Goal: Transaction & Acquisition: Obtain resource

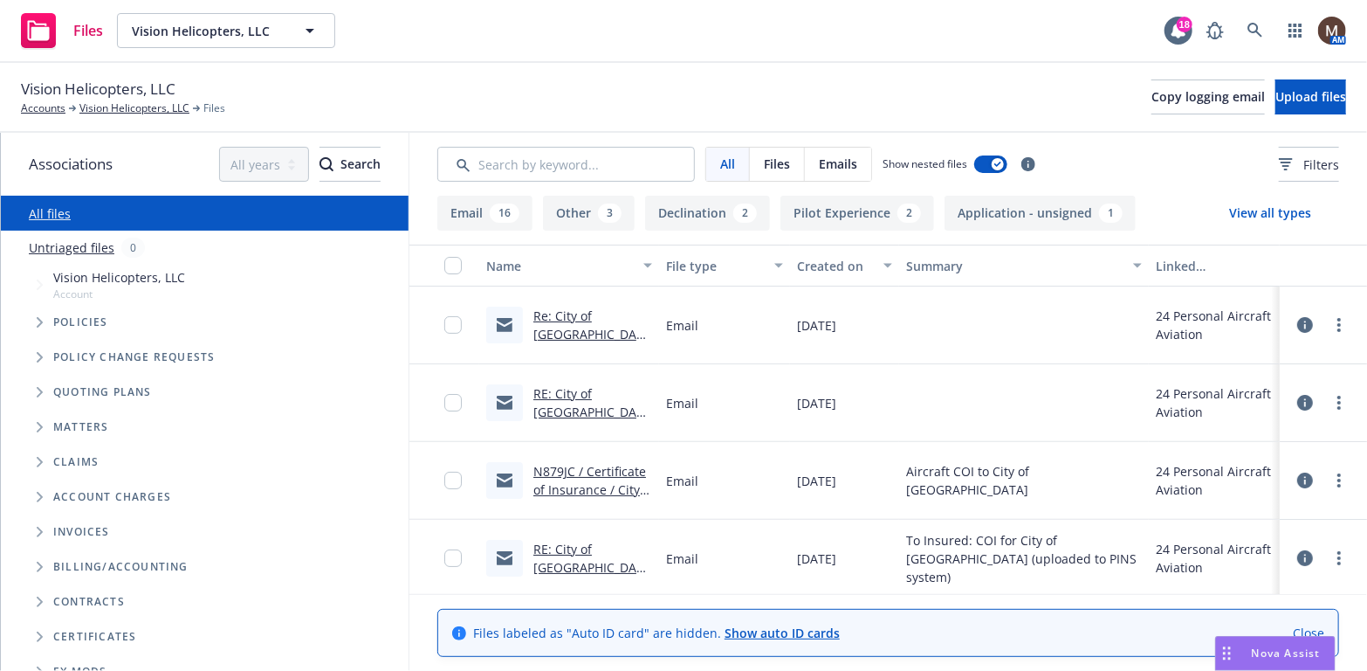
click at [600, 396] on link "RE: City of Livermore is Requesting Your Insurance" at bounding box center [592, 421] width 118 height 72
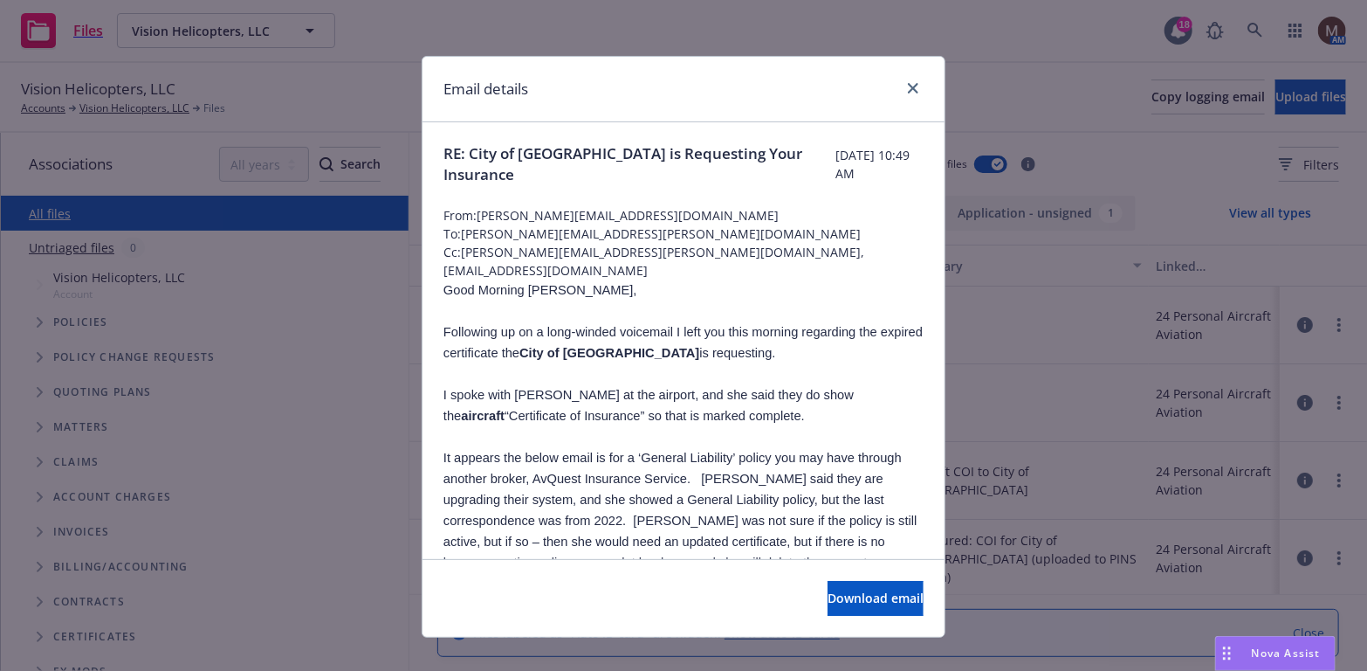
scroll to position [87, 0]
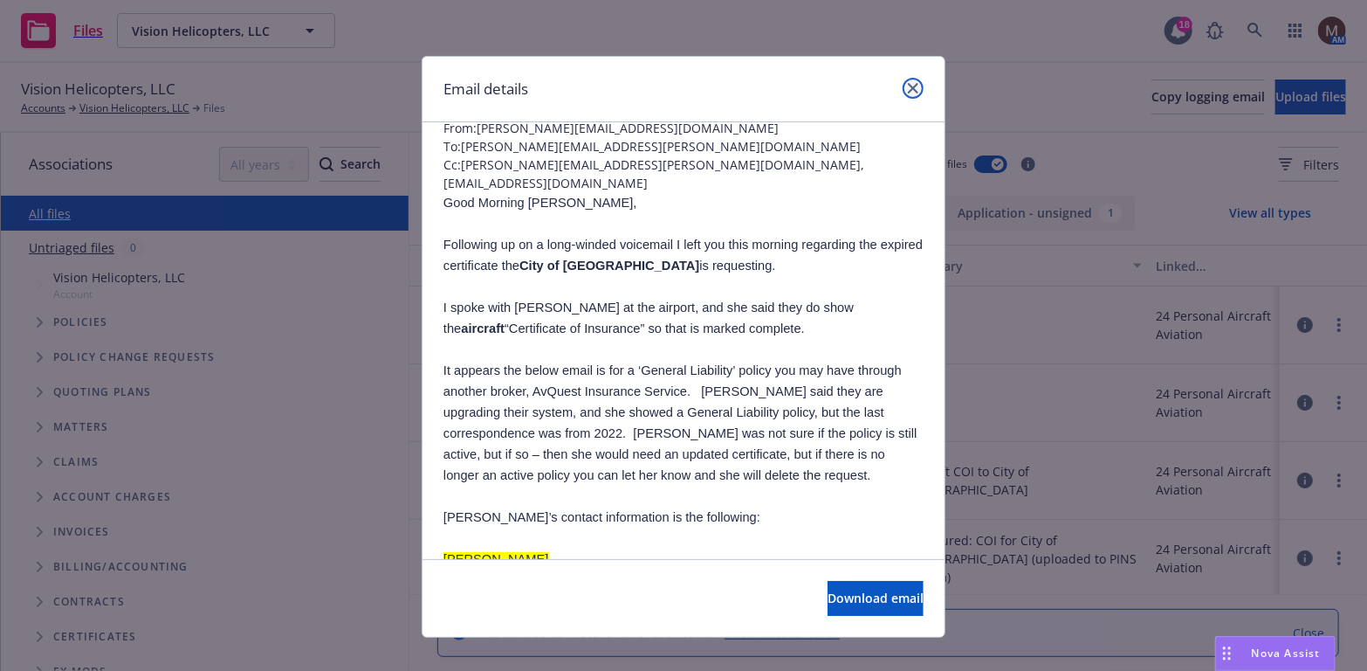
click at [908, 84] on icon "close" at bounding box center [913, 88] width 10 height 10
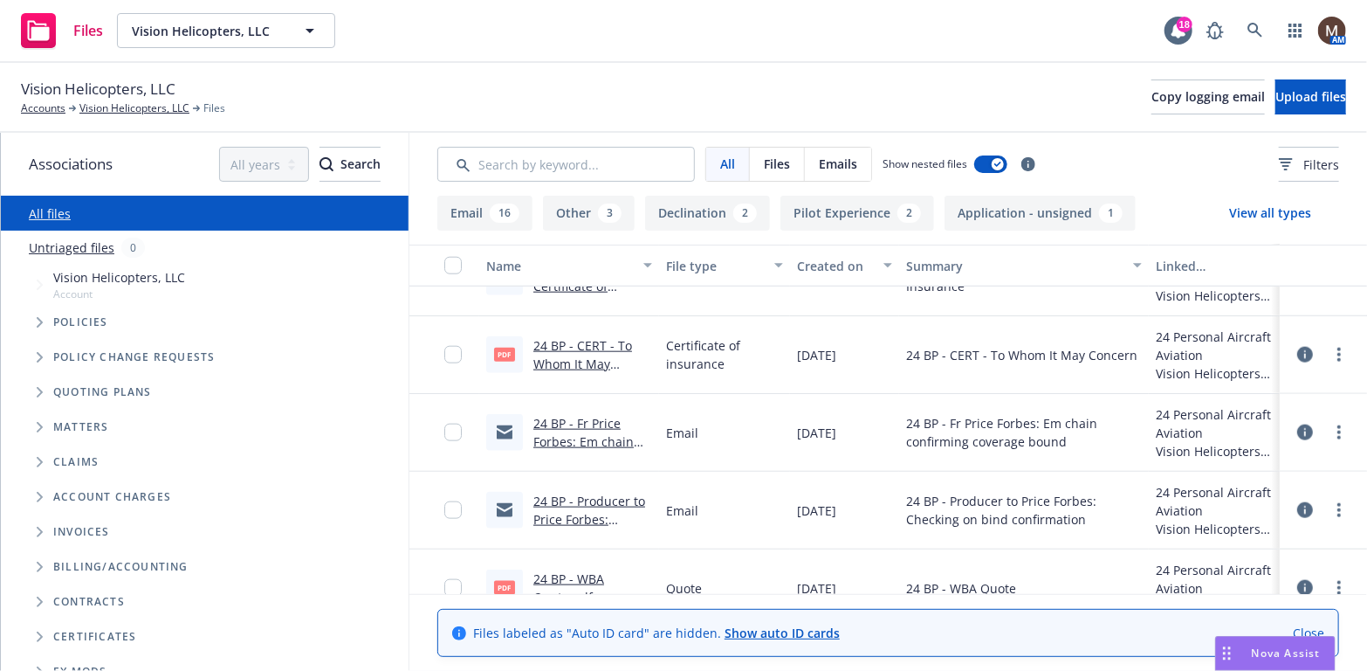
scroll to position [1135, 0]
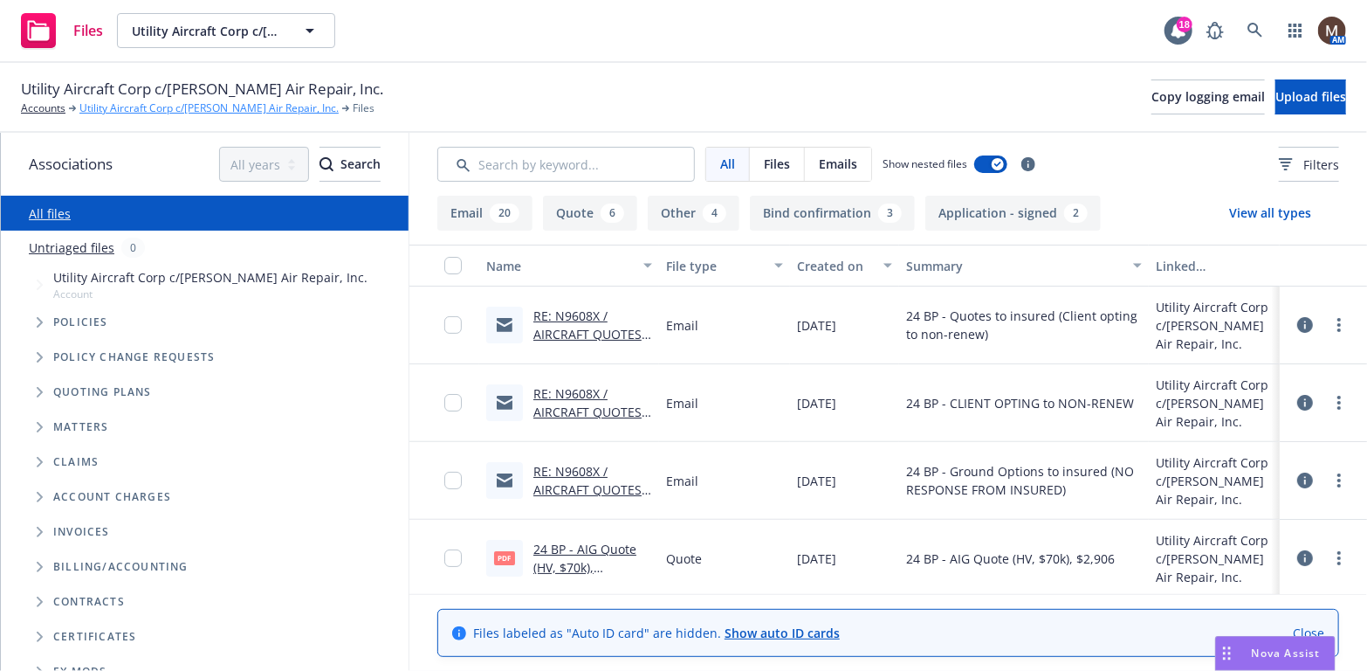
click at [194, 103] on link "Utility Aircraft Corp c/[PERSON_NAME] Air Repair, Inc." at bounding box center [208, 108] width 259 height 16
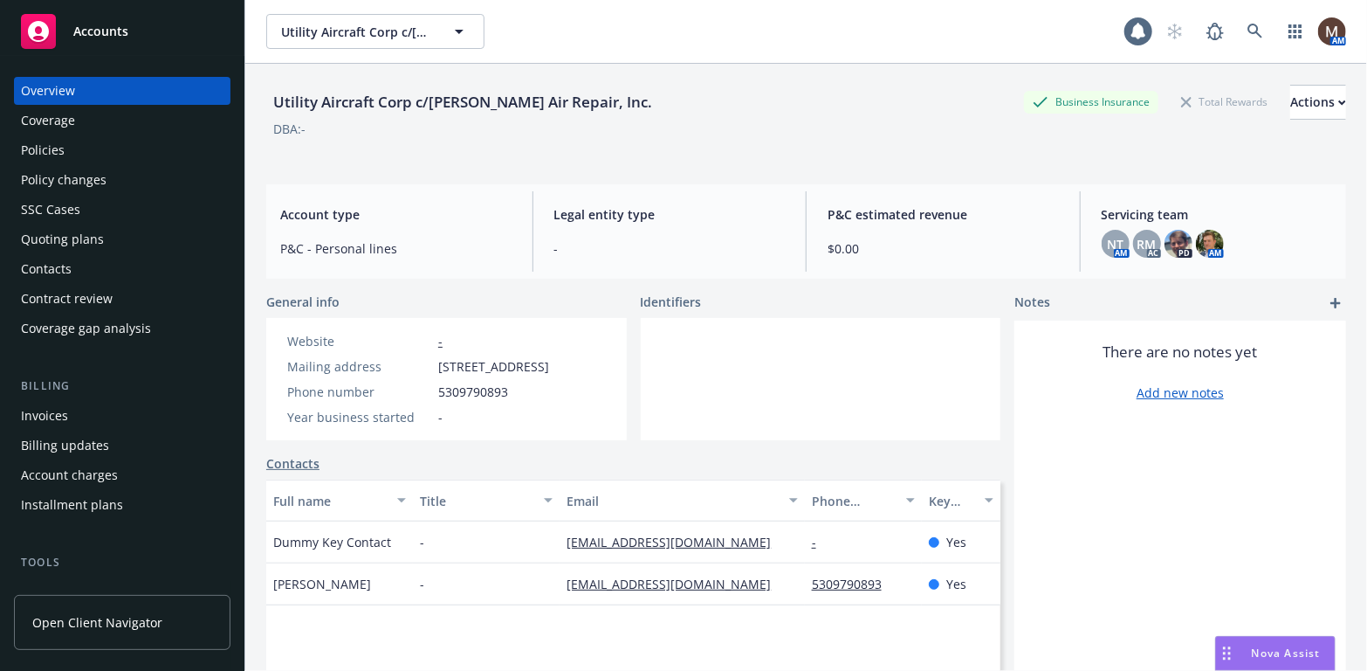
click at [61, 264] on div "Contacts" at bounding box center [46, 269] width 51 height 28
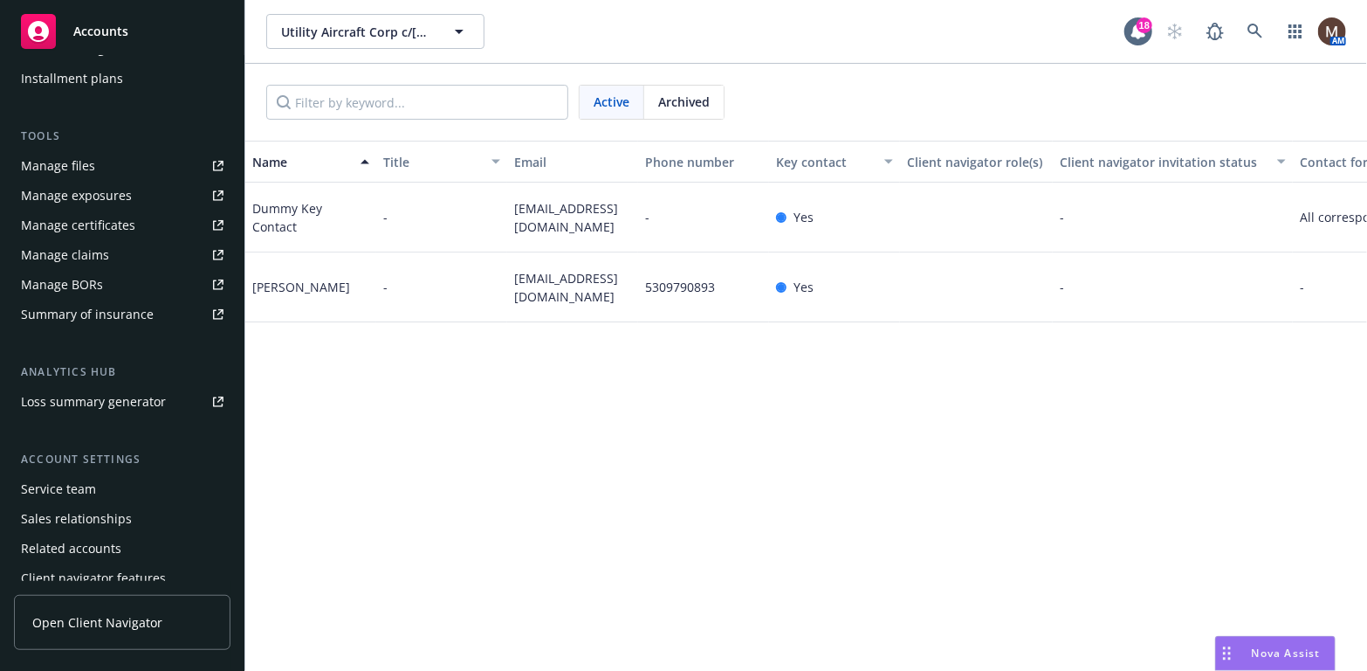
scroll to position [428, 0]
click at [108, 483] on div "Service team" at bounding box center [122, 487] width 203 height 28
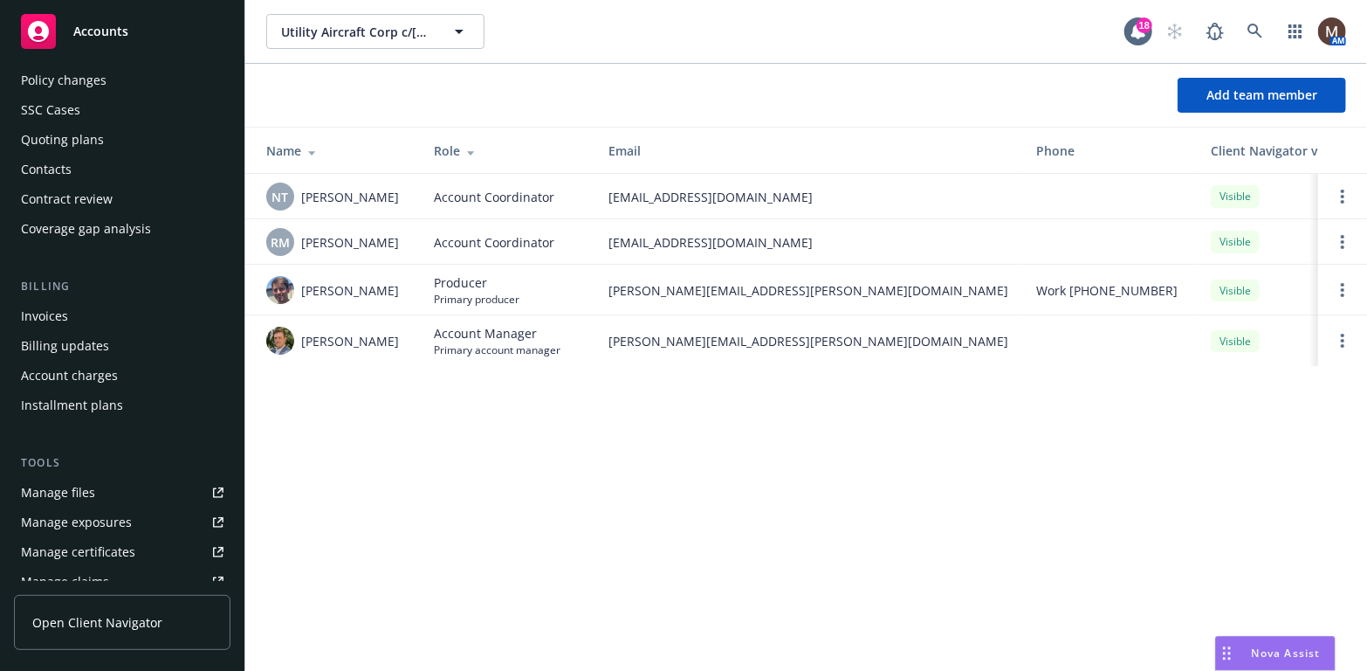
scroll to position [107, 0]
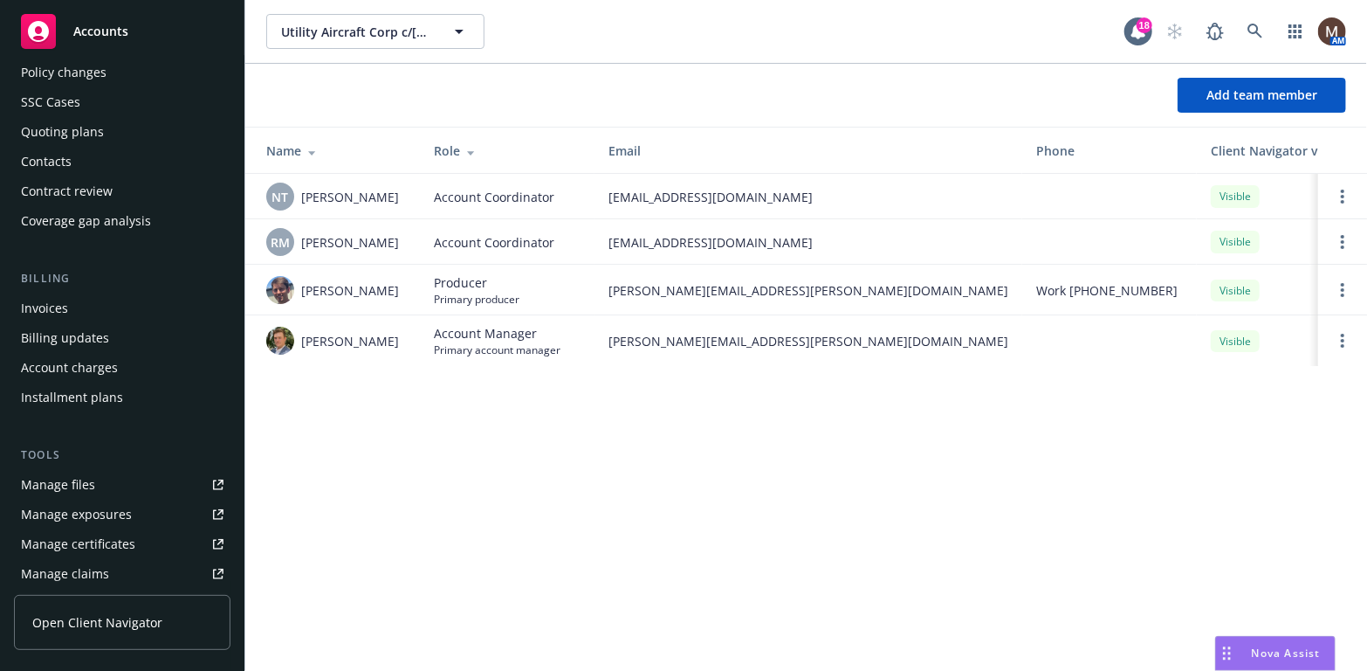
click at [101, 486] on link "Manage files" at bounding box center [122, 485] width 217 height 28
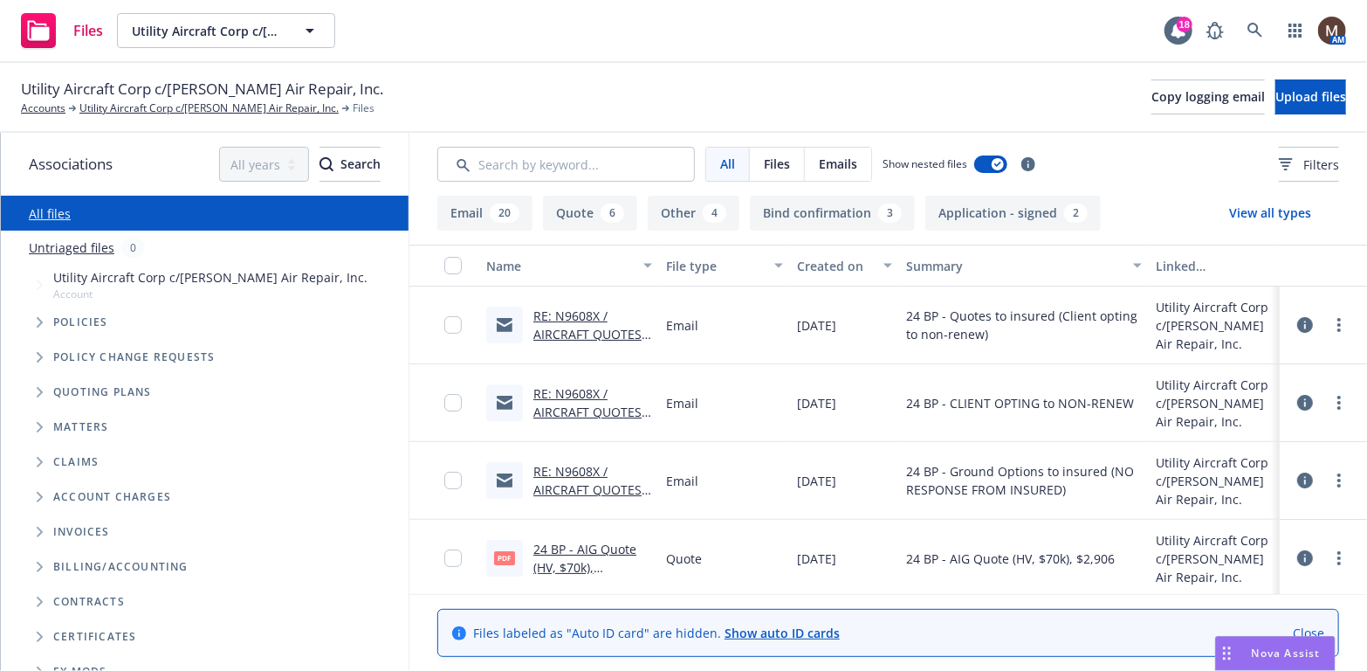
click at [570, 312] on link "RE: N9608X / AIRCRAFT QUOTES / Utility Aircraft Corp c/[PERSON_NAME] Air Repair…" at bounding box center [591, 352] width 116 height 90
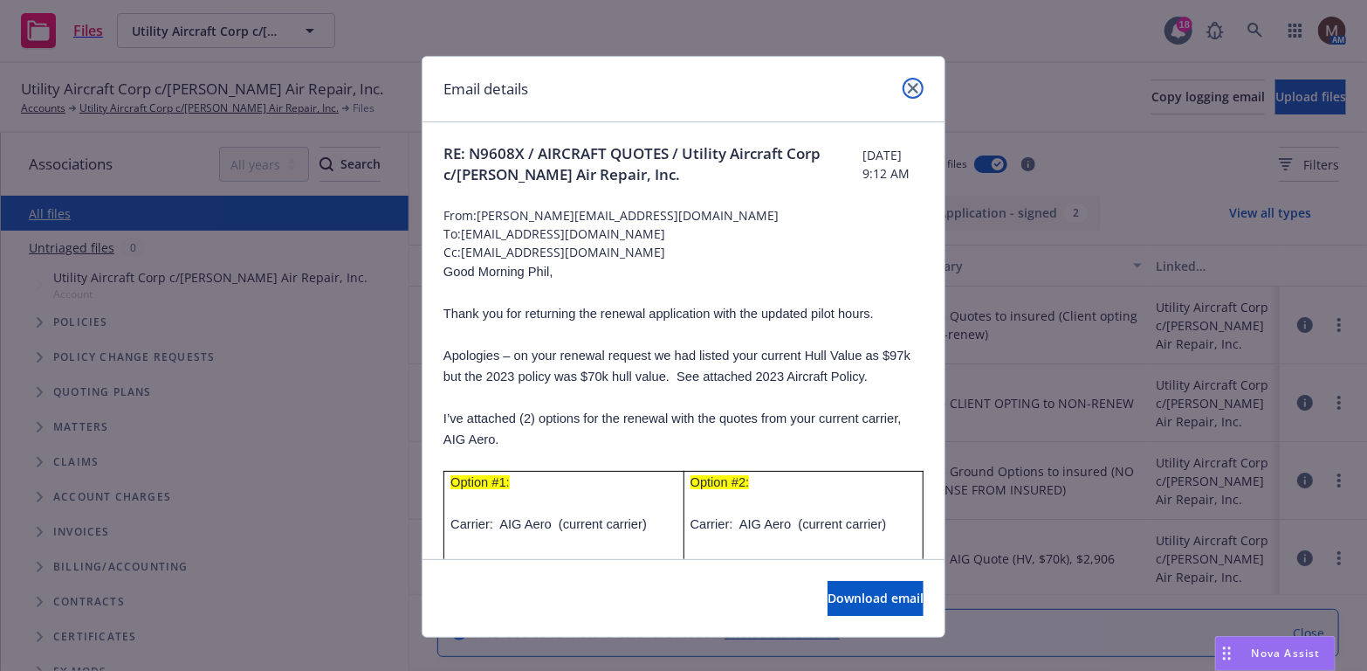
click at [911, 86] on icon "close" at bounding box center [913, 88] width 10 height 10
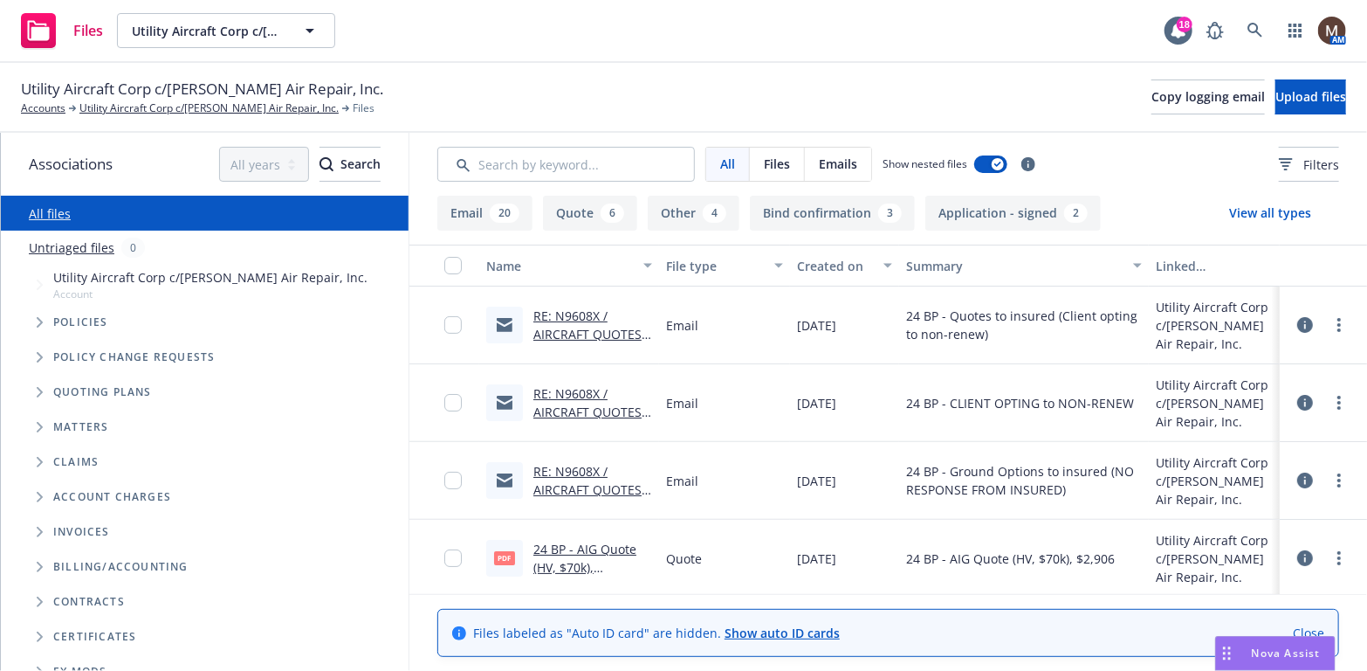
click at [602, 409] on link "RE: N9608X / AIRCRAFT QUOTES / Utility Aircraft Corp c/o Davis Air Repair, Inc." at bounding box center [591, 430] width 116 height 90
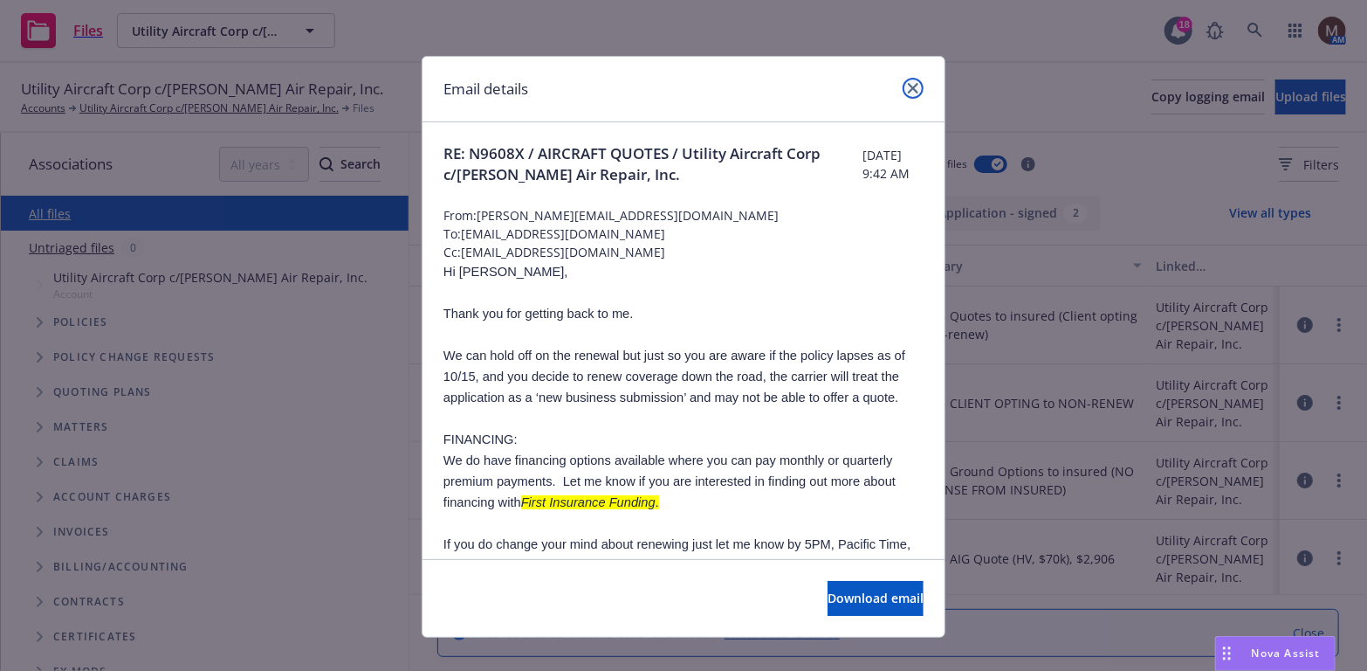
click at [910, 86] on icon "close" at bounding box center [913, 88] width 10 height 10
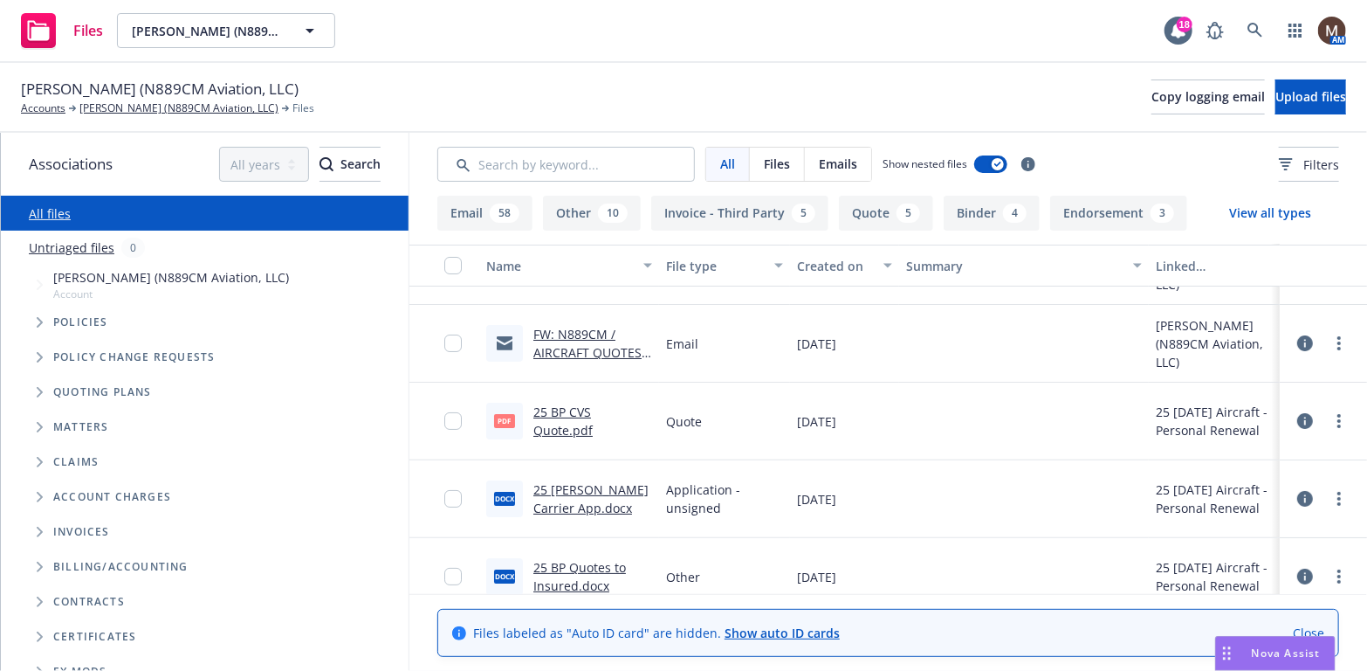
scroll to position [87, 0]
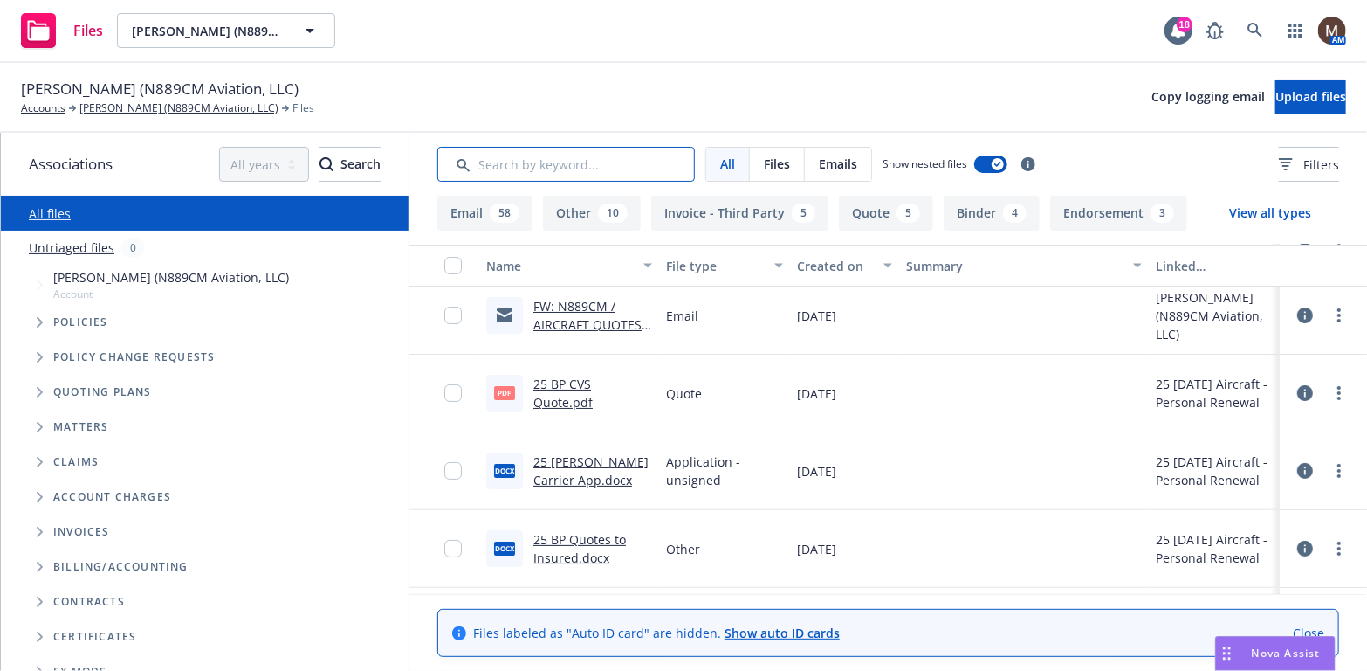
click at [558, 157] on input "Search by keyword..." at bounding box center [566, 164] width 258 height 35
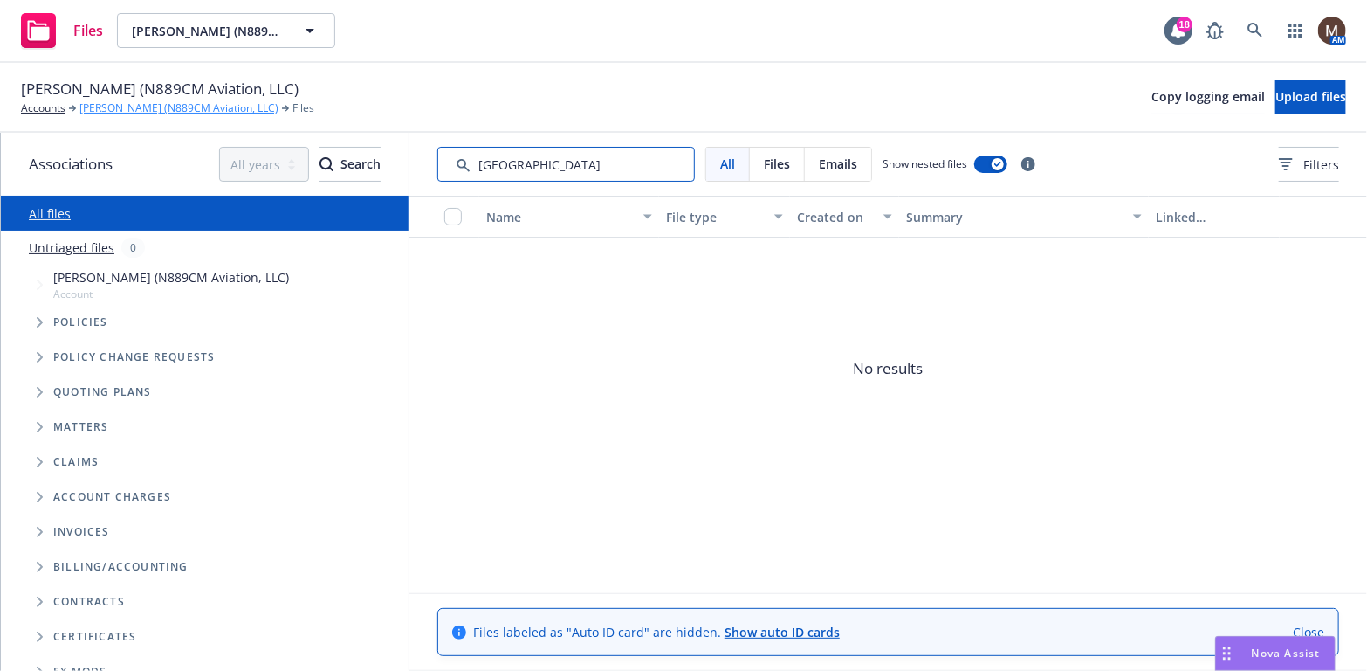
type input "mexico"
click at [123, 103] on link "Curtis Sanford (N889CM Aviation, LLC)" at bounding box center [178, 108] width 199 height 16
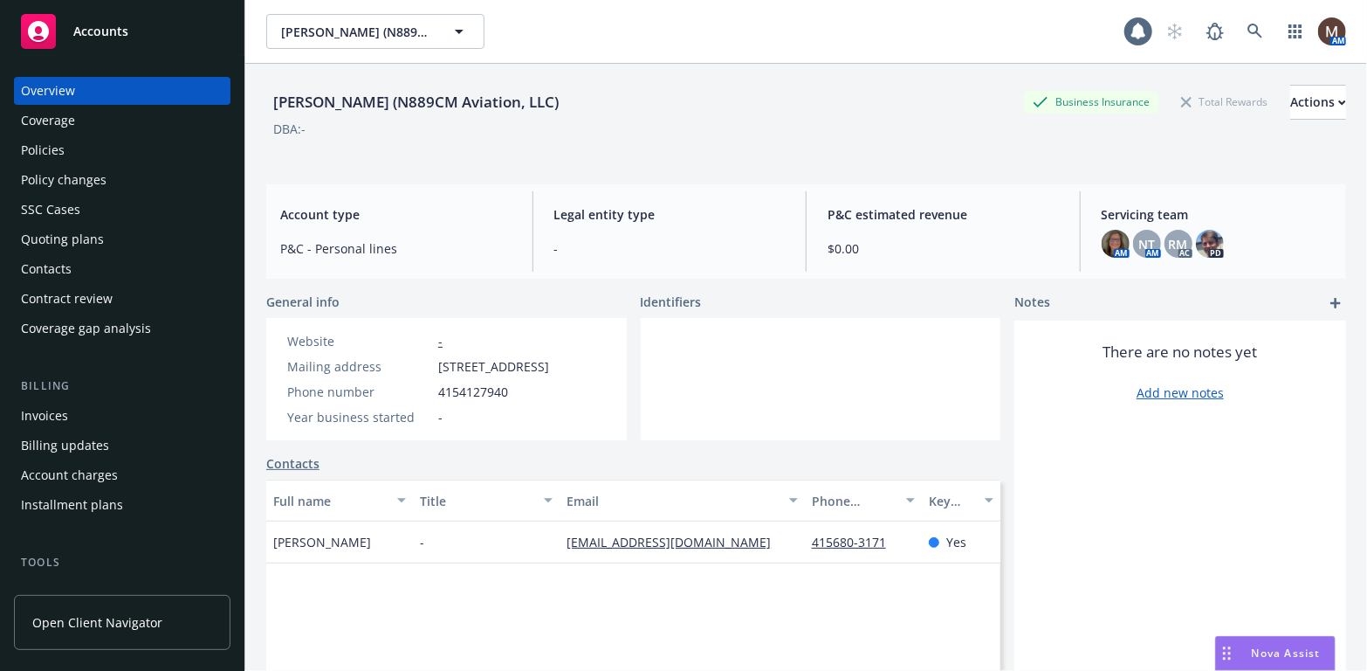
click at [60, 143] on div "Policies" at bounding box center [43, 150] width 44 height 28
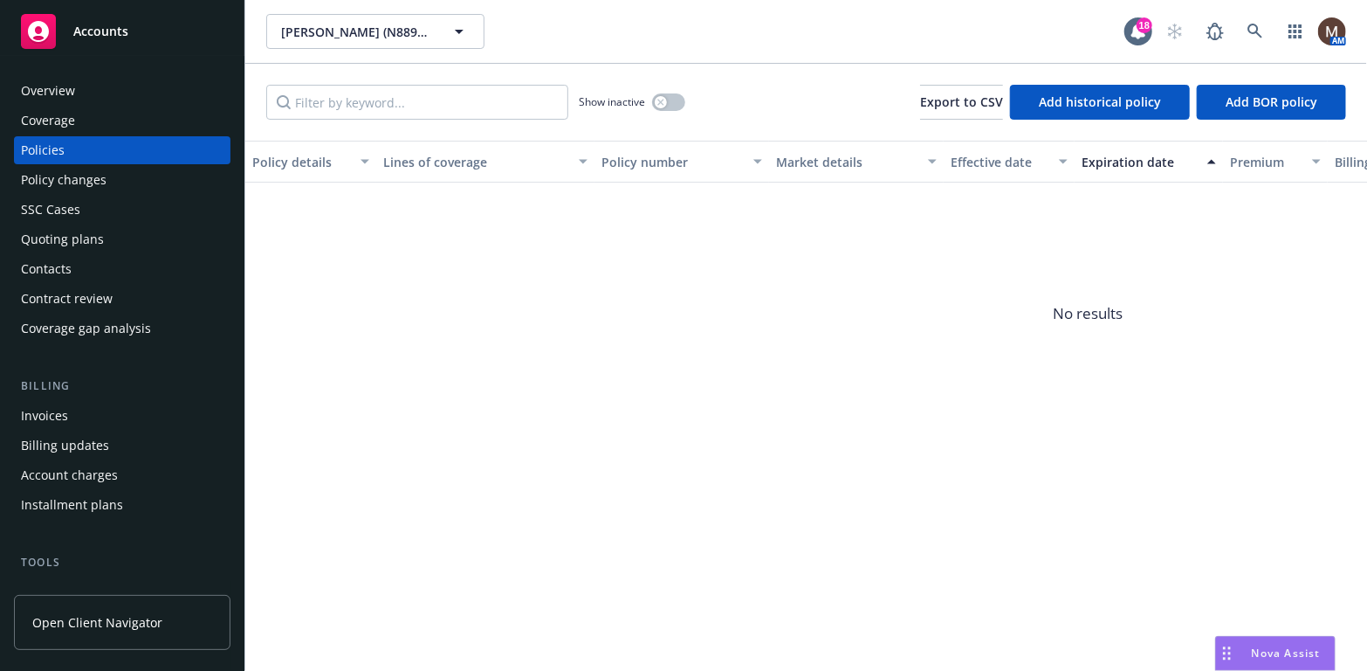
click at [52, 411] on div "Invoices" at bounding box center [44, 416] width 47 height 28
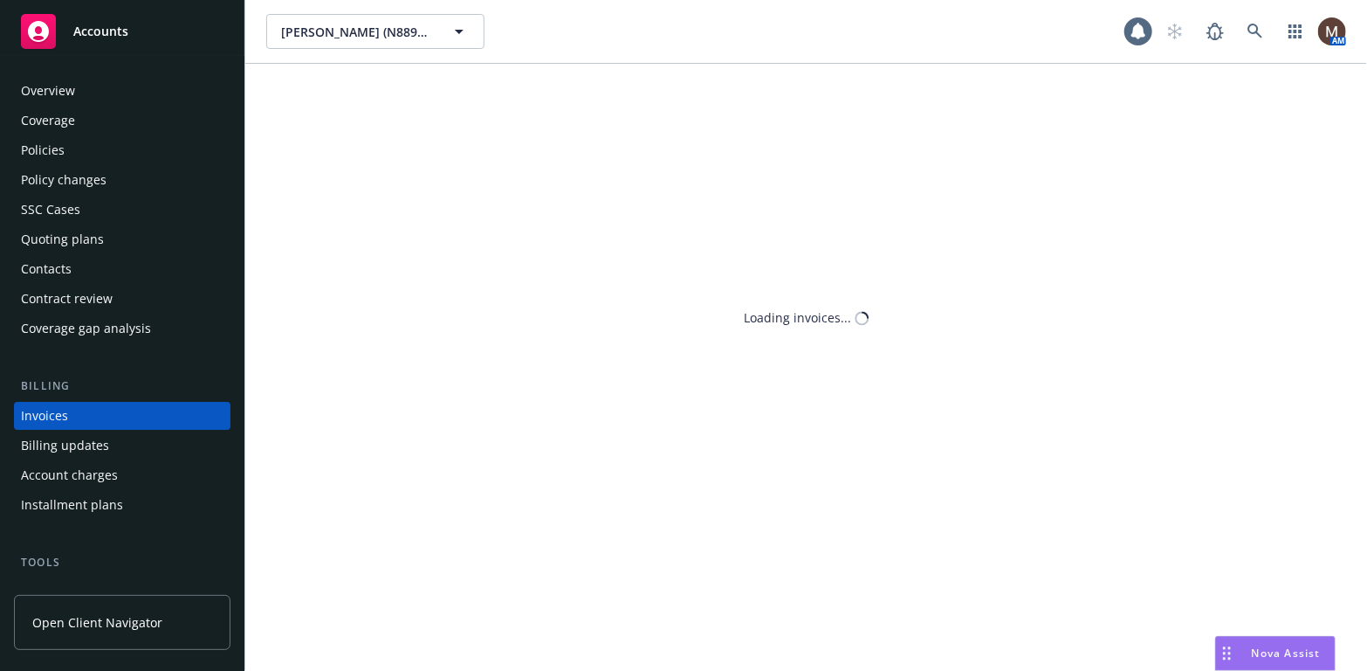
scroll to position [52, 0]
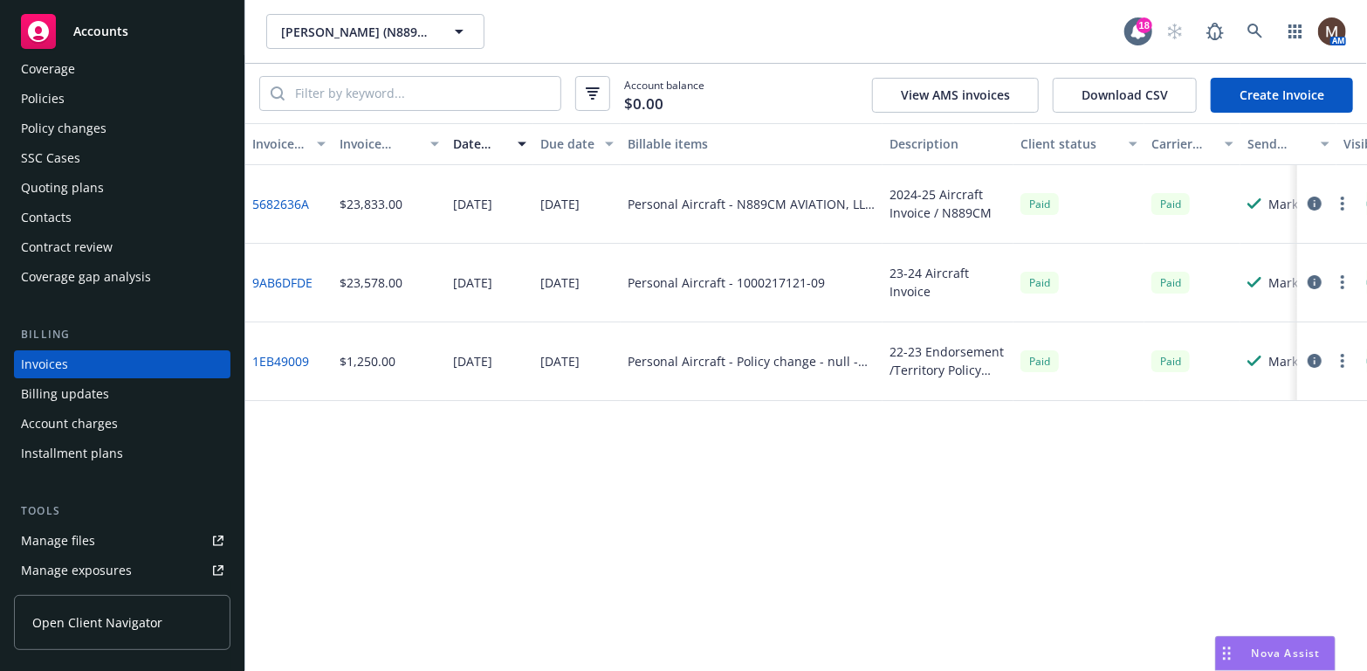
click at [294, 203] on link "5682636A" at bounding box center [280, 204] width 57 height 18
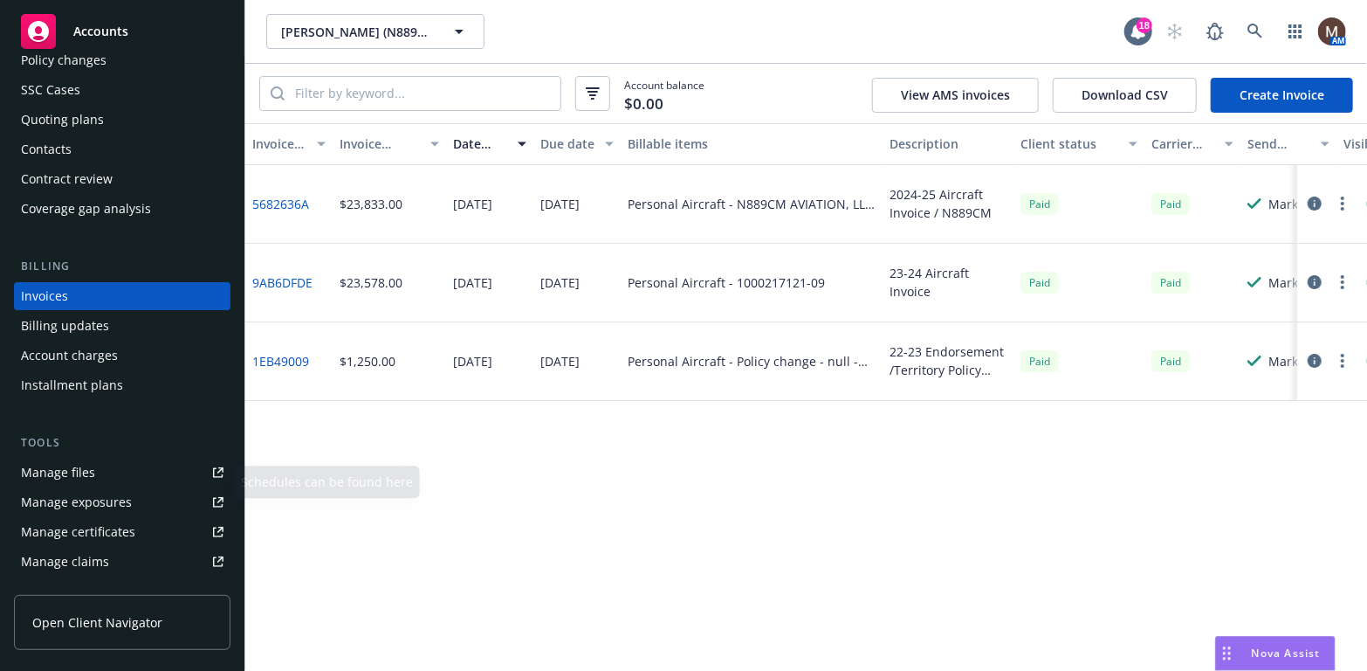
scroll to position [139, 0]
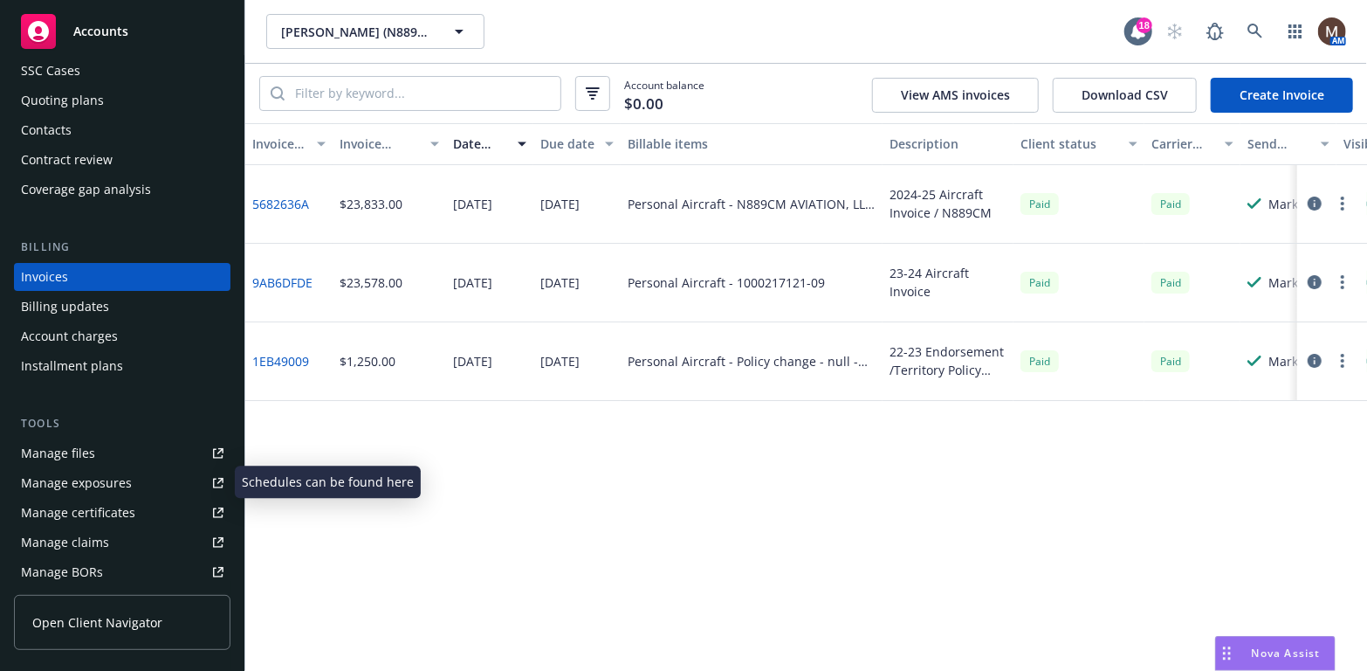
click at [107, 451] on link "Manage files" at bounding box center [122, 453] width 217 height 28
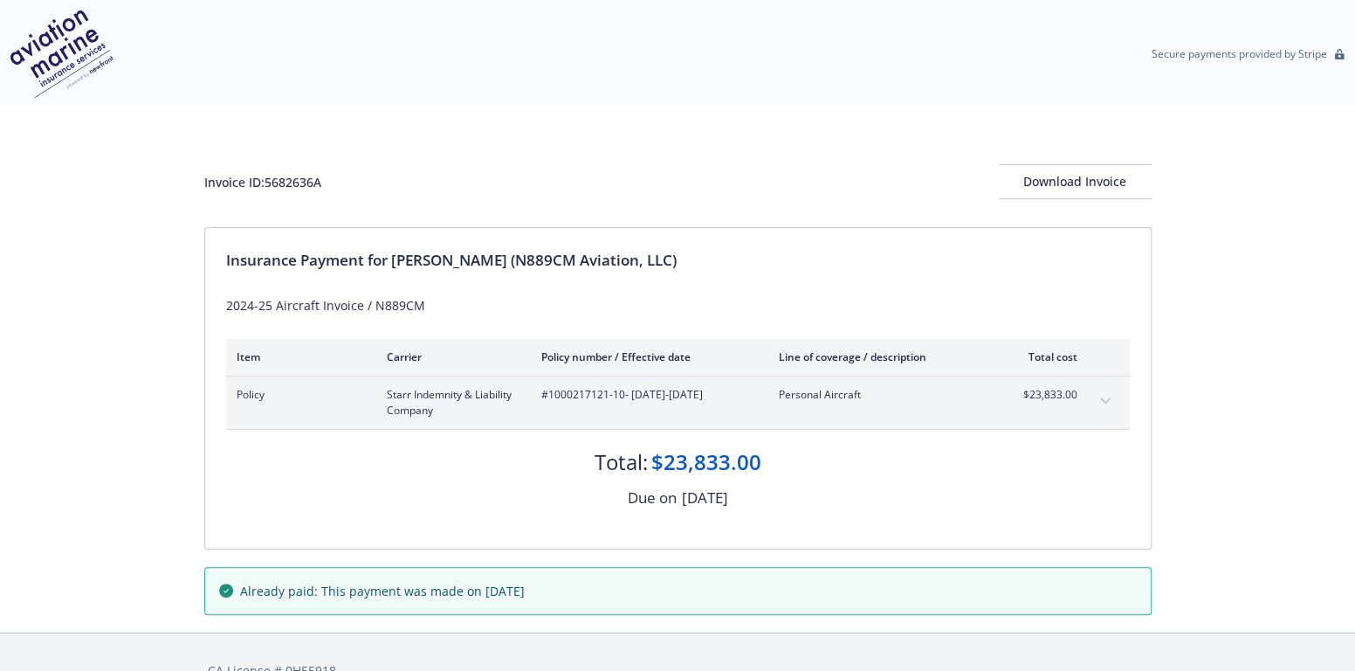
click at [1105, 397] on icon "expand content" at bounding box center [1105, 400] width 10 height 7
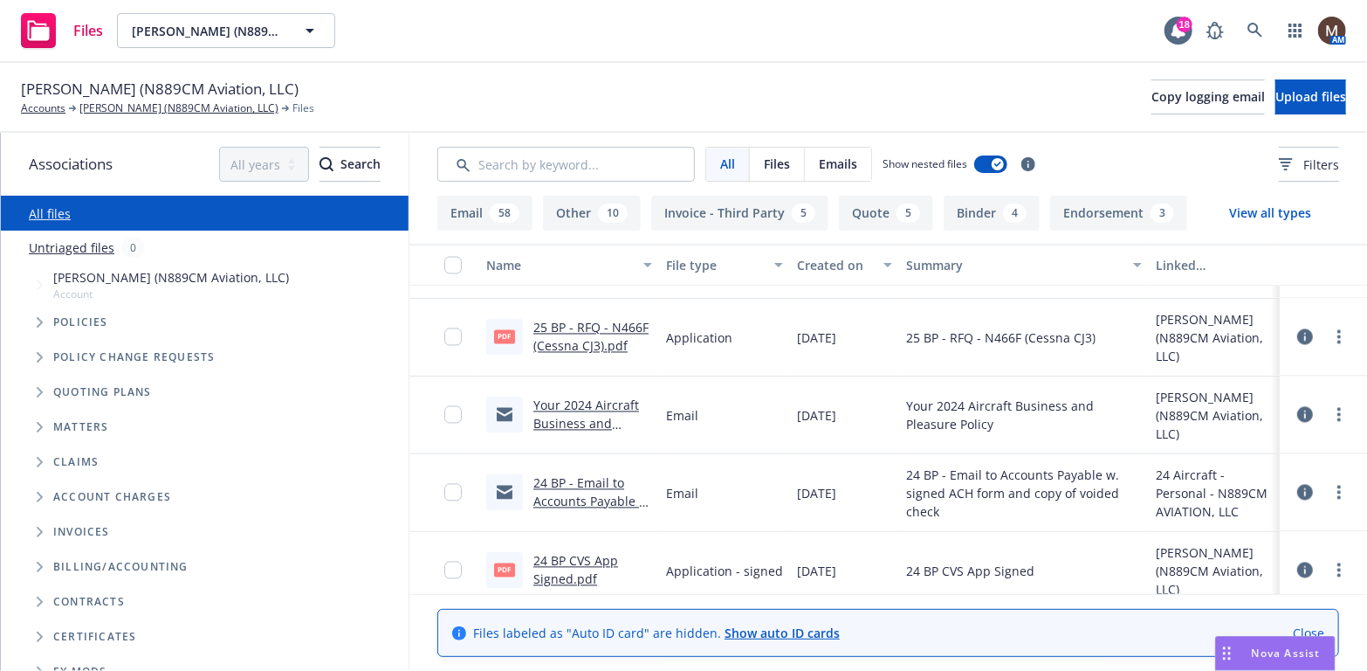
scroll to position [1921, 0]
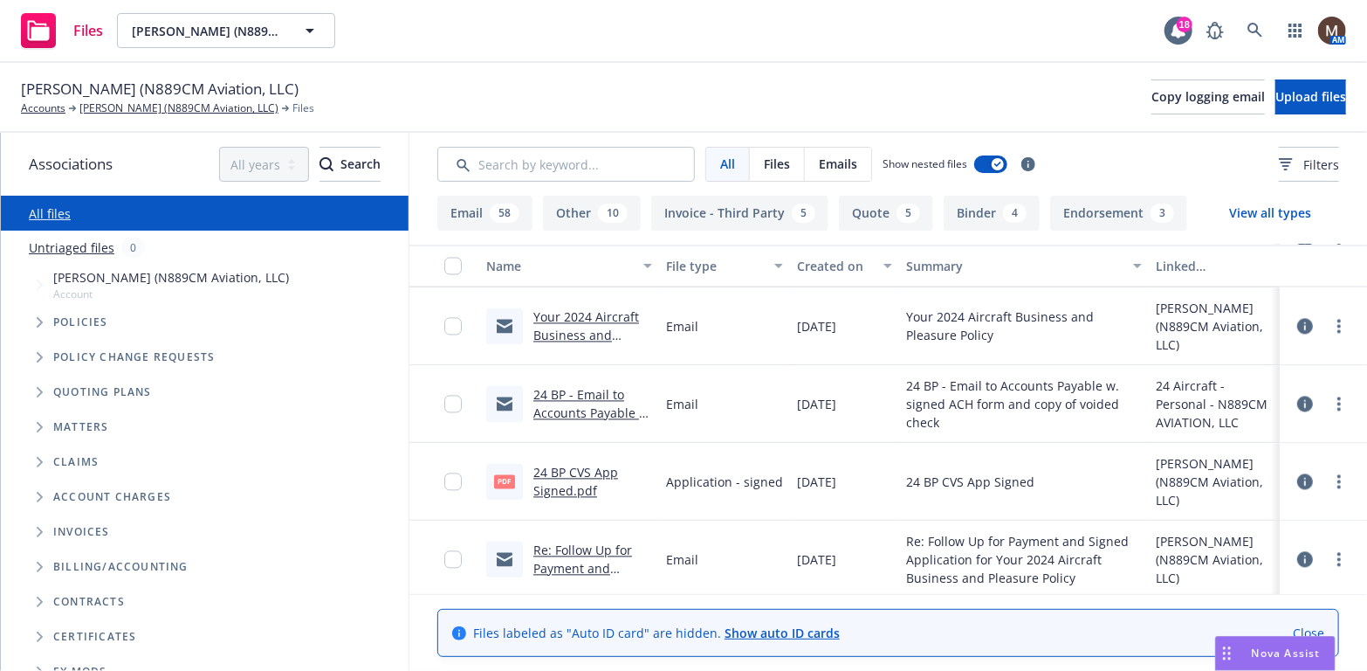
click at [583, 471] on link "24 BP CVS App Signed.pdf" at bounding box center [575, 481] width 85 height 35
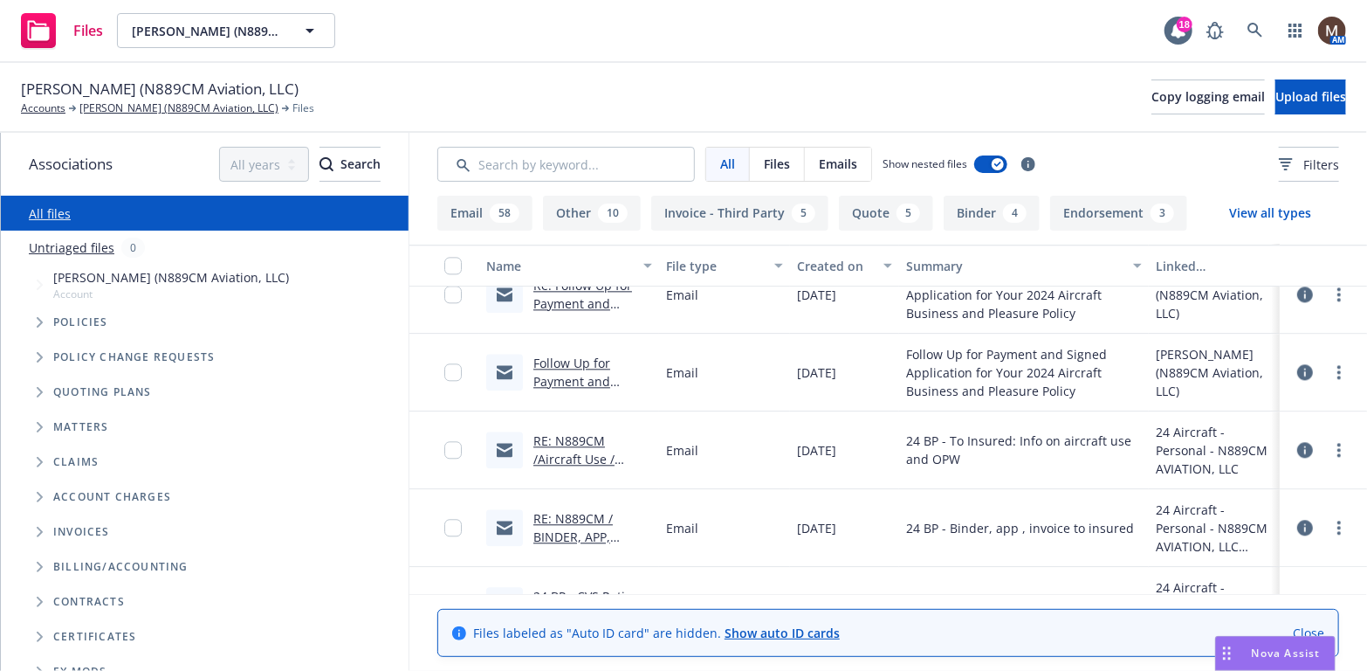
scroll to position [2270, 0]
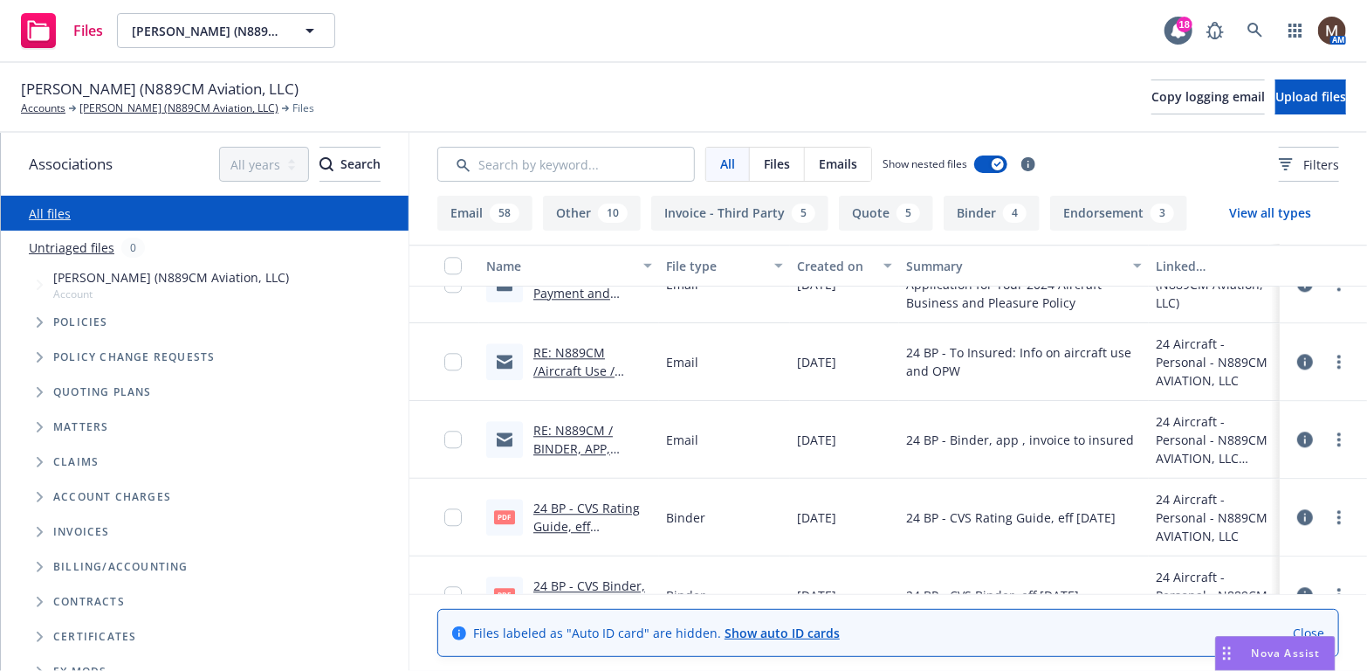
click at [568, 430] on link "RE: N889CM / BINDER, APP, INVOICE / Curtis Sanford, N889CM, LLC" at bounding box center [583, 467] width 101 height 90
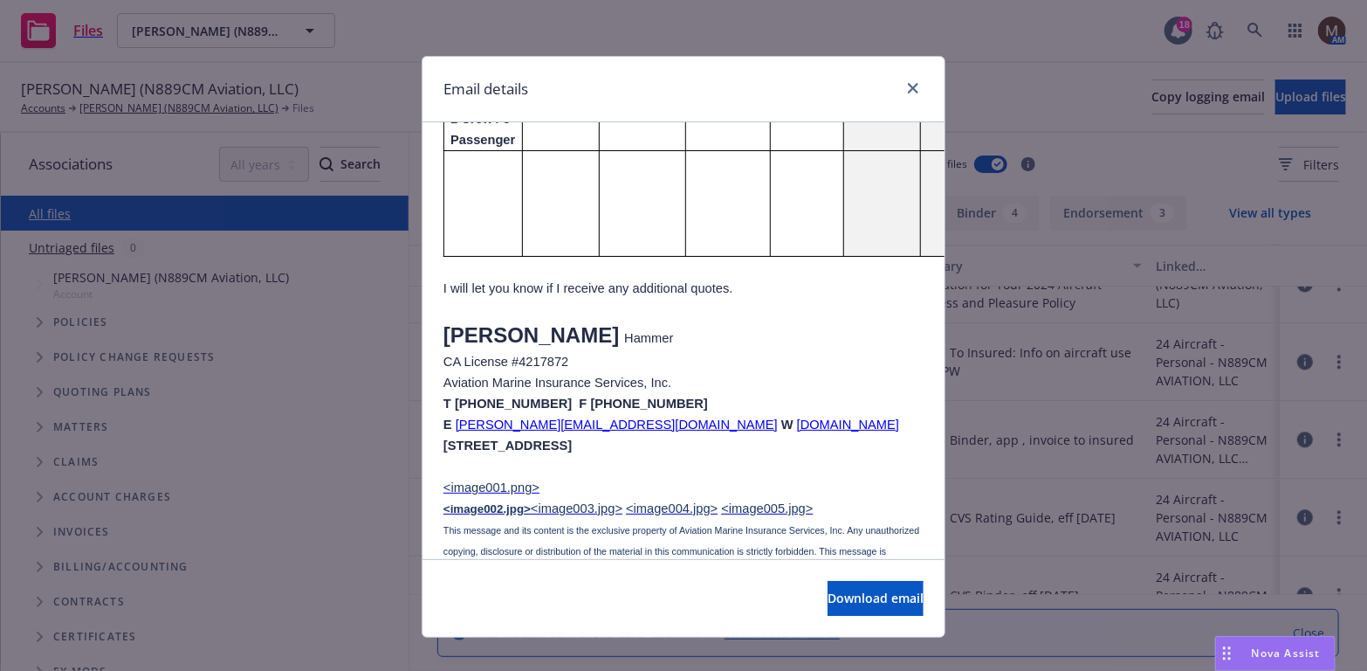
scroll to position [4104, 0]
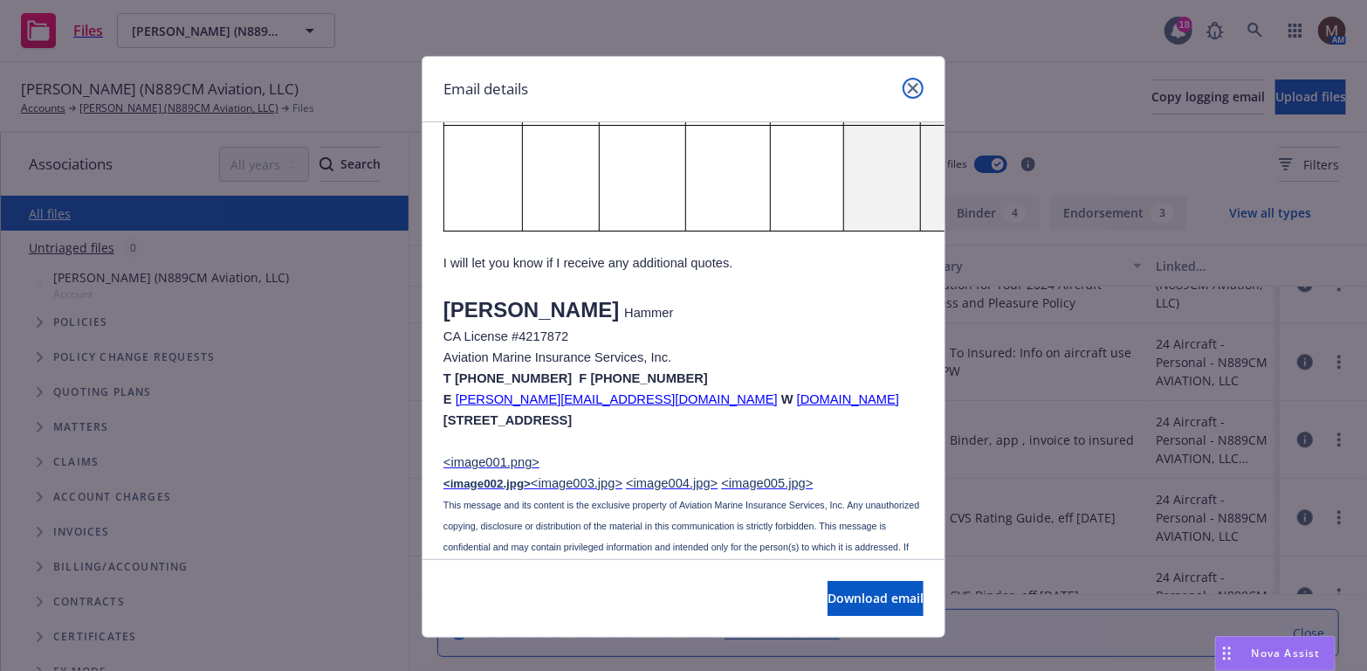
click at [908, 83] on icon "close" at bounding box center [913, 88] width 10 height 10
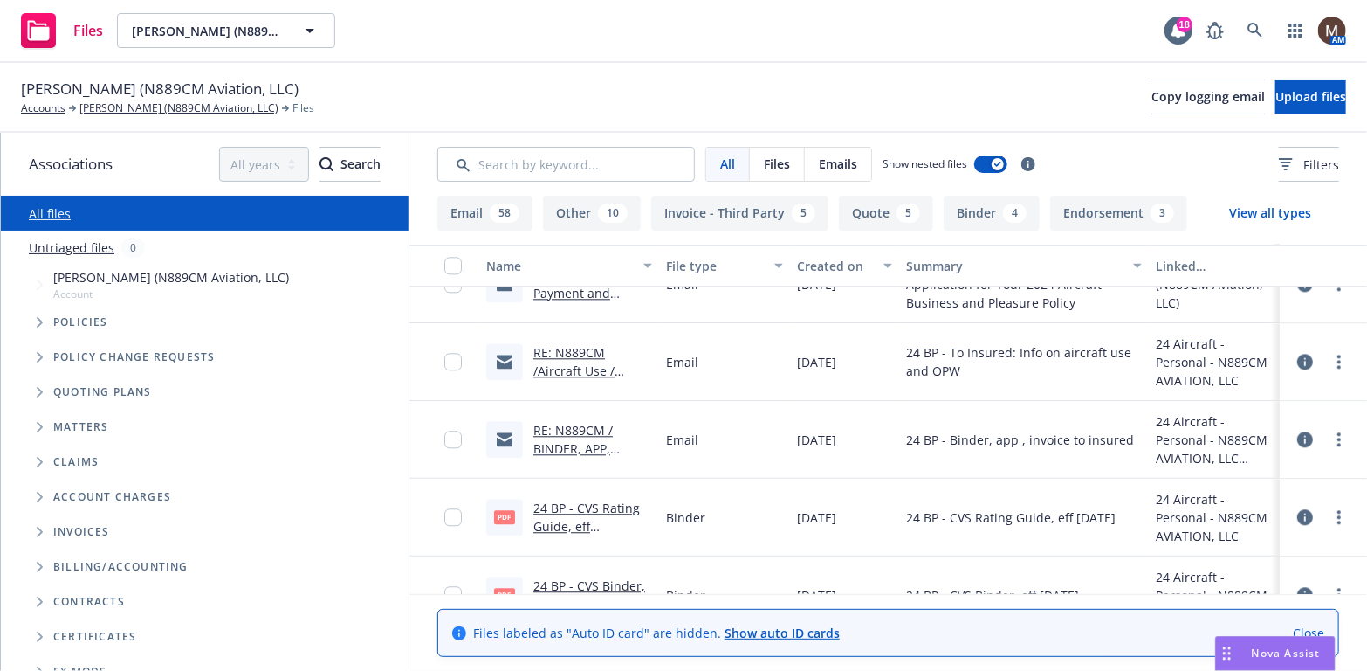
scroll to position [2358, 0]
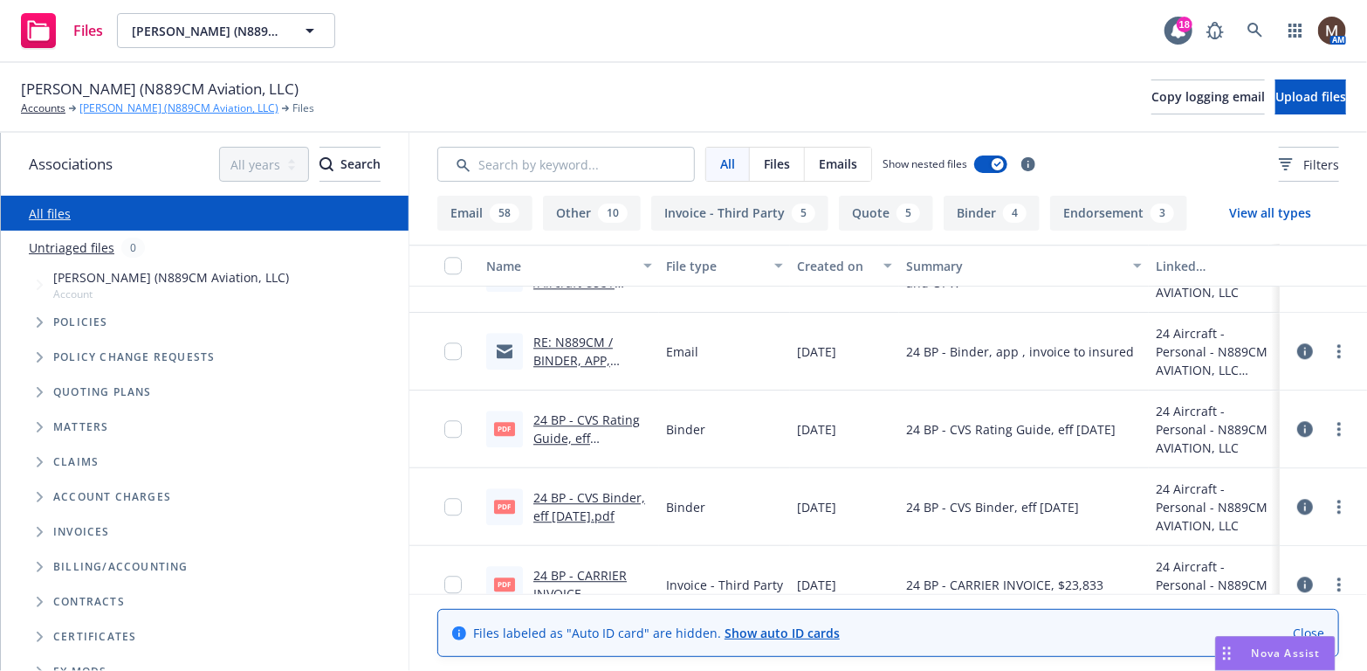
click at [191, 106] on link "[PERSON_NAME] (N889CM Aviation, LLC)" at bounding box center [178, 108] width 199 height 16
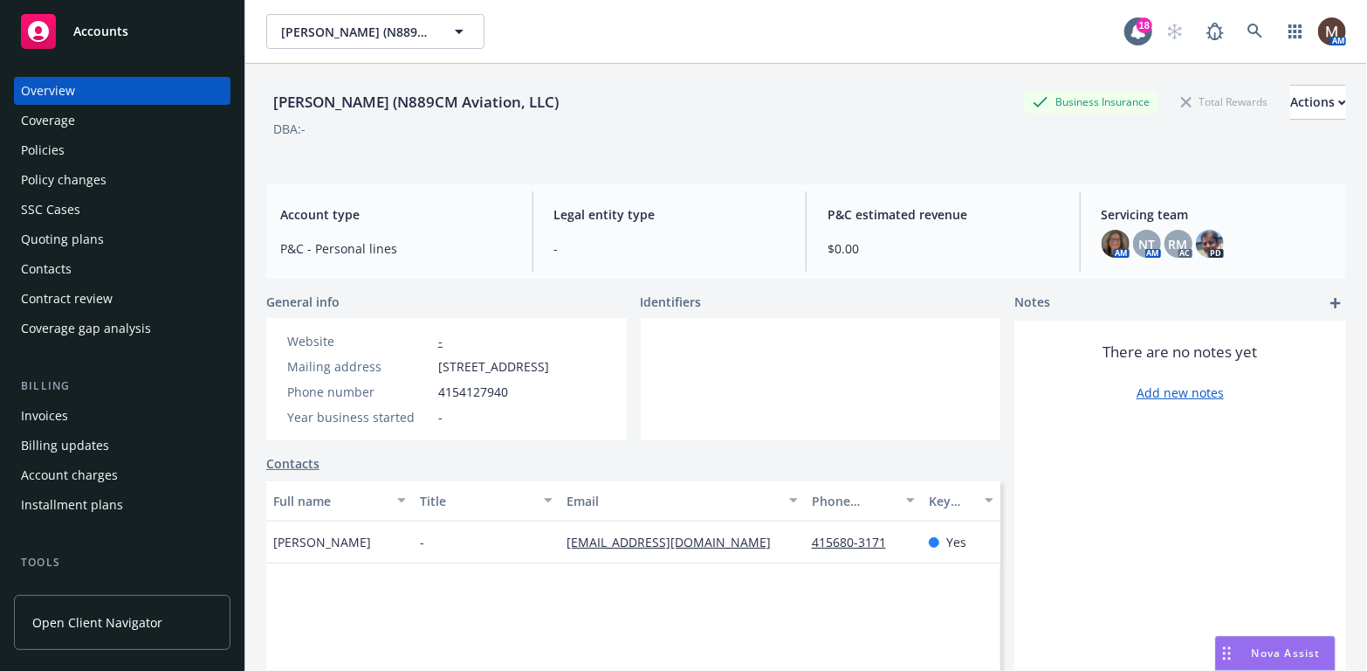
click at [50, 411] on div "Invoices" at bounding box center [44, 416] width 47 height 28
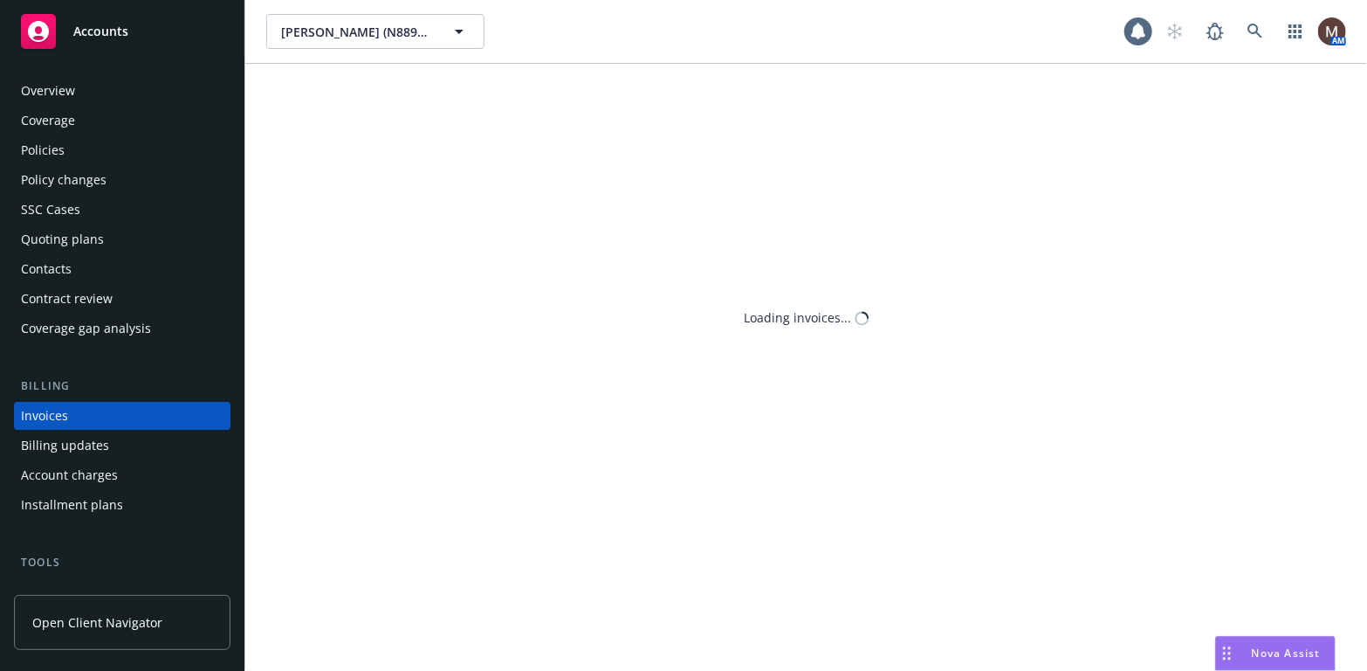
scroll to position [52, 0]
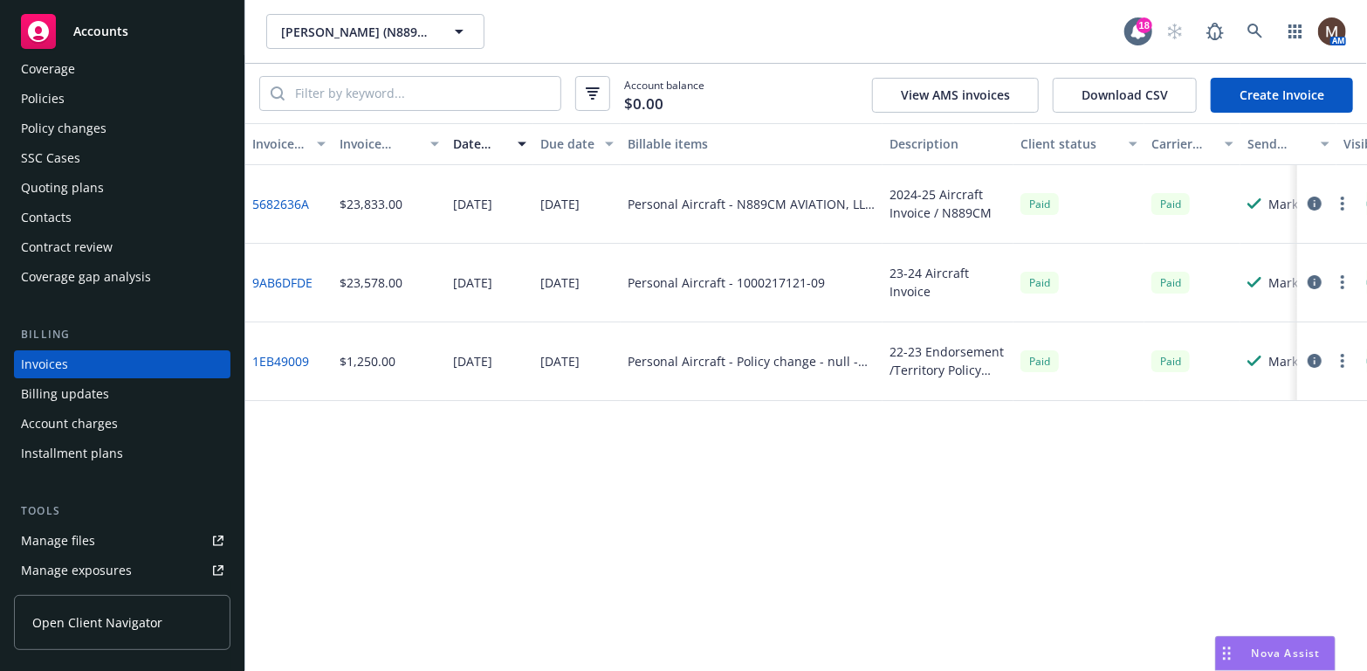
click at [297, 279] on link "9AB6DFDE" at bounding box center [282, 282] width 60 height 18
click at [278, 196] on link "5682636A" at bounding box center [280, 204] width 57 height 18
click at [69, 96] on div "Policies" at bounding box center [122, 99] width 203 height 28
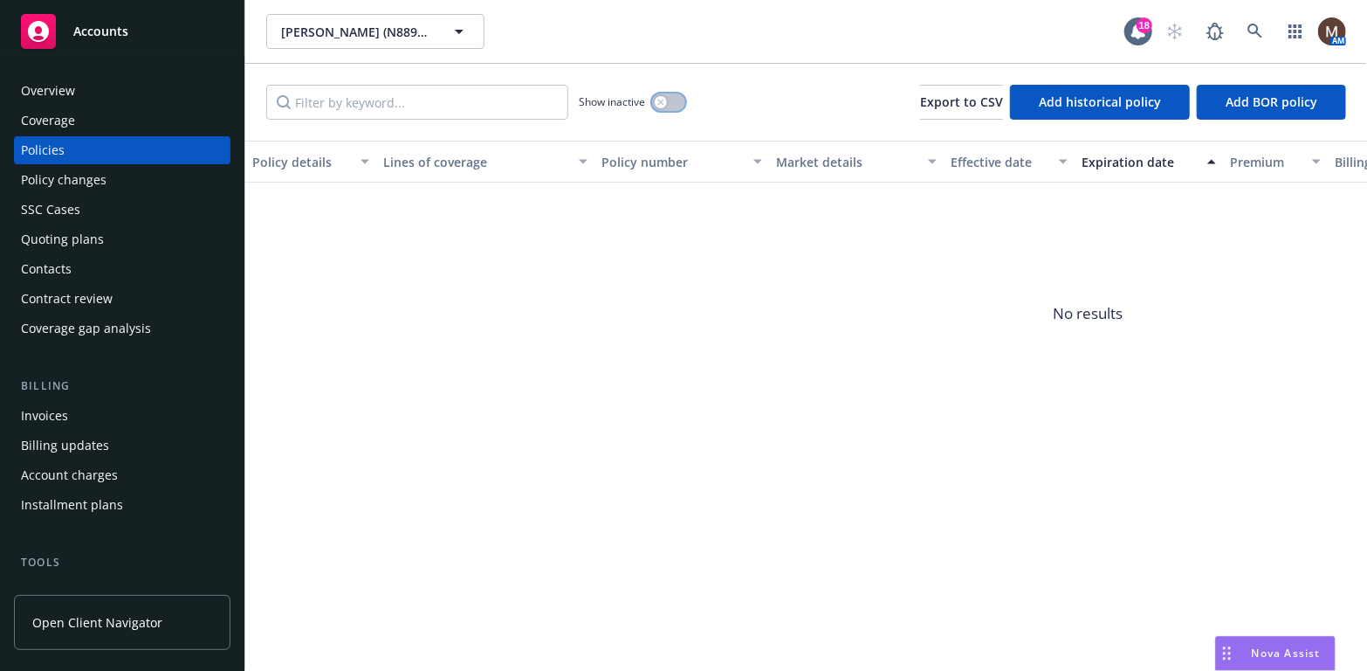
click at [667, 99] on button "button" at bounding box center [668, 101] width 33 height 17
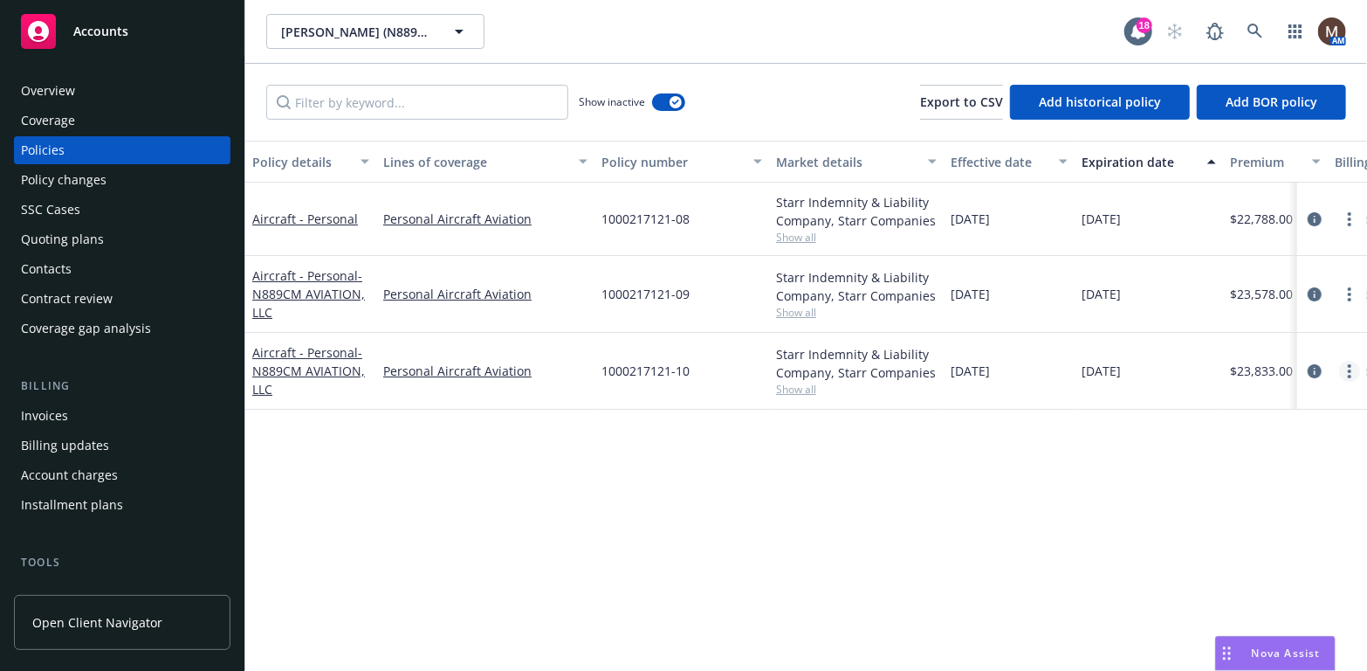
click at [1347, 370] on link "more" at bounding box center [1349, 371] width 21 height 21
click at [1266, 438] on link "Renew with incumbent" at bounding box center [1257, 440] width 205 height 35
select select "12"
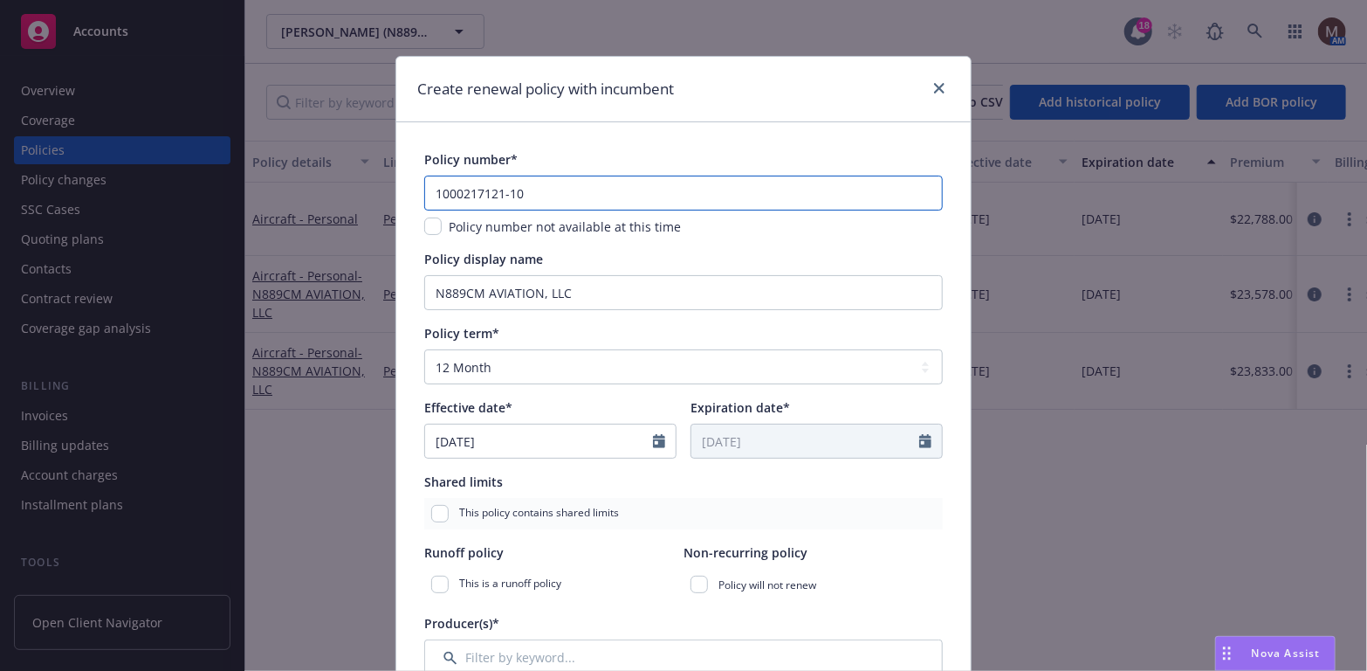
drag, startPoint x: 524, startPoint y: 196, endPoint x: 510, endPoint y: 194, distance: 14.1
click at [510, 194] on input "1000217121-10" at bounding box center [683, 193] width 519 height 35
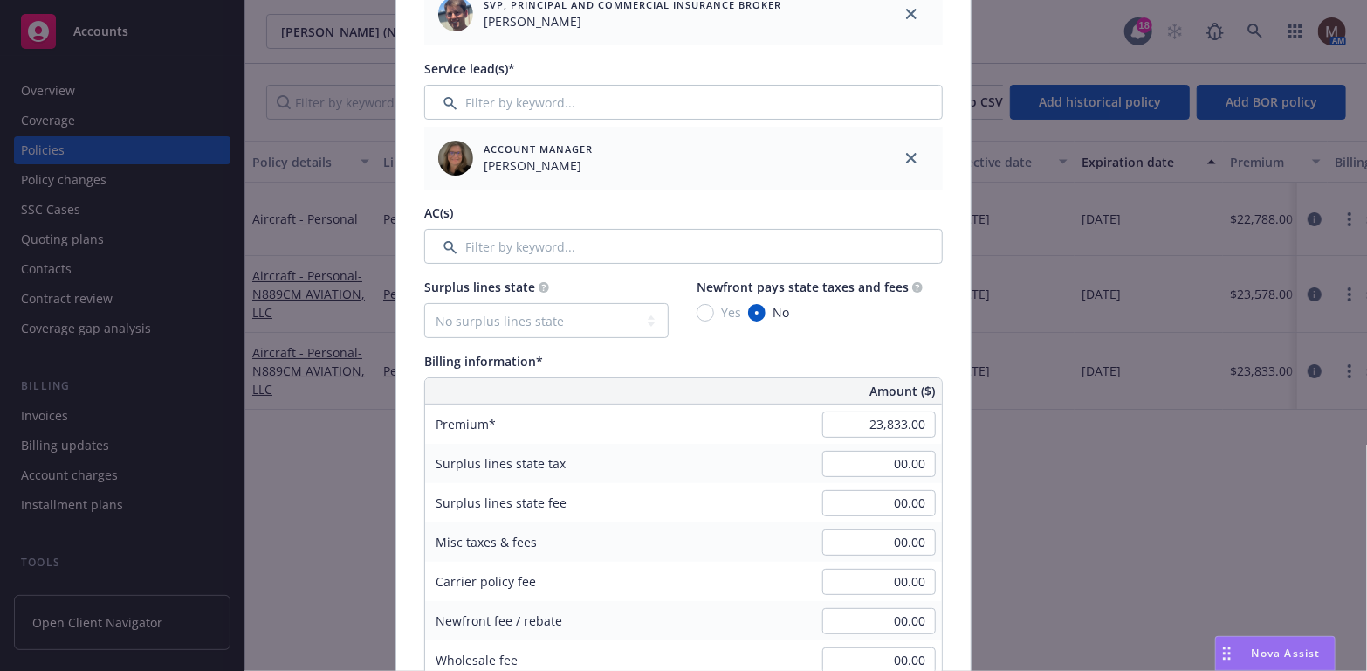
scroll to position [786, 0]
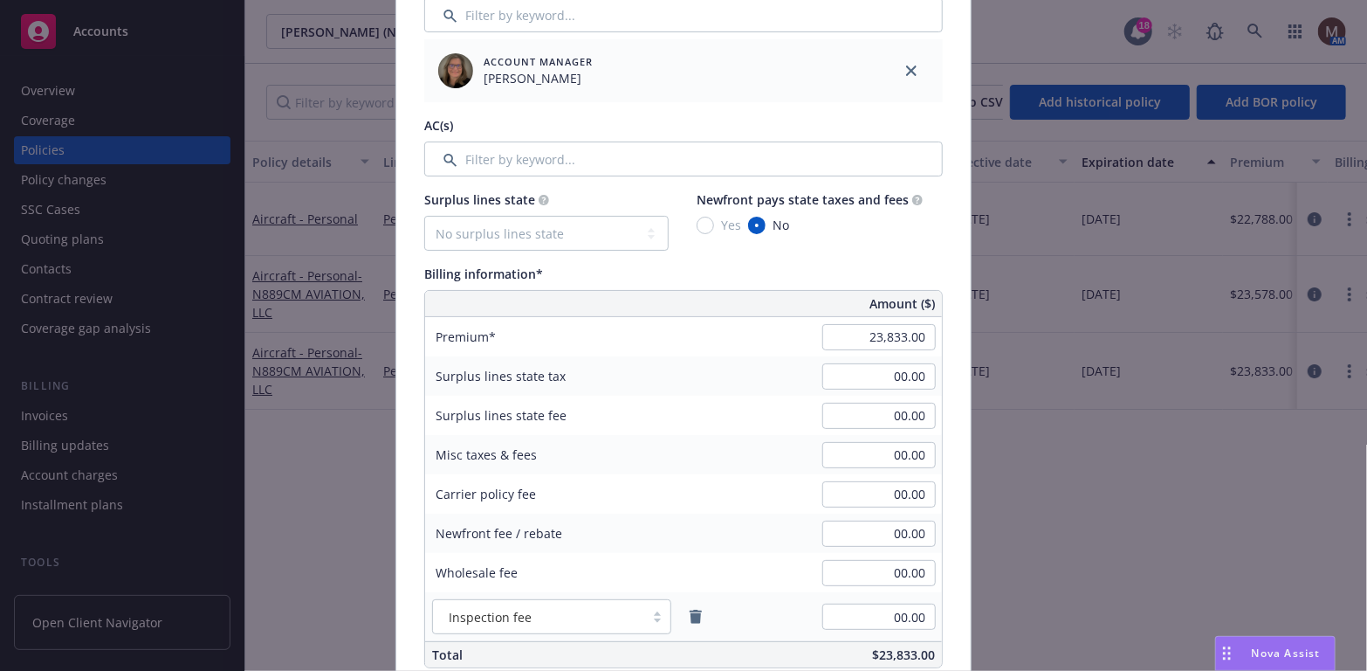
type input "1000217121-11"
click at [504, 232] on select "No surplus lines state Alaska Alabama Arkansas Arizona California Colorado Conn…" at bounding box center [546, 233] width 244 height 35
click at [603, 97] on div "Account Manager Mary Hammer" at bounding box center [652, 70] width 456 height 63
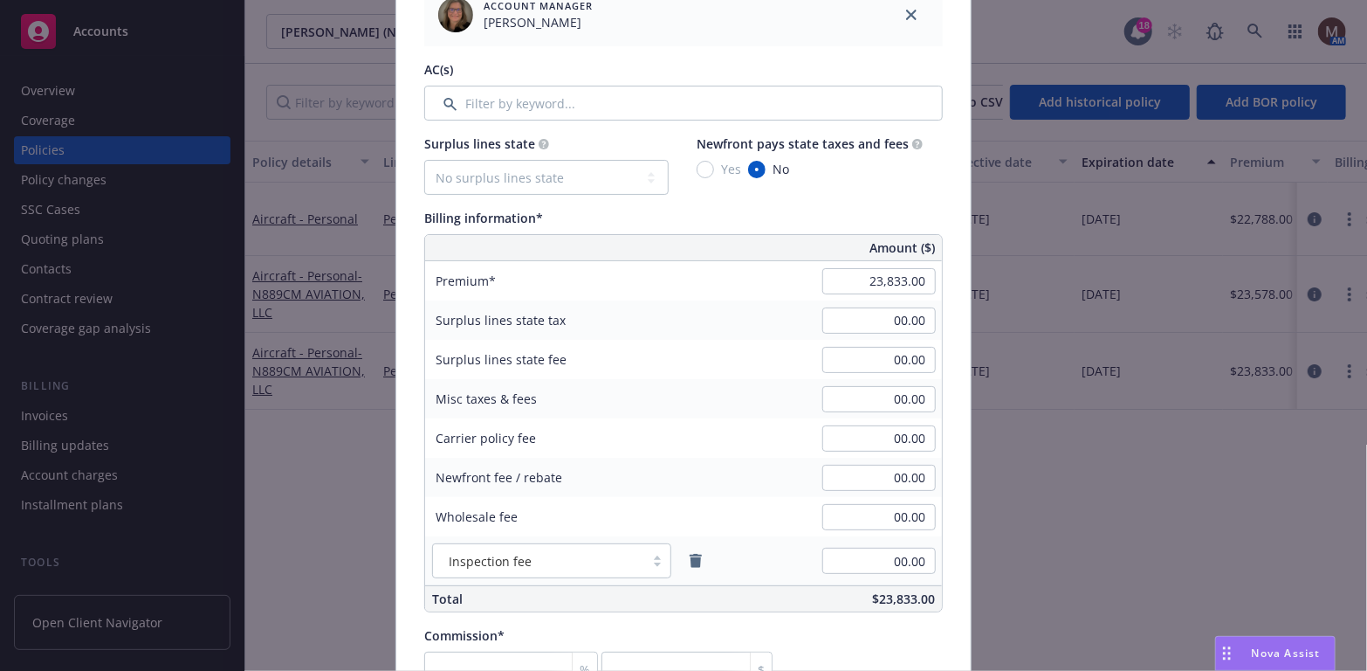
scroll to position [873, 0]
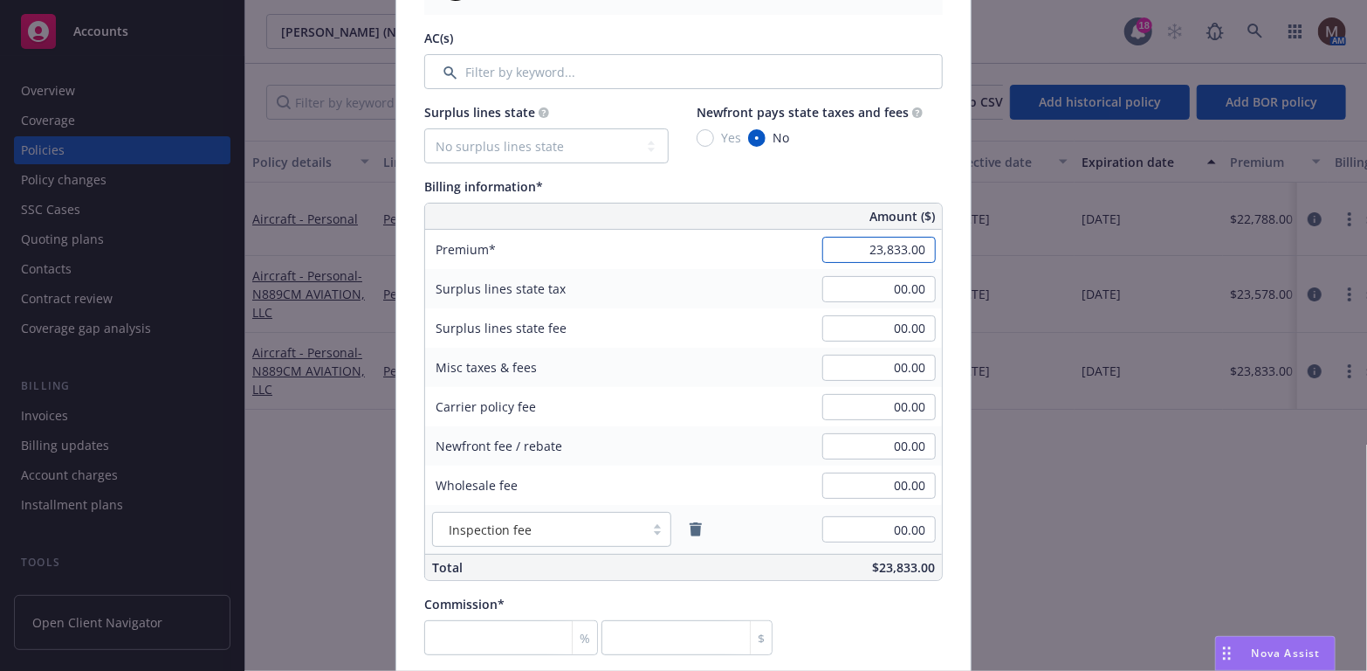
click at [902, 244] on input "23,833.00" at bounding box center [880, 250] width 114 height 26
type input "23,225.00"
click at [850, 329] on input "00.00" at bounding box center [880, 328] width 114 height 26
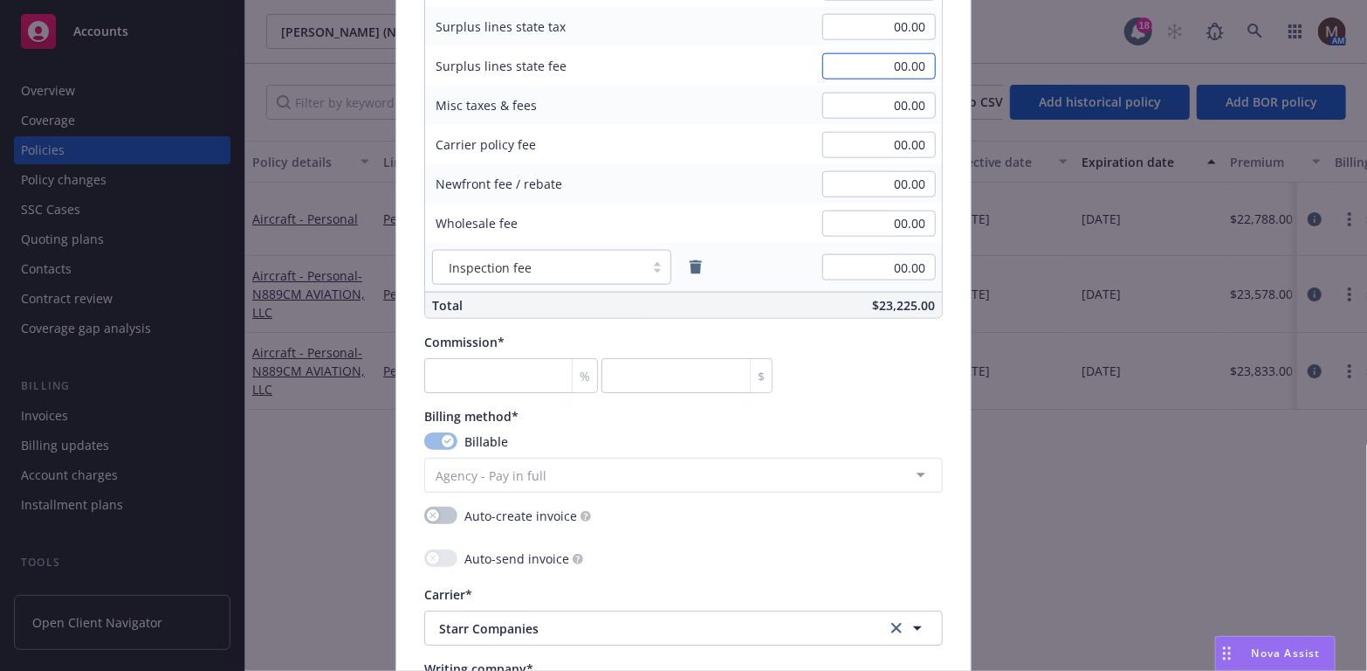
scroll to position [1222, 0]
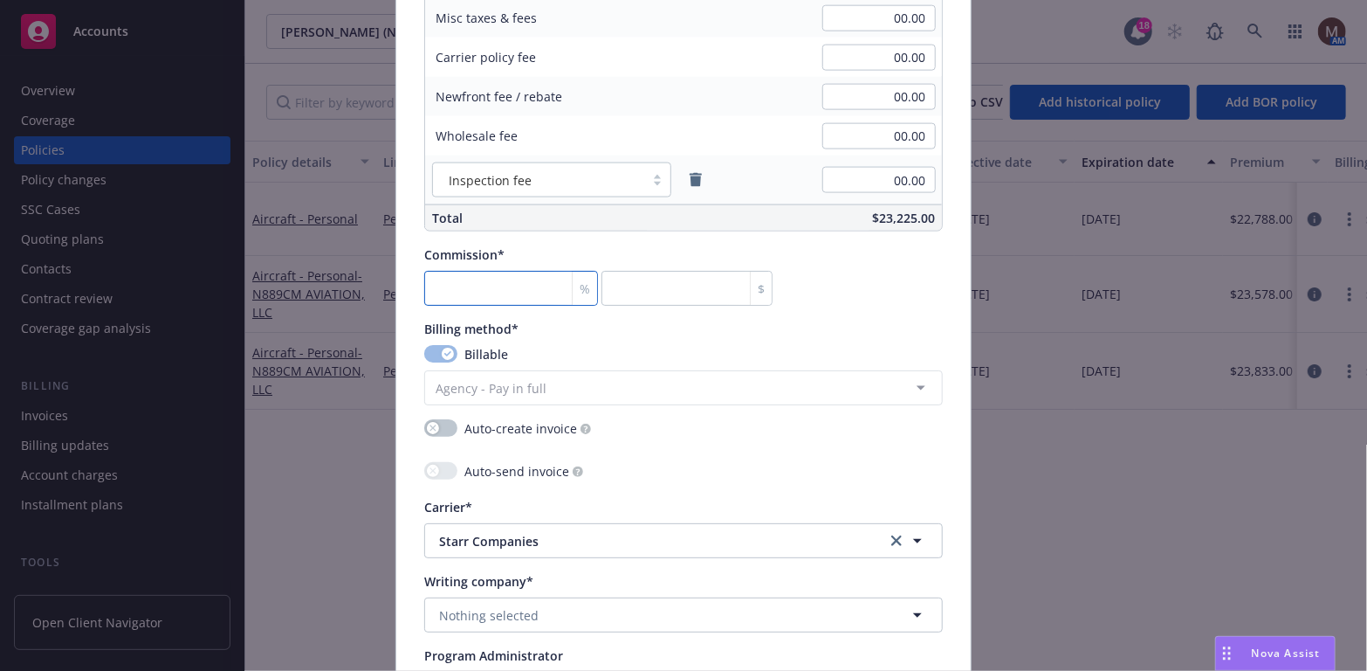
click at [469, 286] on input "number" at bounding box center [511, 288] width 174 height 35
type input "1"
type input "232.25"
type input "15"
type input "3483.75"
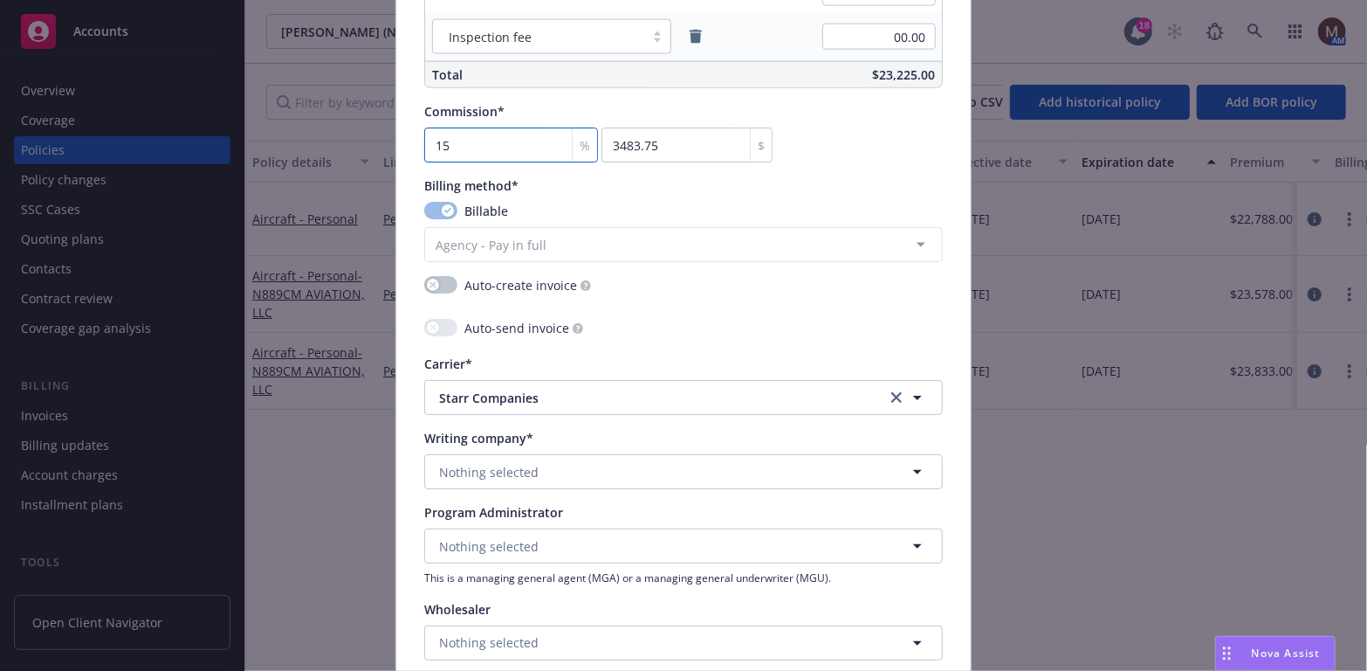
scroll to position [1397, 0]
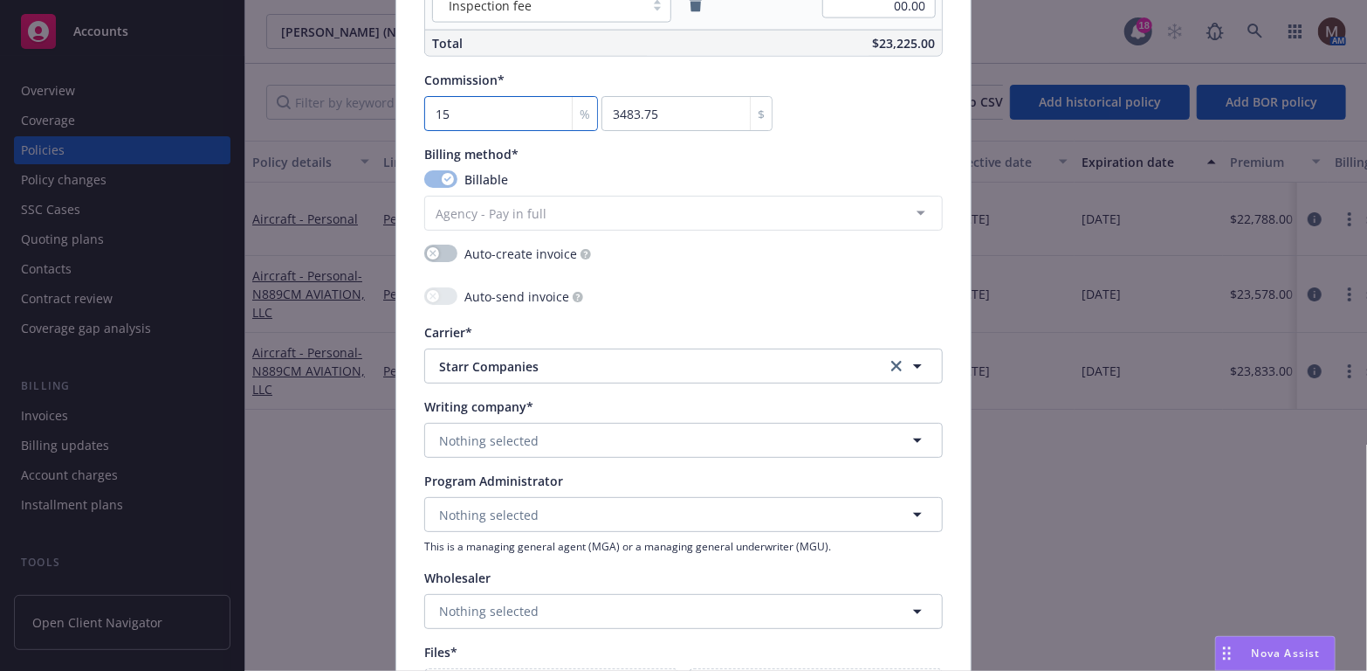
type input "15"
click at [492, 435] on span "Nothing selected" at bounding box center [489, 440] width 100 height 18
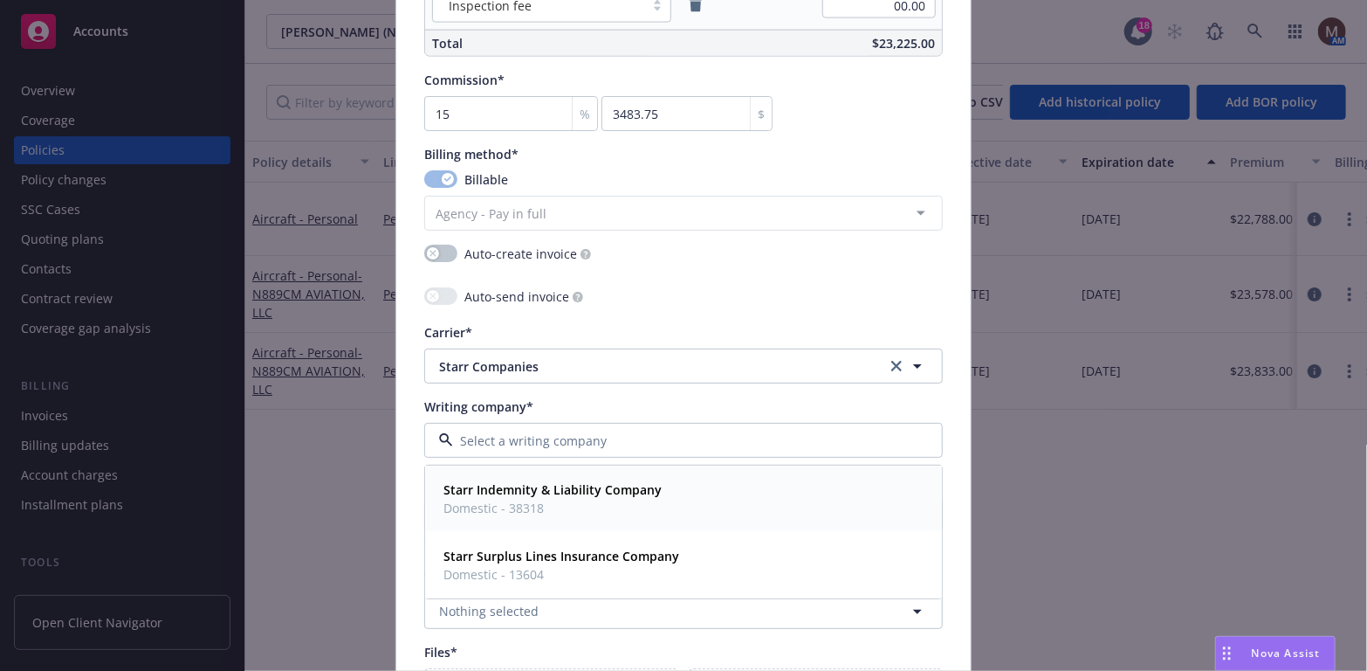
click at [524, 485] on strong "Starr Indemnity & Liability Company" at bounding box center [553, 490] width 218 height 17
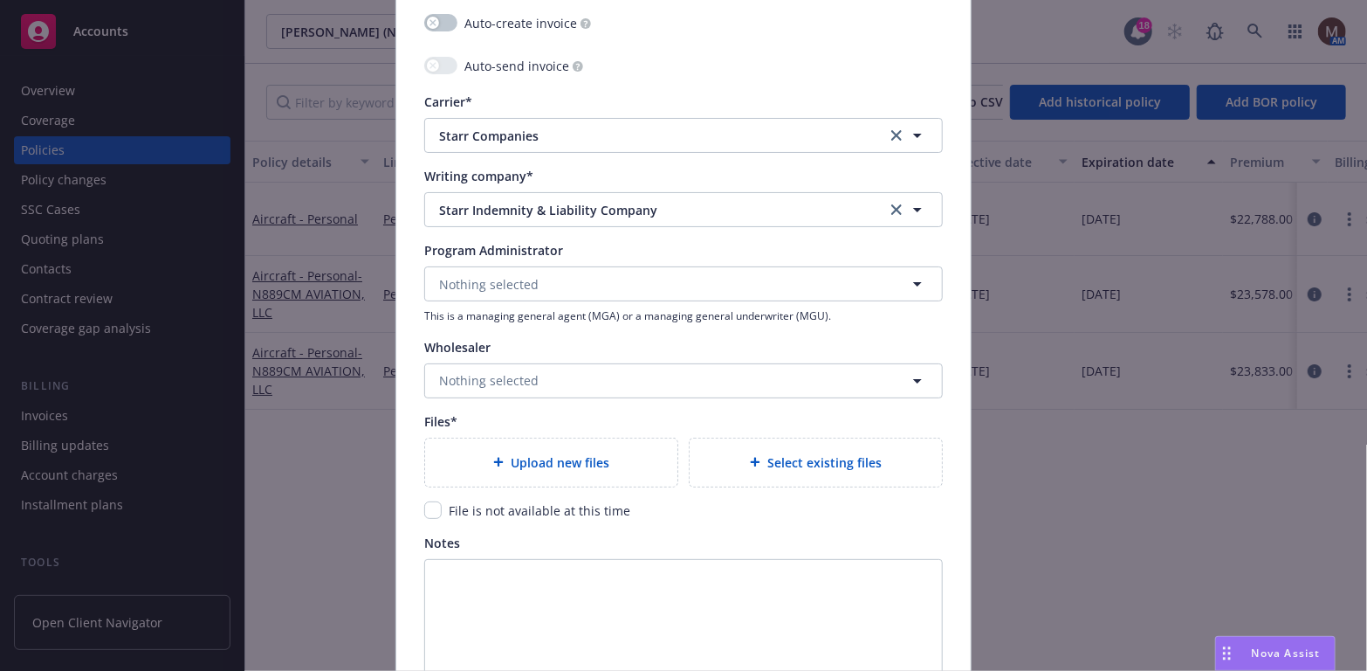
scroll to position [1659, 0]
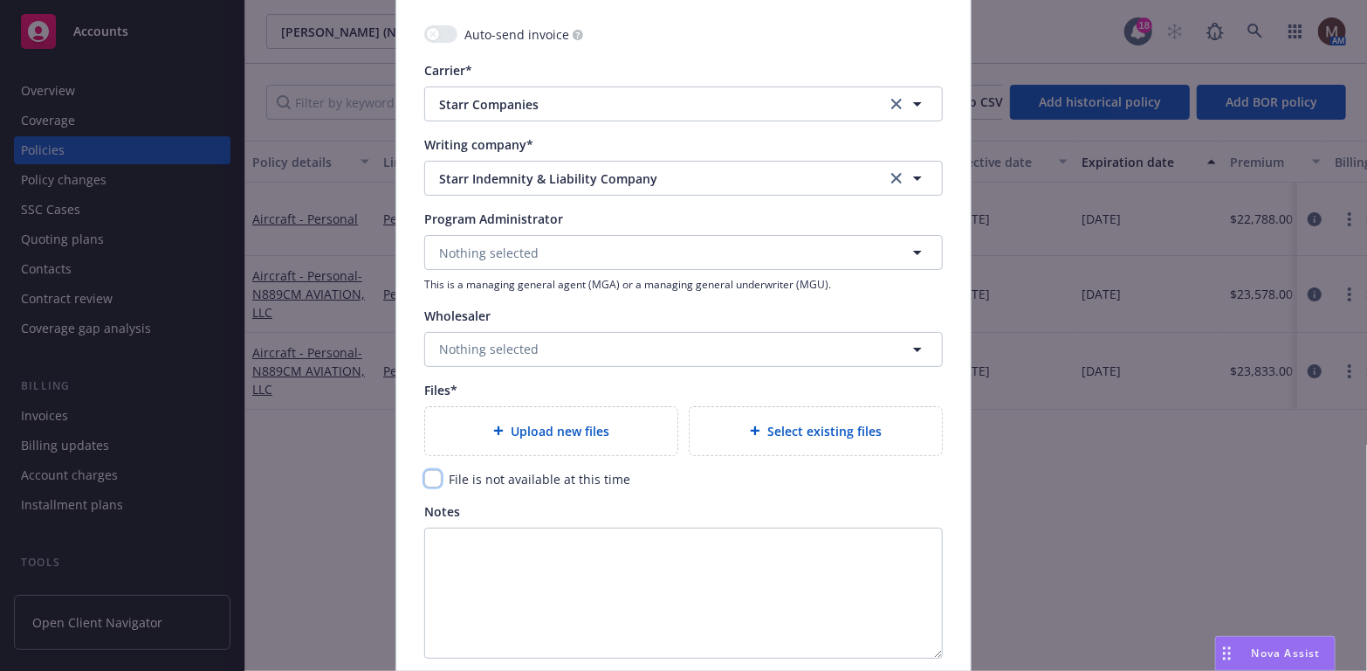
click at [429, 478] on input "checkbox" at bounding box center [432, 478] width 17 height 17
checkbox input "true"
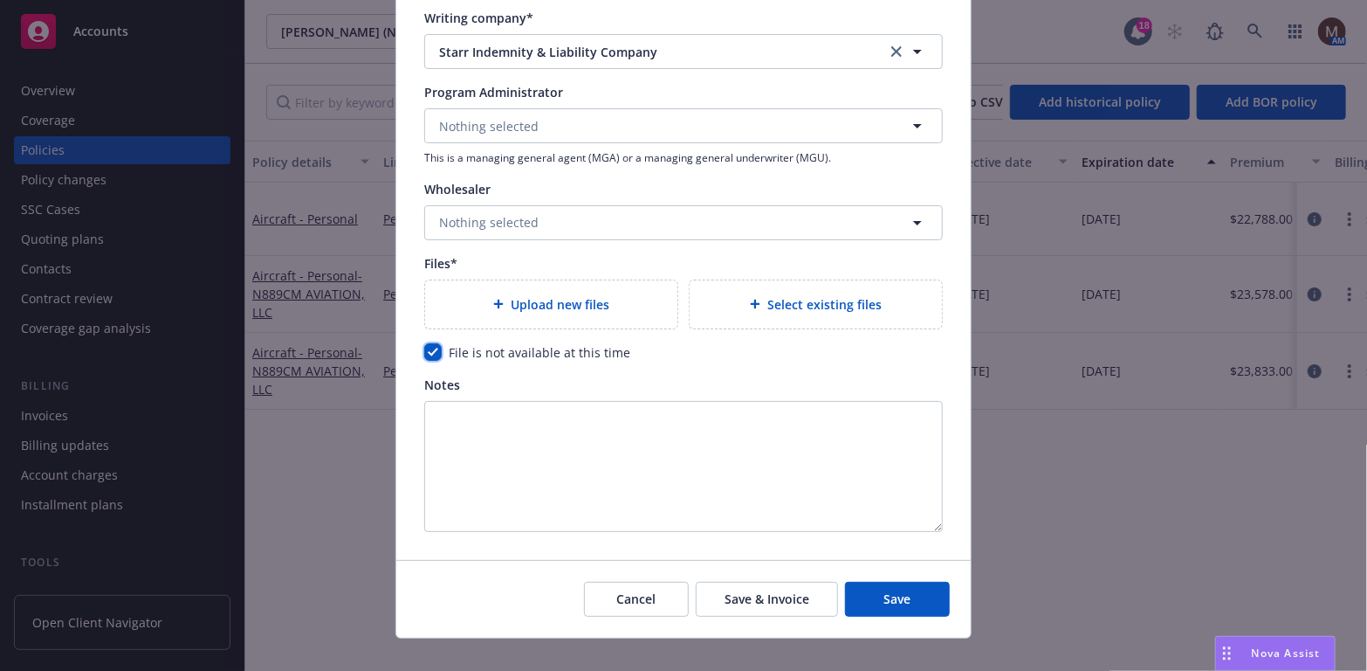
scroll to position [1807, 0]
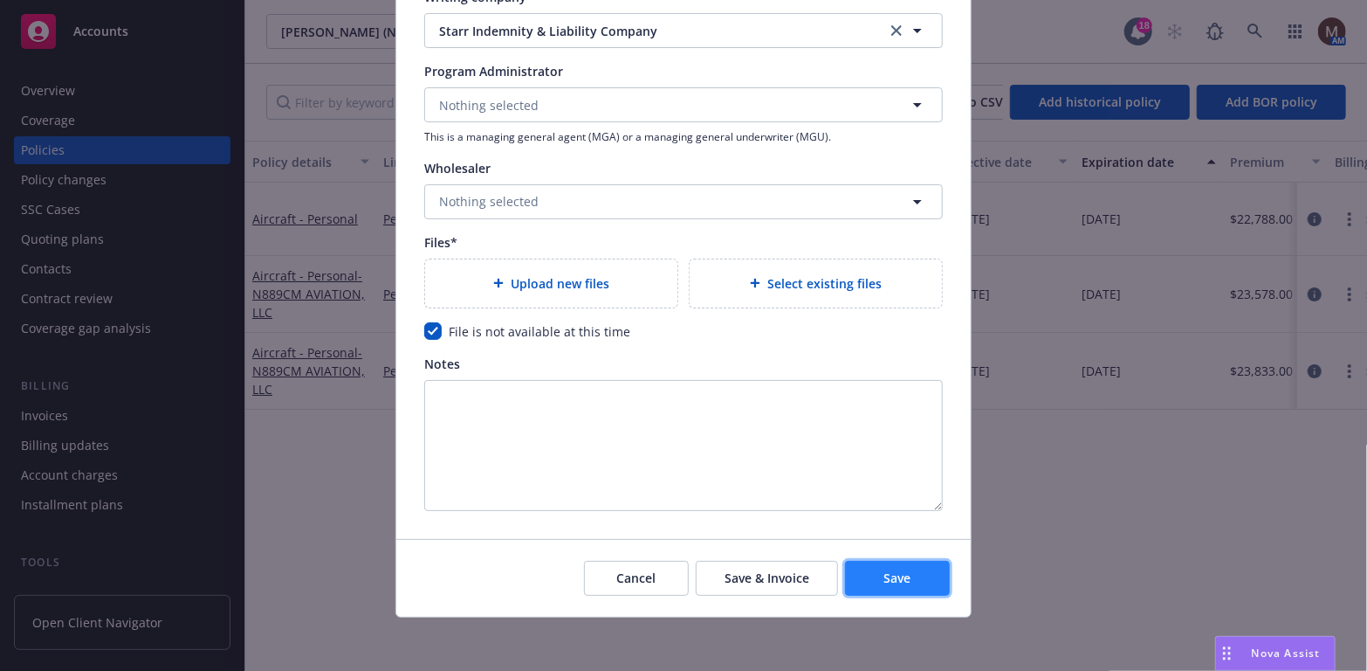
click at [910, 570] on button "Save" at bounding box center [897, 578] width 105 height 35
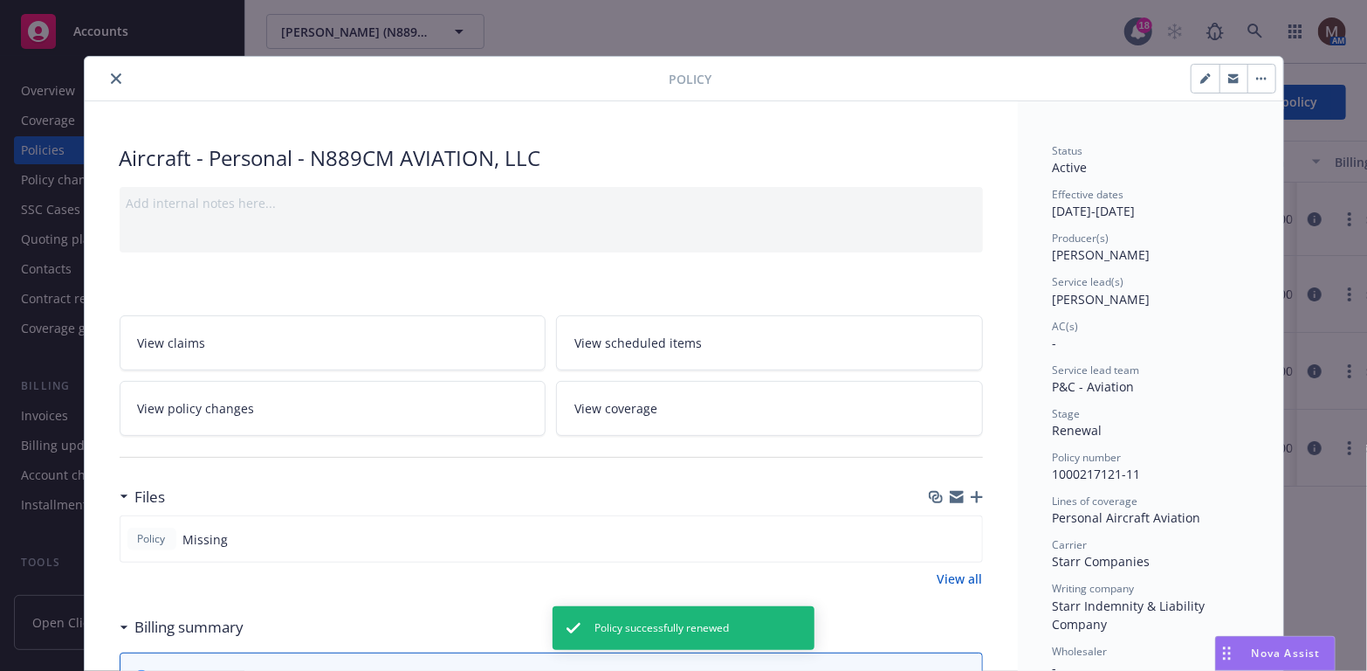
drag, startPoint x: 109, startPoint y: 72, endPoint x: 119, endPoint y: 82, distance: 13.6
click at [111, 73] on icon "close" at bounding box center [116, 78] width 10 height 10
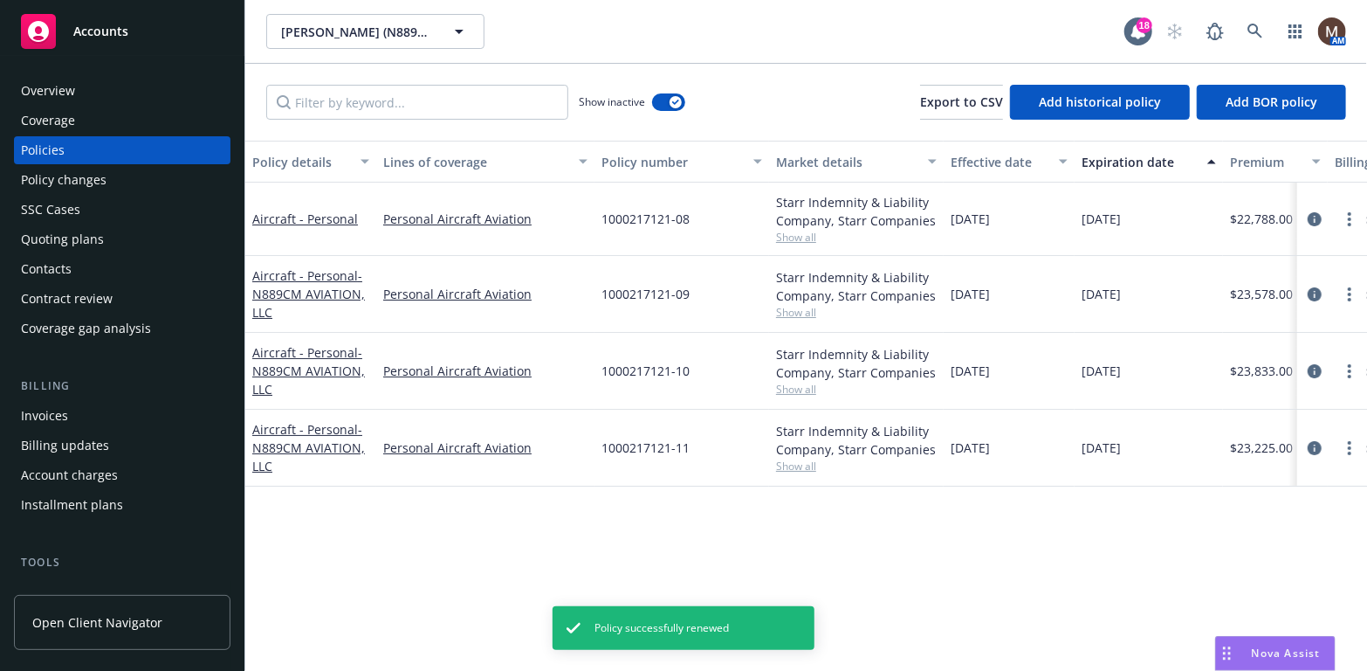
click at [60, 149] on div "Policies" at bounding box center [43, 150] width 44 height 28
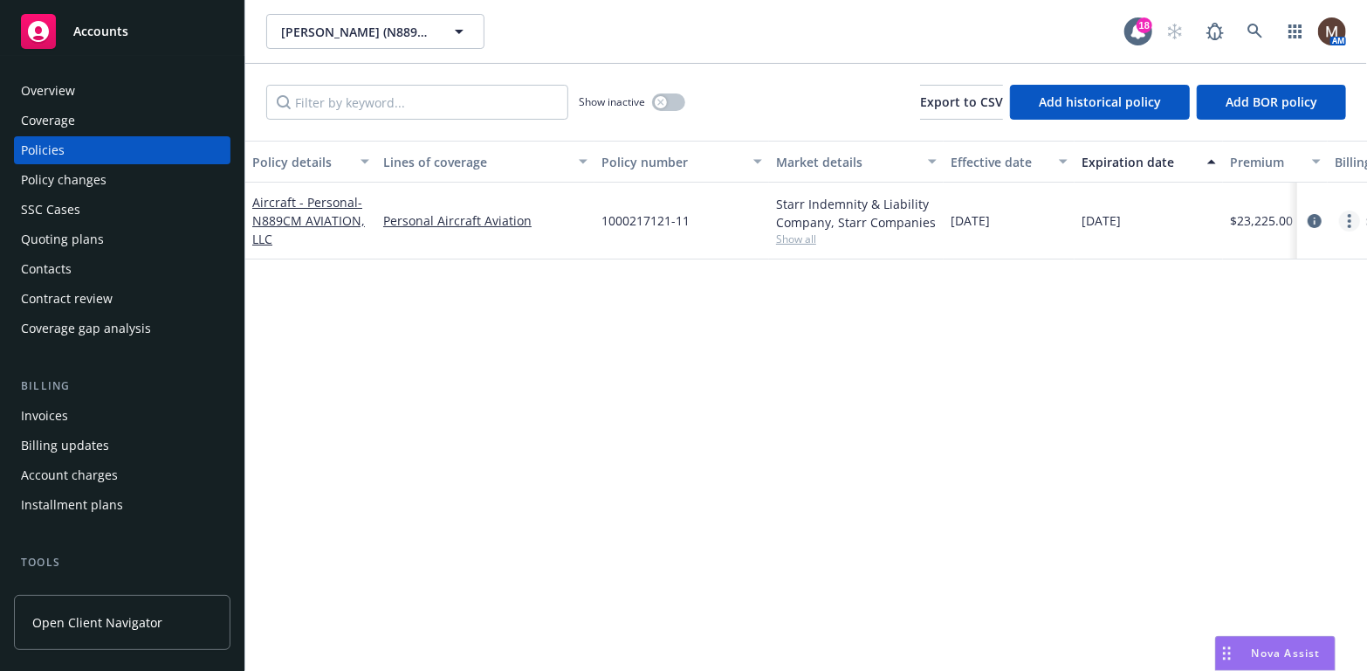
click at [1349, 215] on circle "more" at bounding box center [1349, 215] width 3 height 3
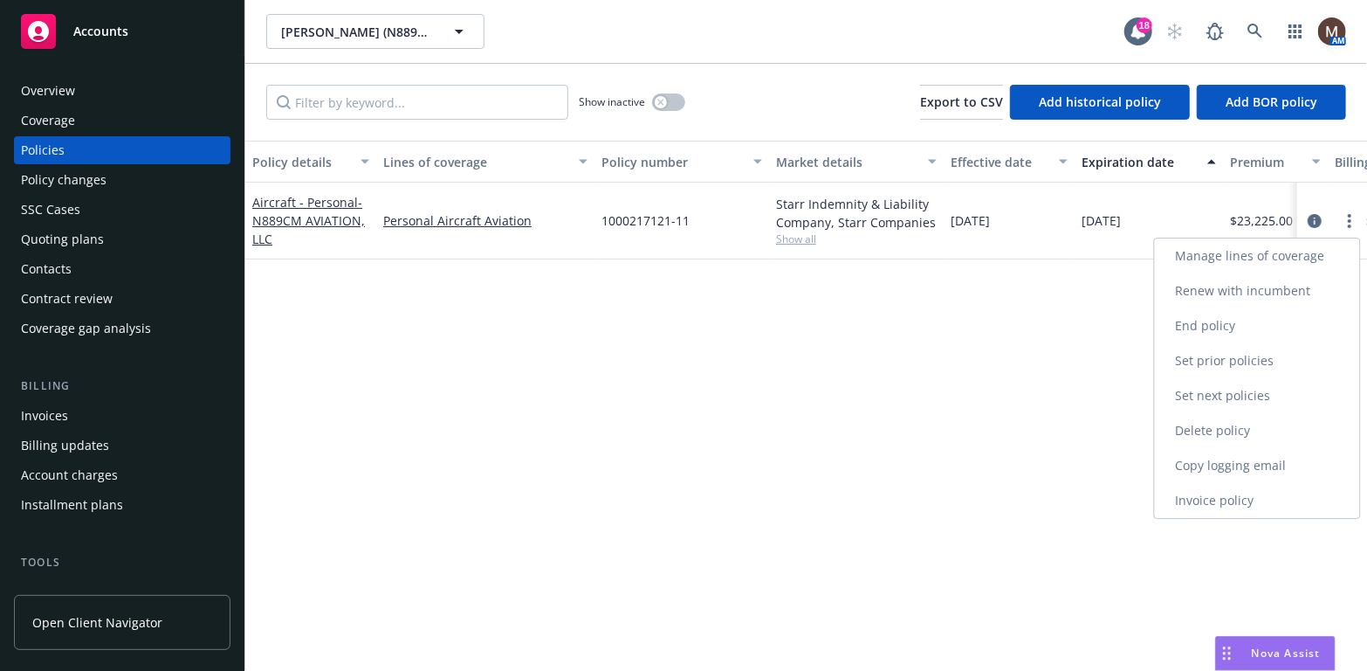
click at [1215, 456] on link "Copy logging email" at bounding box center [1257, 465] width 205 height 35
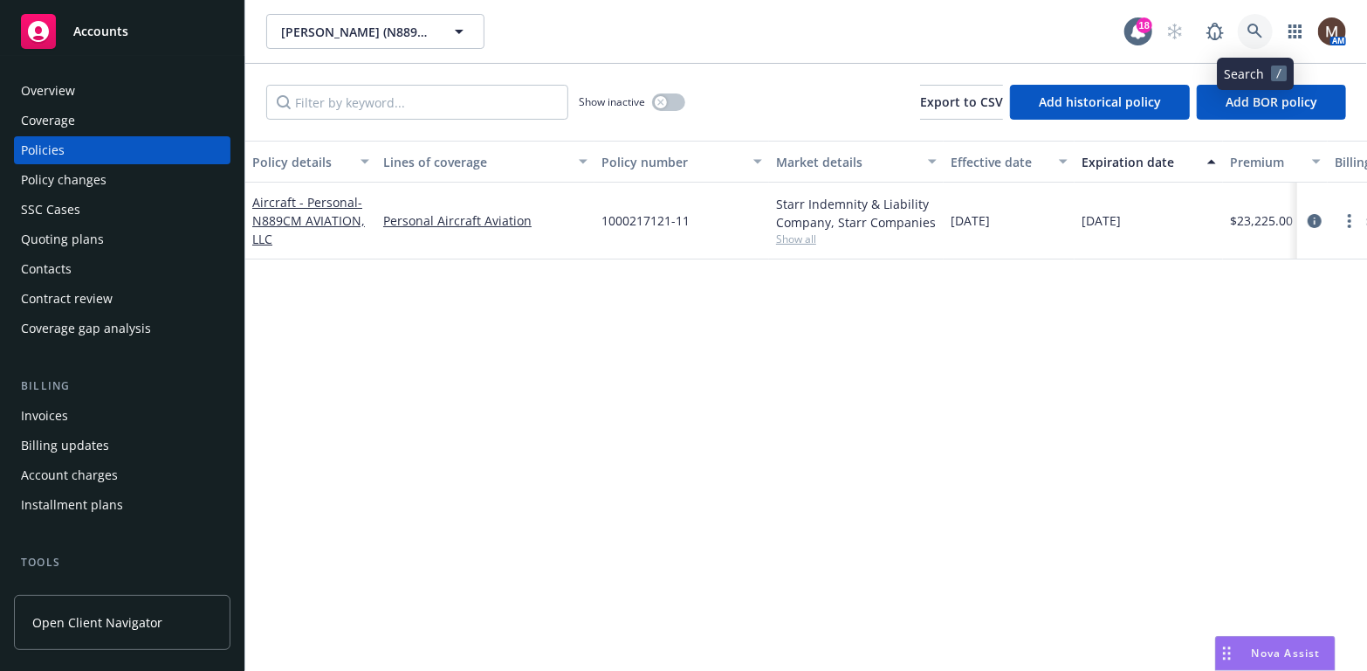
click at [1255, 21] on link at bounding box center [1255, 31] width 35 height 35
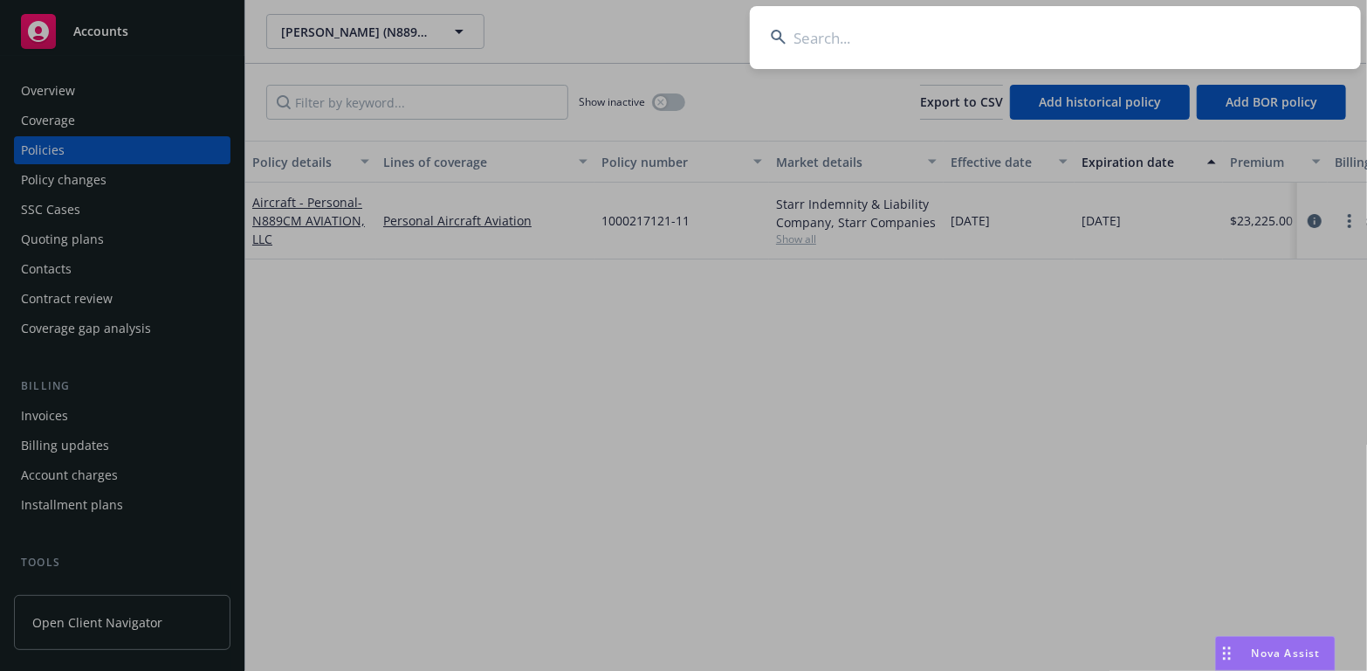
click at [802, 29] on input at bounding box center [1055, 37] width 611 height 63
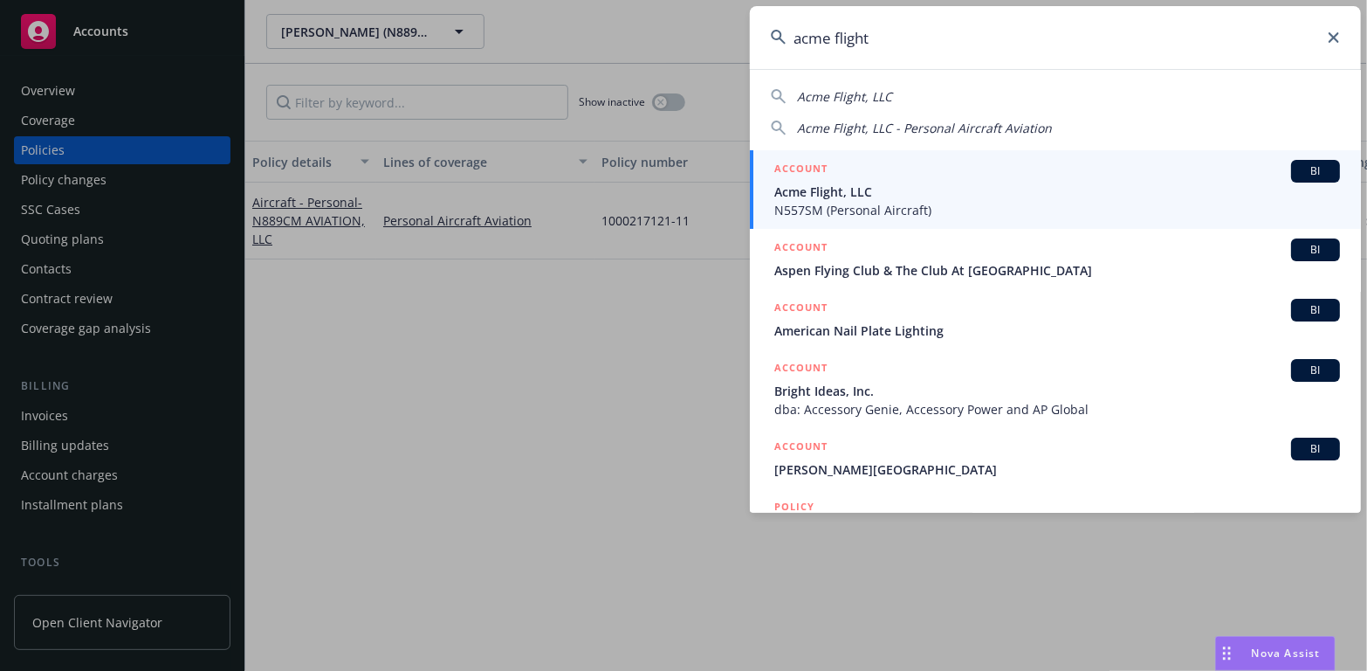
click at [839, 91] on span "Acme Flight, LLC" at bounding box center [844, 96] width 95 height 17
type input "Acme Flight, LLC"
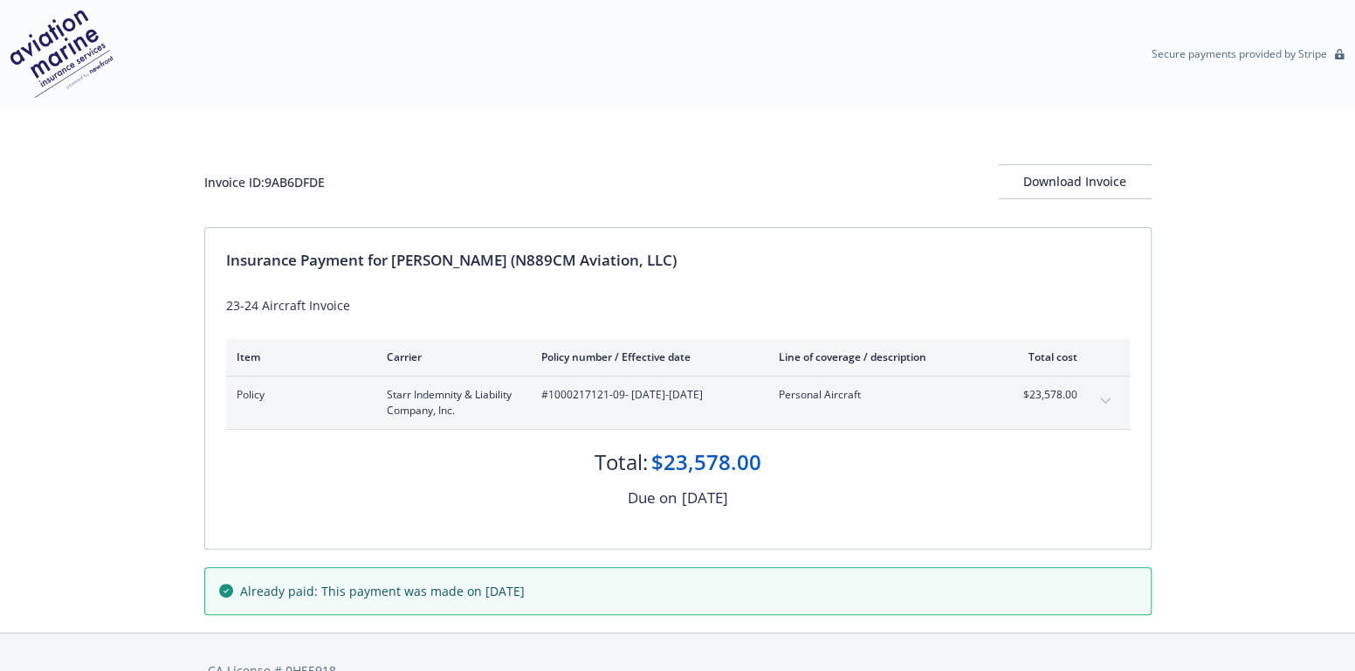
click at [1107, 395] on button "expand content" at bounding box center [1105, 401] width 28 height 28
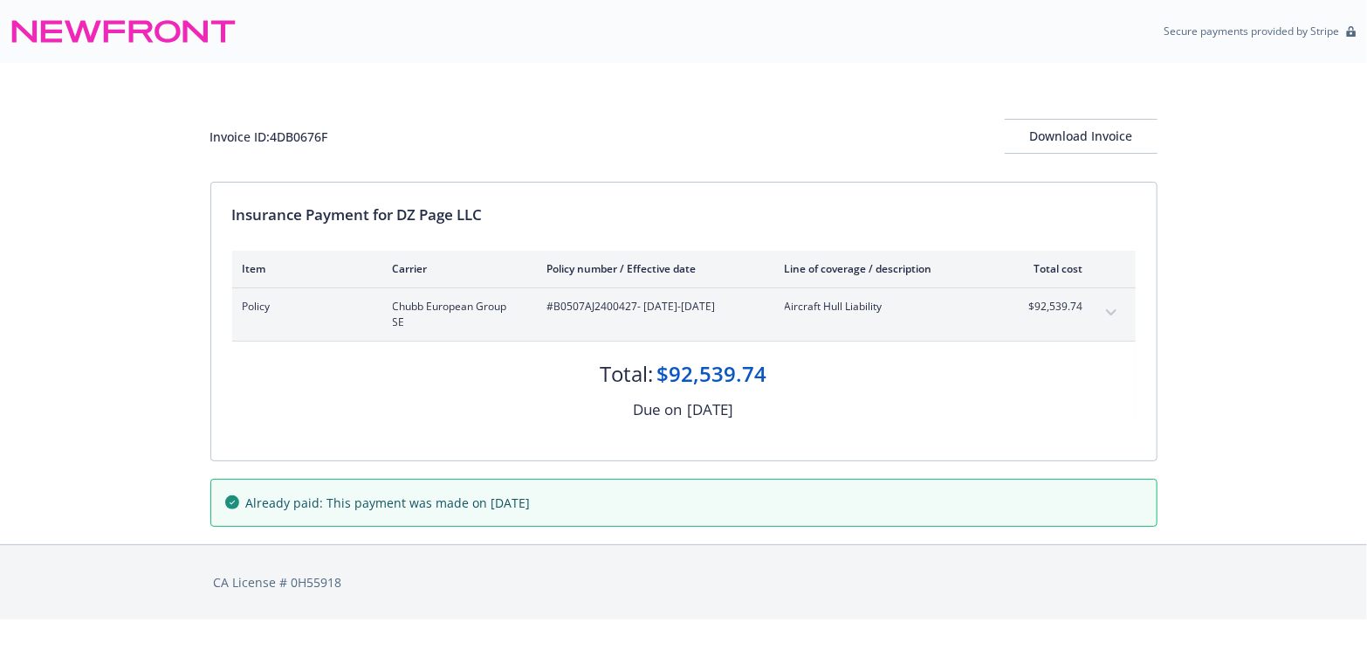
click at [1108, 309] on icon "expand content" at bounding box center [1111, 312] width 10 height 7
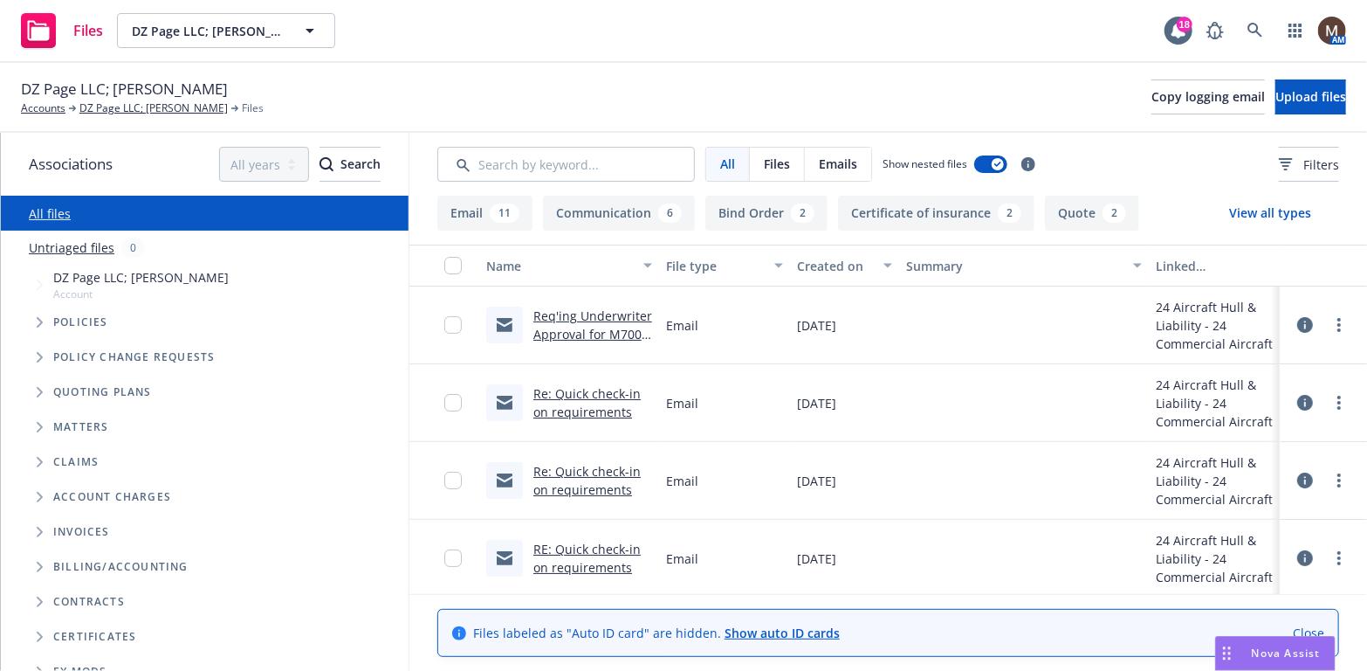
click at [608, 316] on link "Req'ing Underwriter Approval for M700 Recurrent Training" at bounding box center [592, 333] width 119 height 53
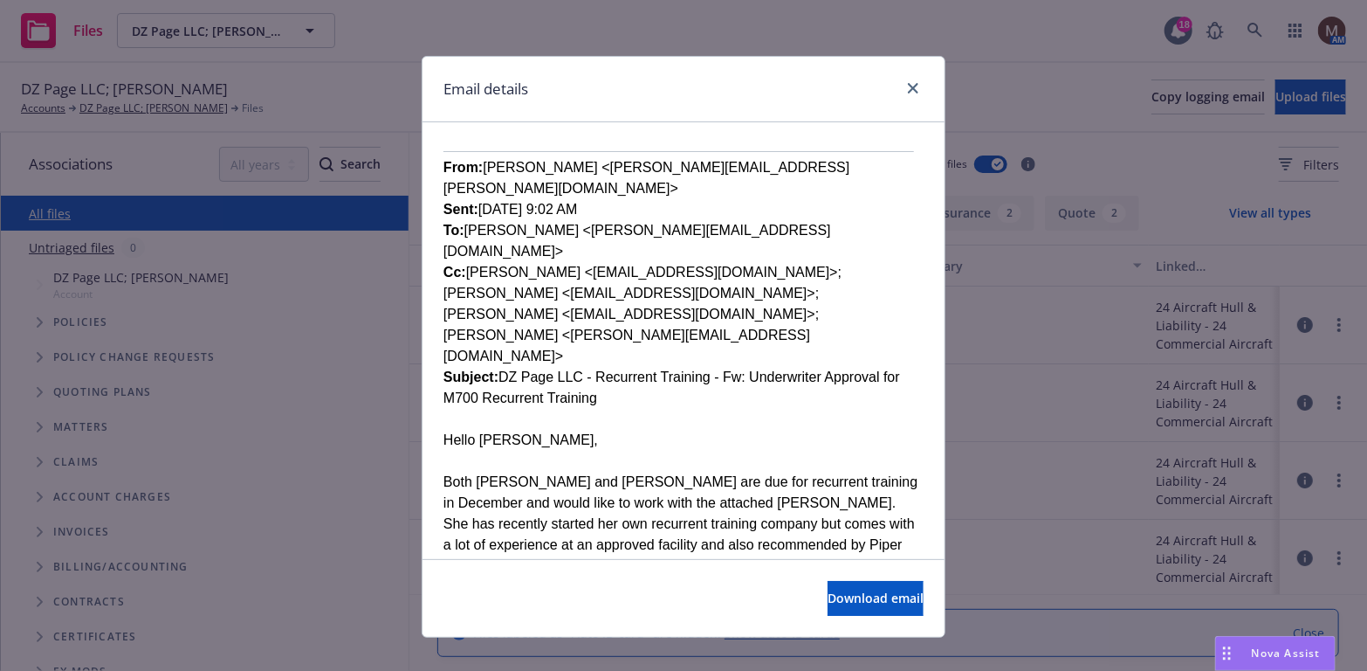
scroll to position [611, 0]
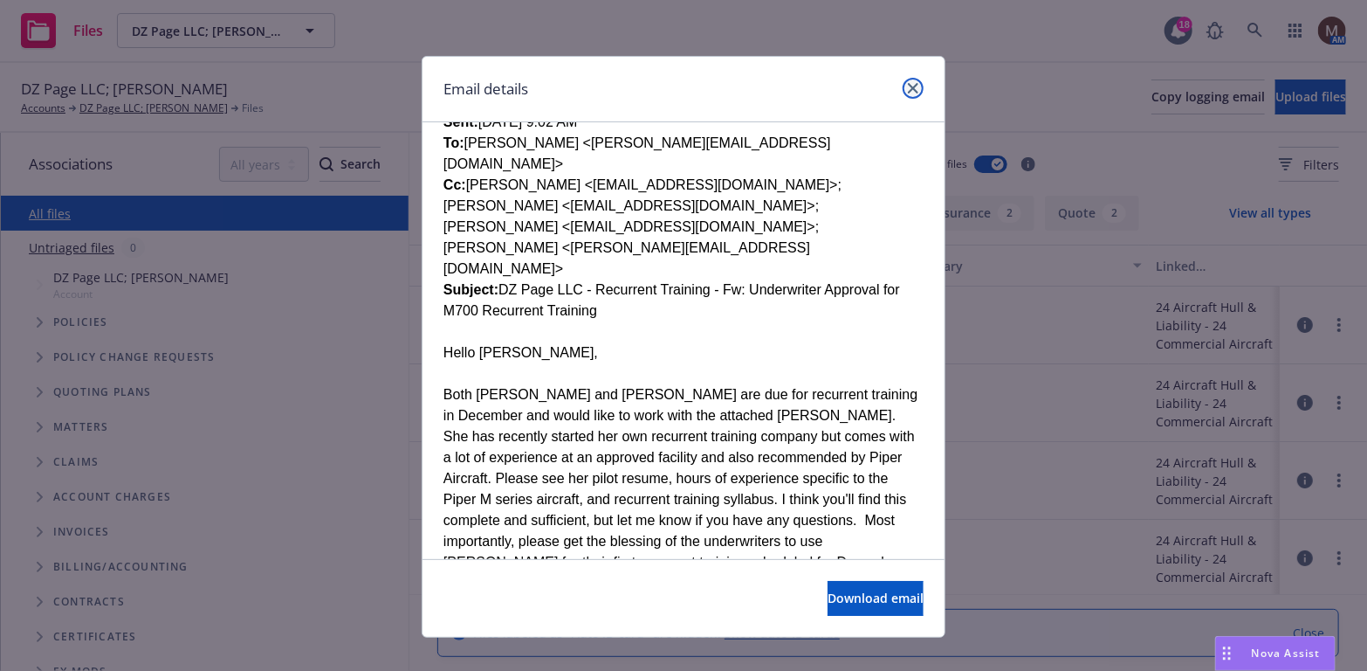
click at [908, 84] on icon "close" at bounding box center [913, 88] width 10 height 10
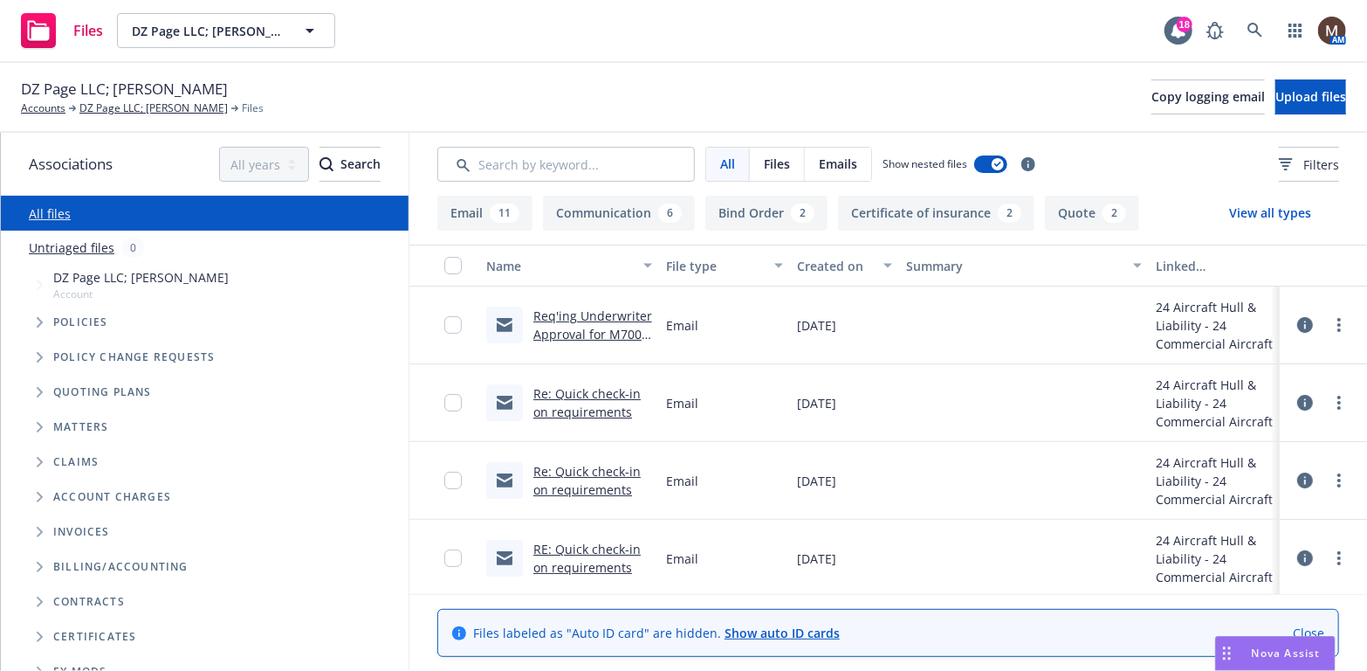
click at [595, 389] on link "Re: Quick check-in on requirements" at bounding box center [586, 402] width 107 height 35
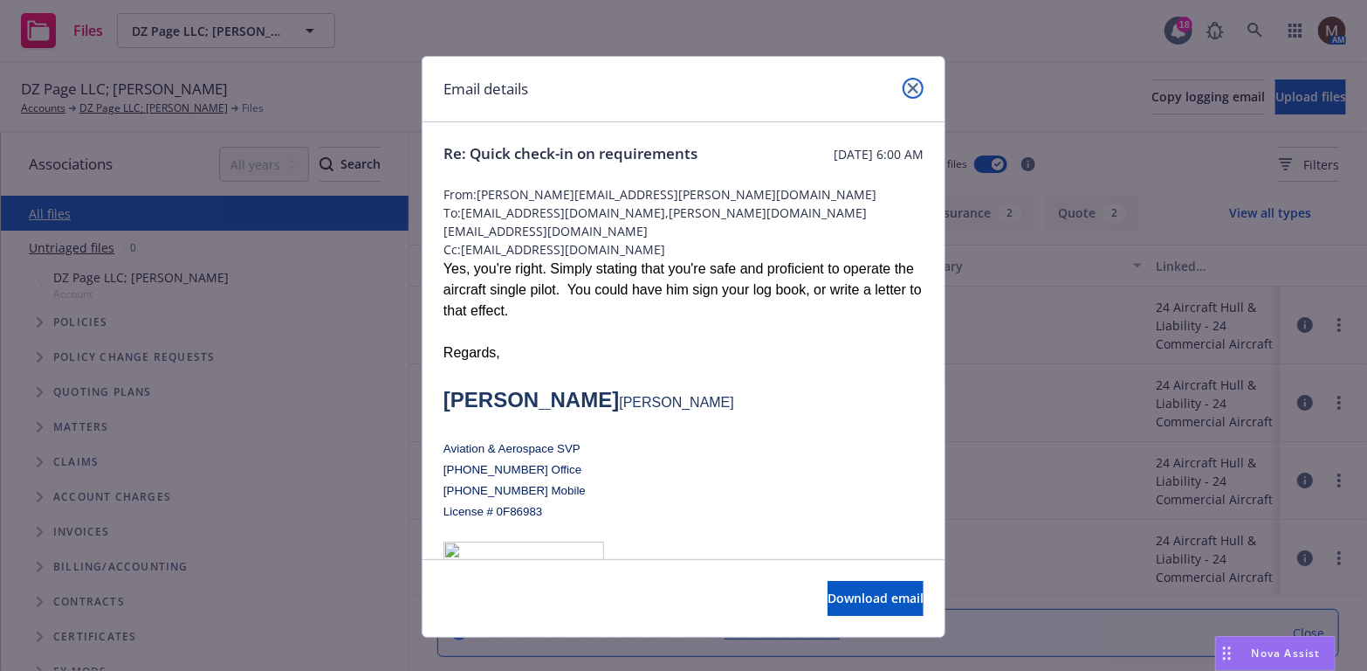
click at [908, 86] on icon "close" at bounding box center [913, 88] width 10 height 10
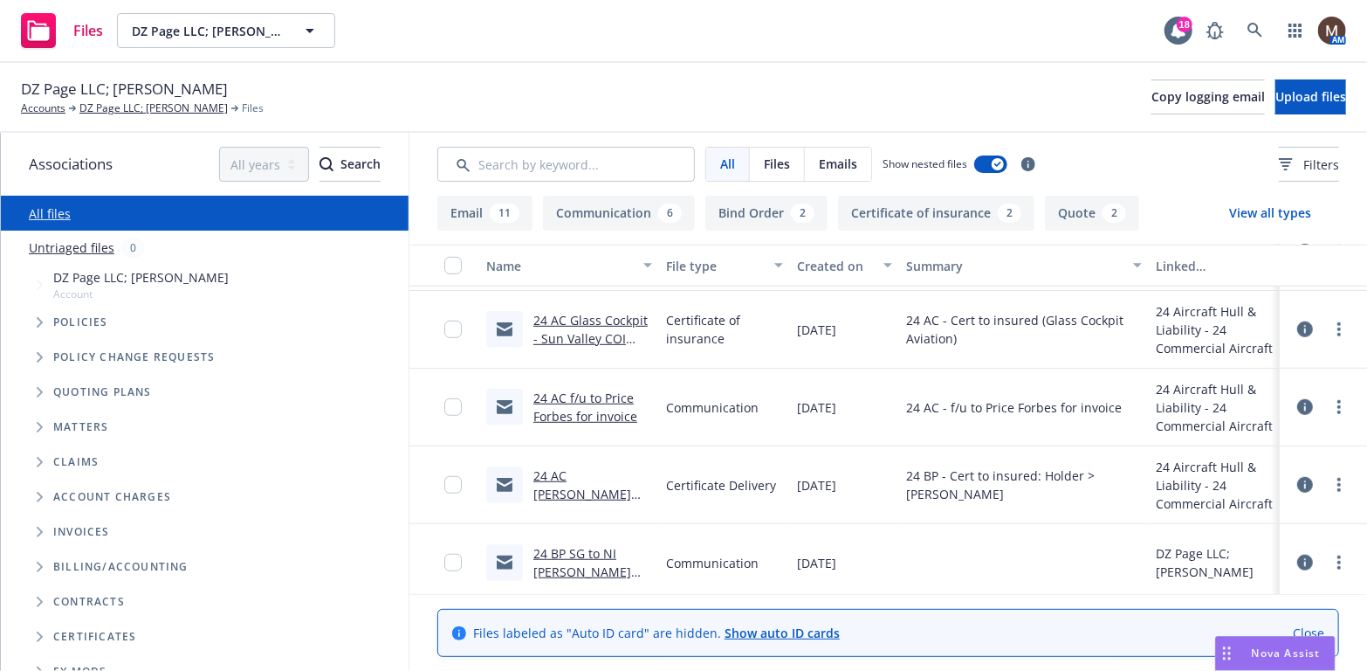
scroll to position [699, 0]
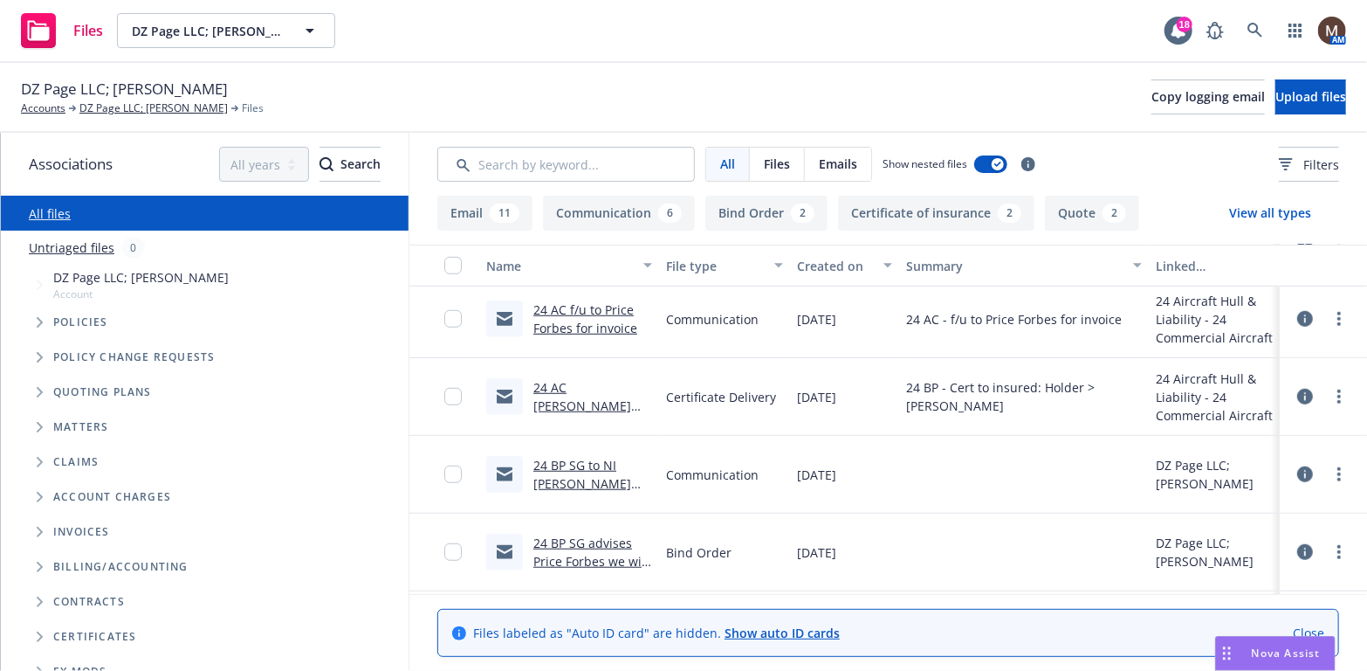
click at [579, 461] on link "24 BP SG to NI Bruce turbine hours info rqst.msg" at bounding box center [586, 493] width 107 height 72
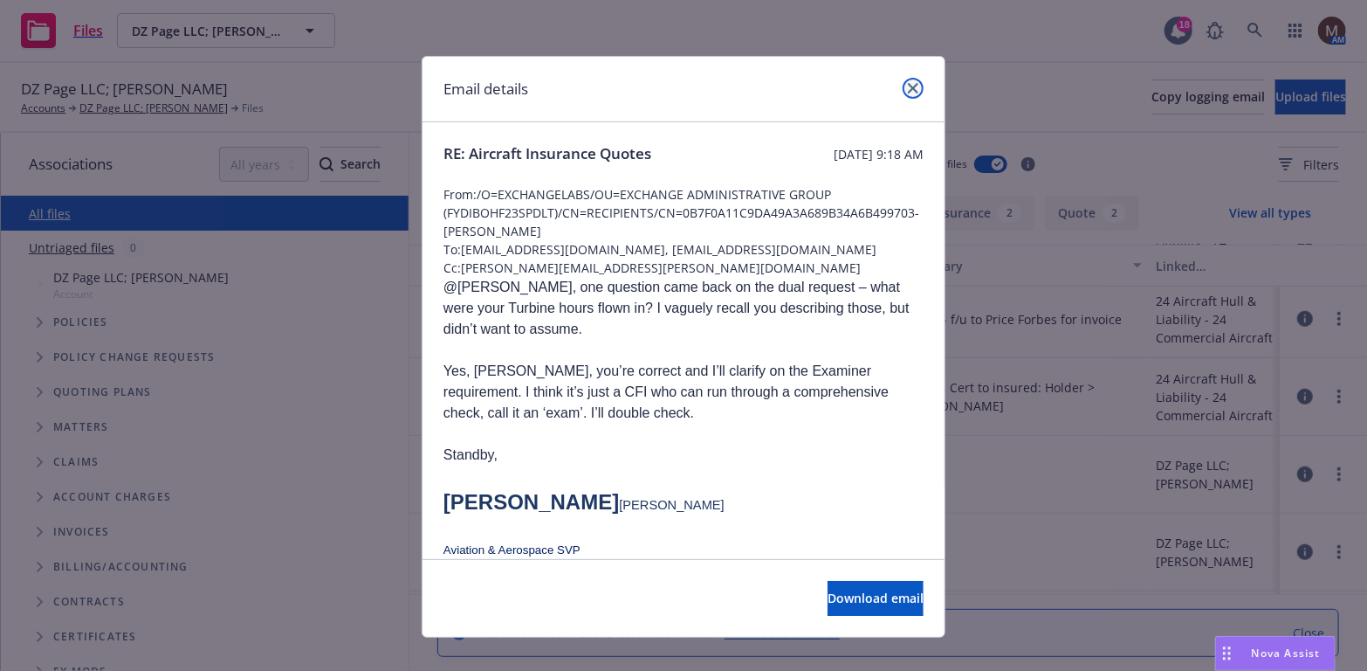
click at [912, 82] on link "close" at bounding box center [913, 88] width 21 height 21
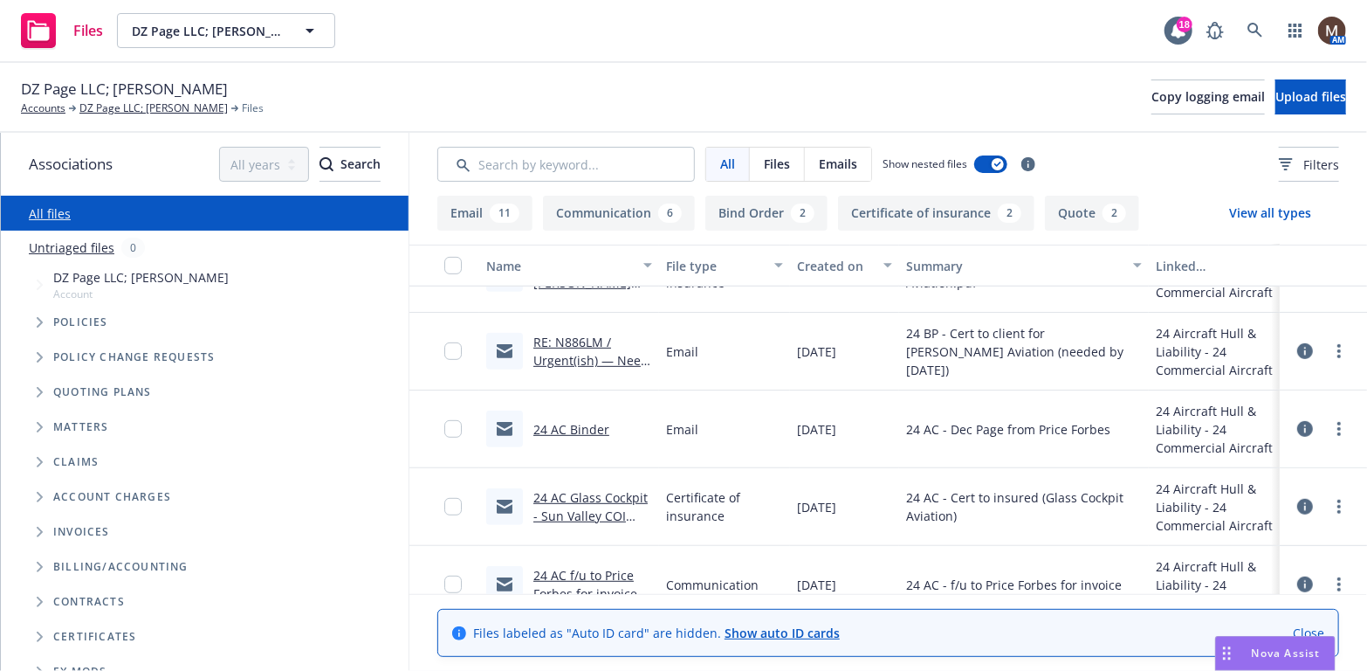
scroll to position [349, 0]
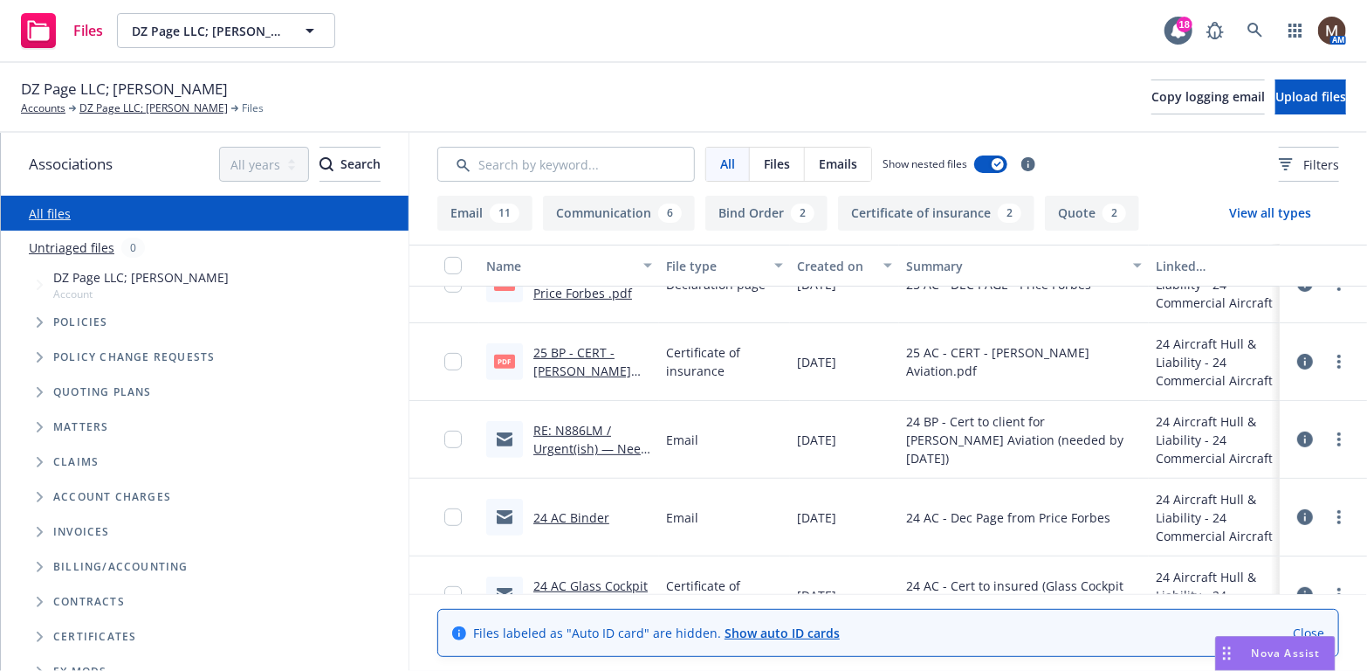
click at [579, 354] on link "25 BP - CERT - RJ Tutt Aviation.pdf.pdf" at bounding box center [582, 370] width 98 height 53
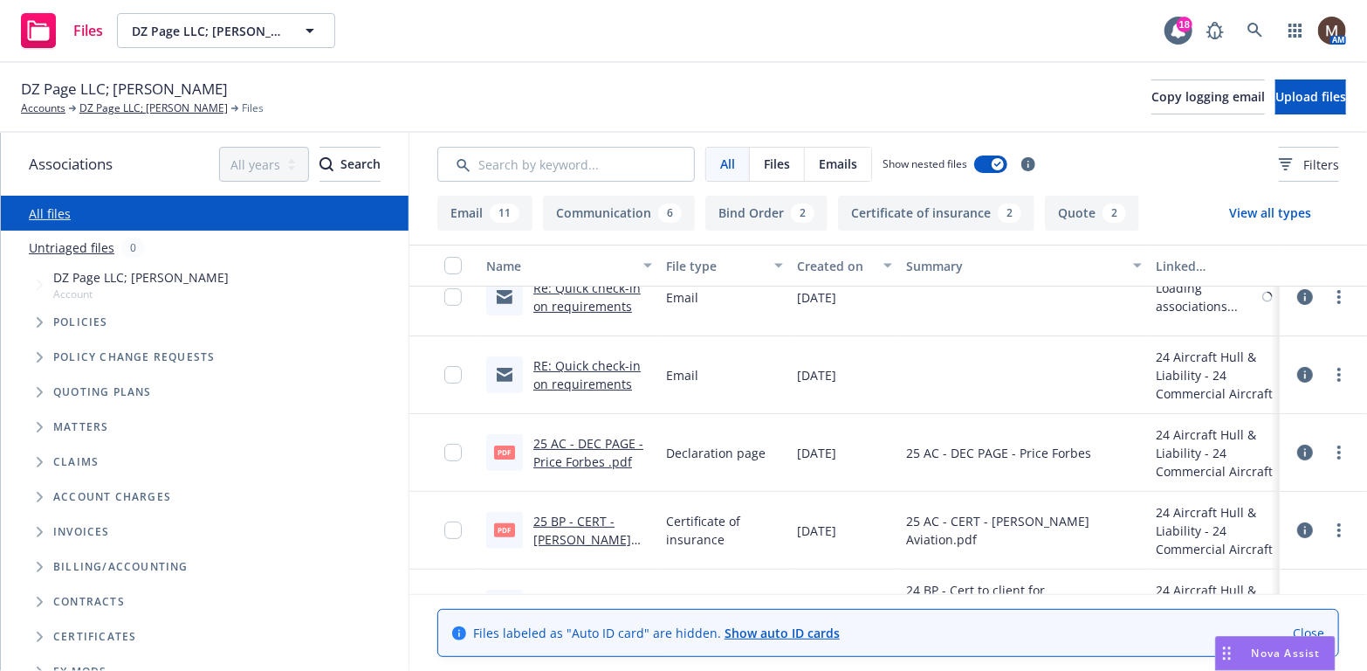
scroll to position [175, 0]
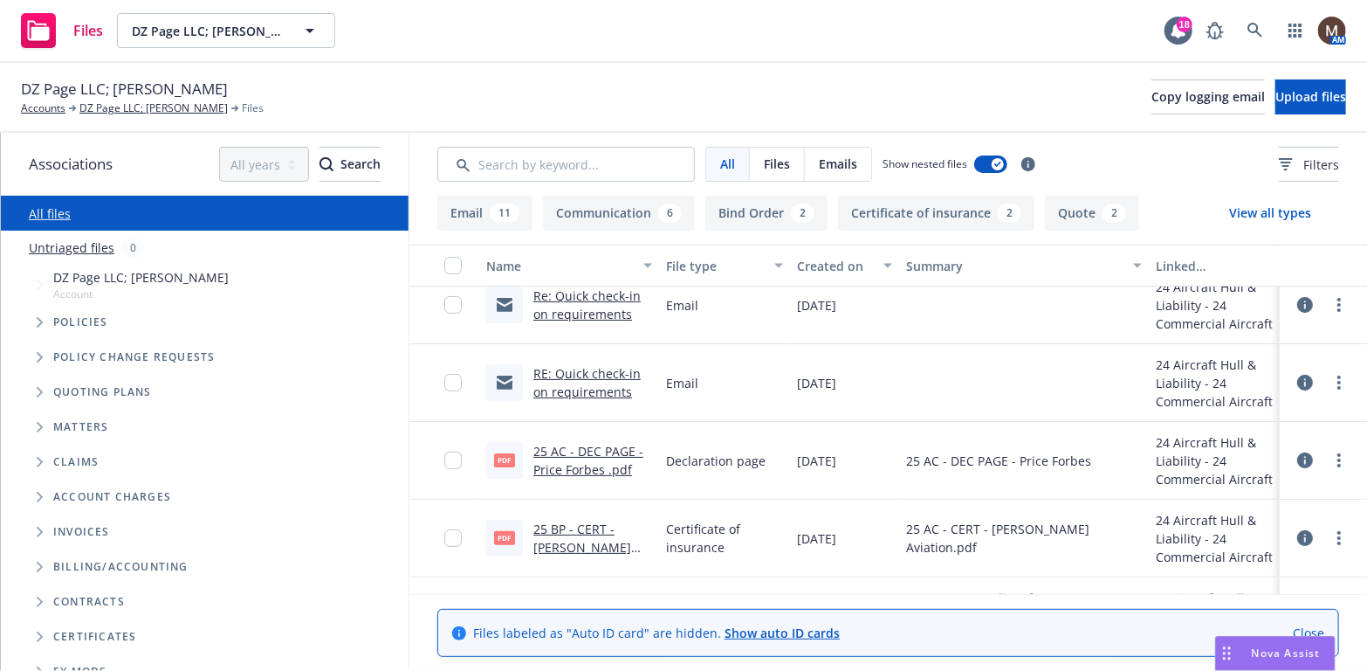
click at [591, 447] on link "25 AC - DEC PAGE - Price Forbes .pdf" at bounding box center [588, 460] width 110 height 35
drag, startPoint x: 591, startPoint y: 451, endPoint x: 640, endPoint y: 456, distance: 49.2
click at [591, 451] on link "25 AC - DEC PAGE - Price Forbes .pdf" at bounding box center [588, 460] width 110 height 35
click at [186, 106] on link "DZ Page LLC; Bruce Lymburn" at bounding box center [153, 108] width 148 height 16
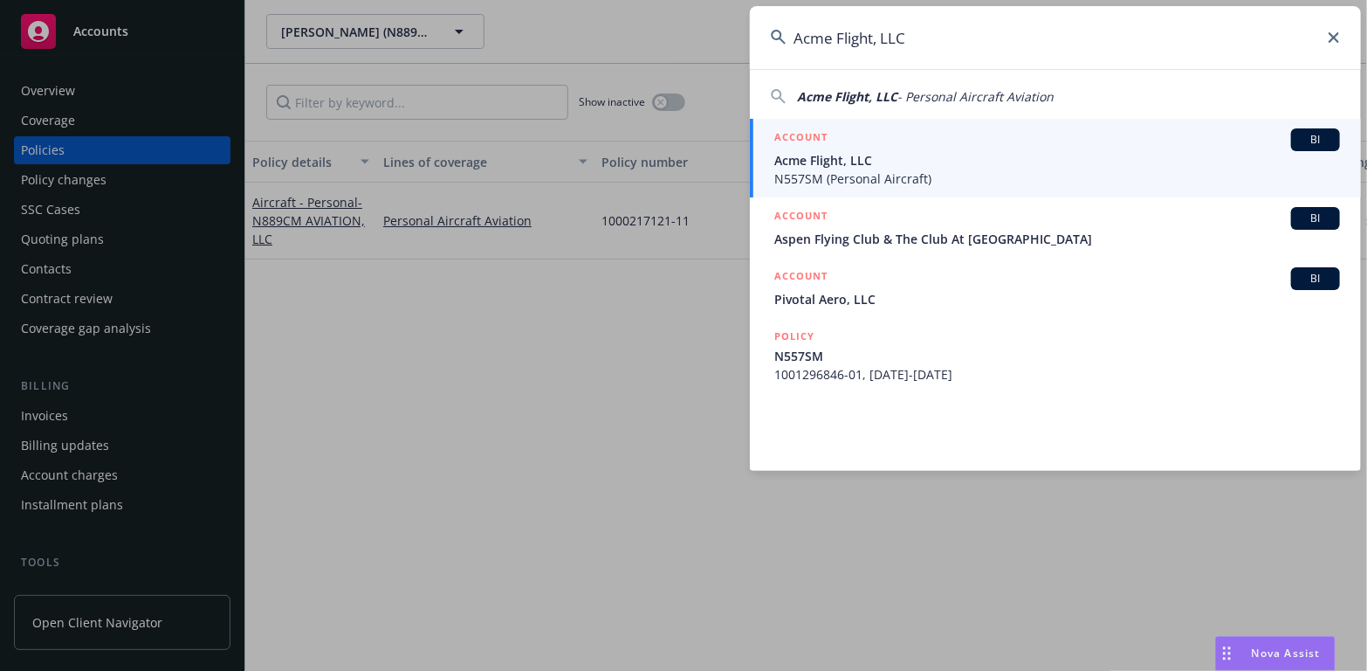
click at [1328, 36] on input "Acme Flight, LLC" at bounding box center [1055, 37] width 611 height 63
click at [1333, 35] on icon at bounding box center [1334, 37] width 10 height 10
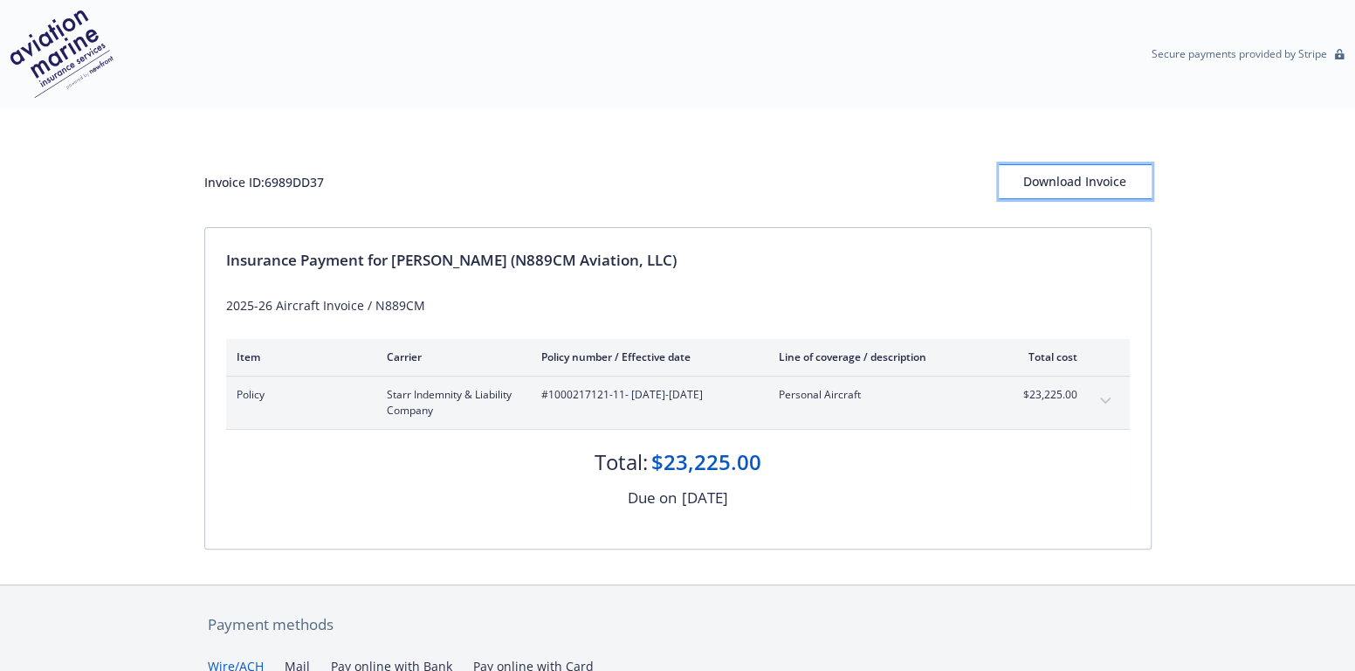
click at [1076, 178] on div "Download Invoice" at bounding box center [1075, 181] width 153 height 33
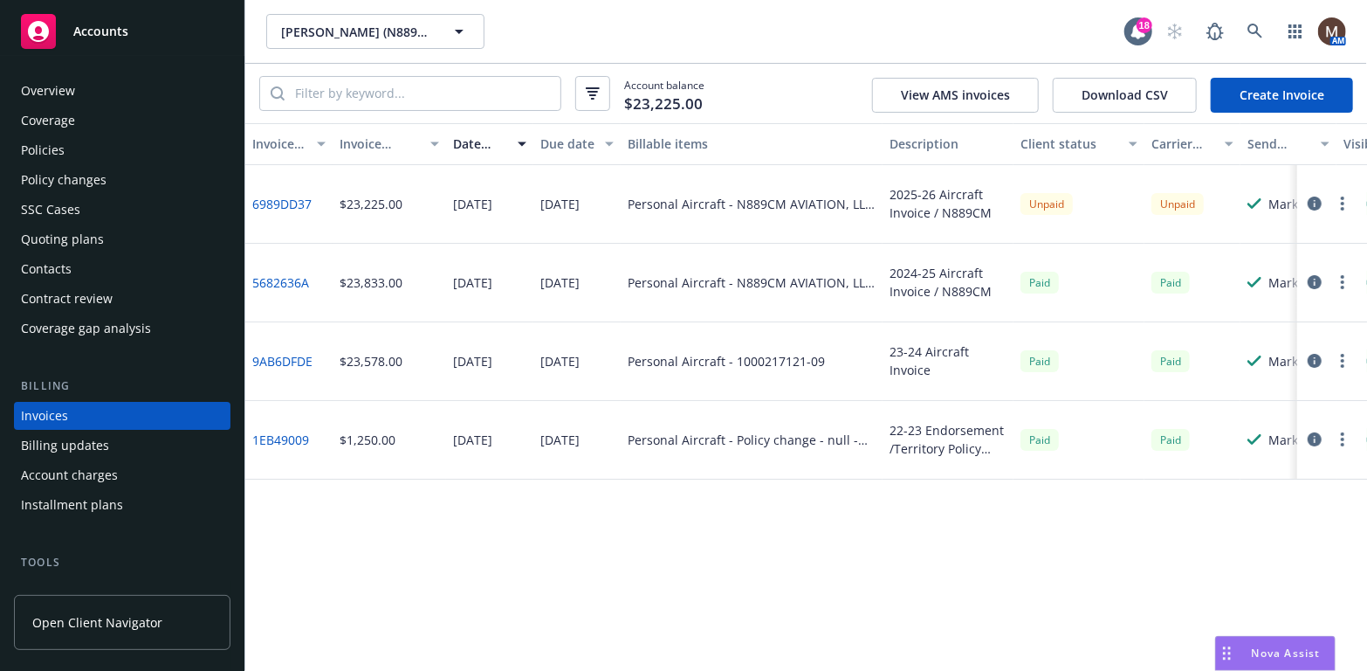
scroll to position [52, 0]
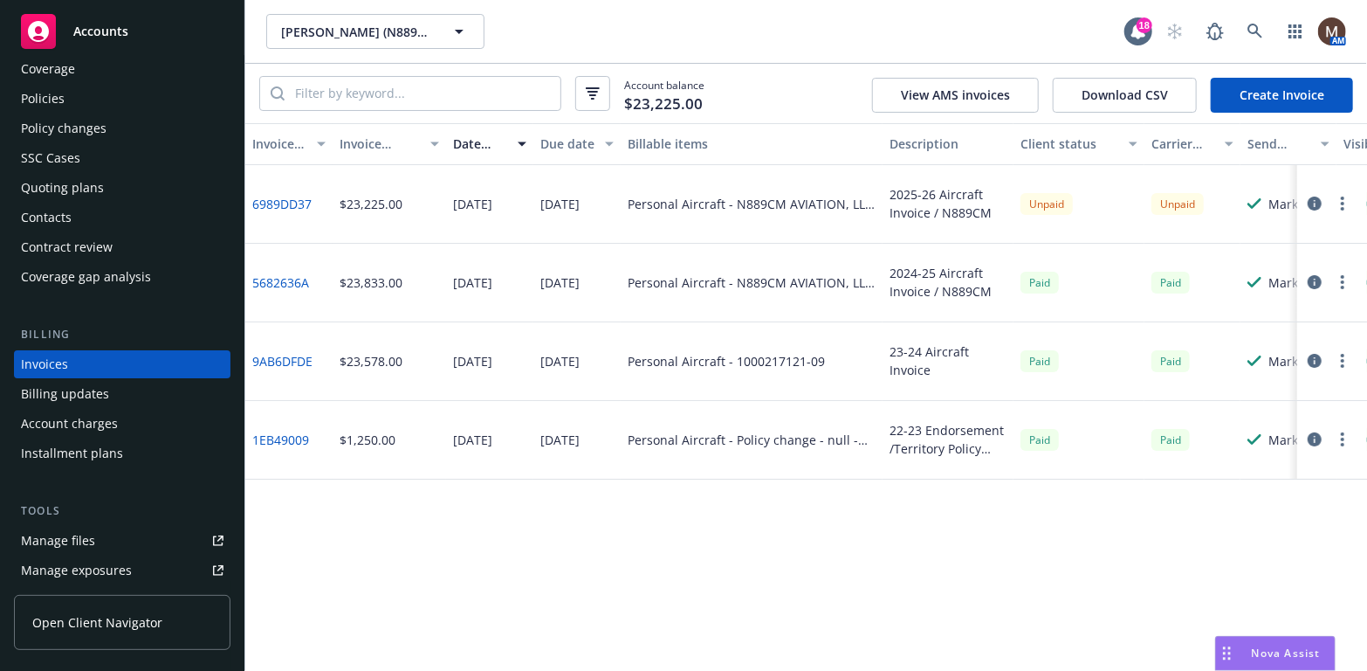
click at [64, 93] on div "Policies" at bounding box center [122, 99] width 203 height 28
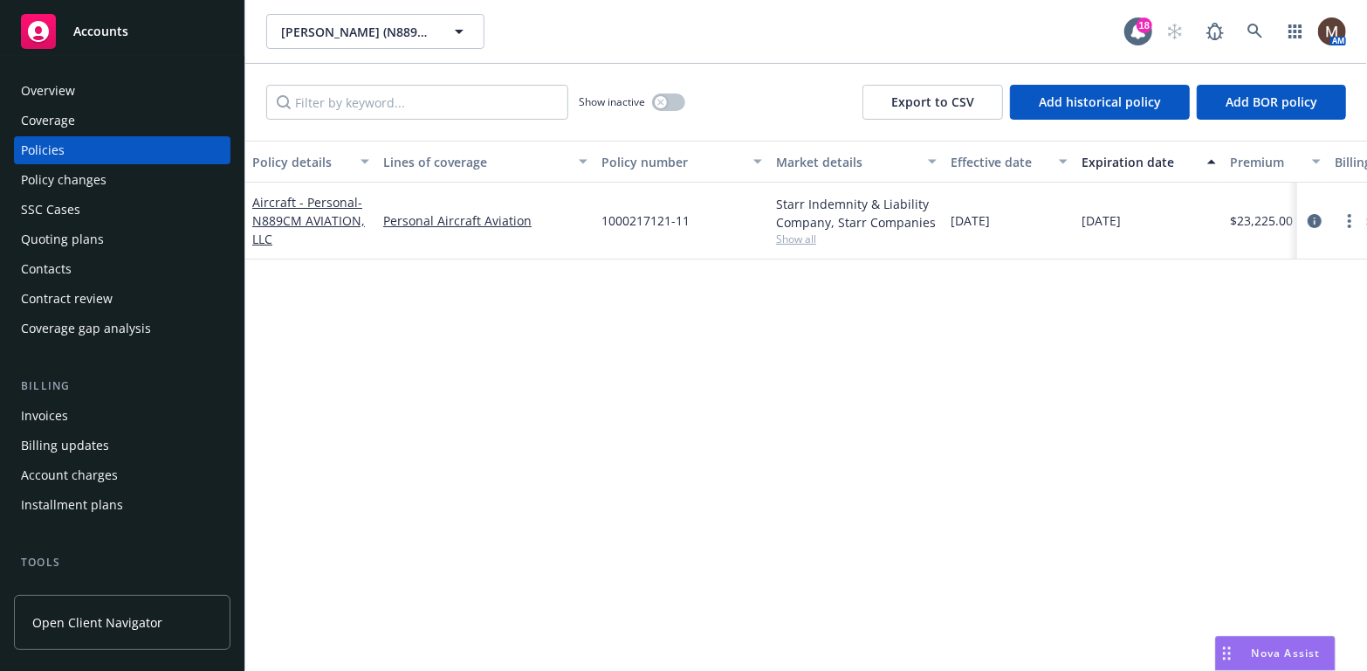
click at [778, 491] on div "Policy details Lines of coverage Policy number Market details Effective date Ex…" at bounding box center [806, 406] width 1122 height 530
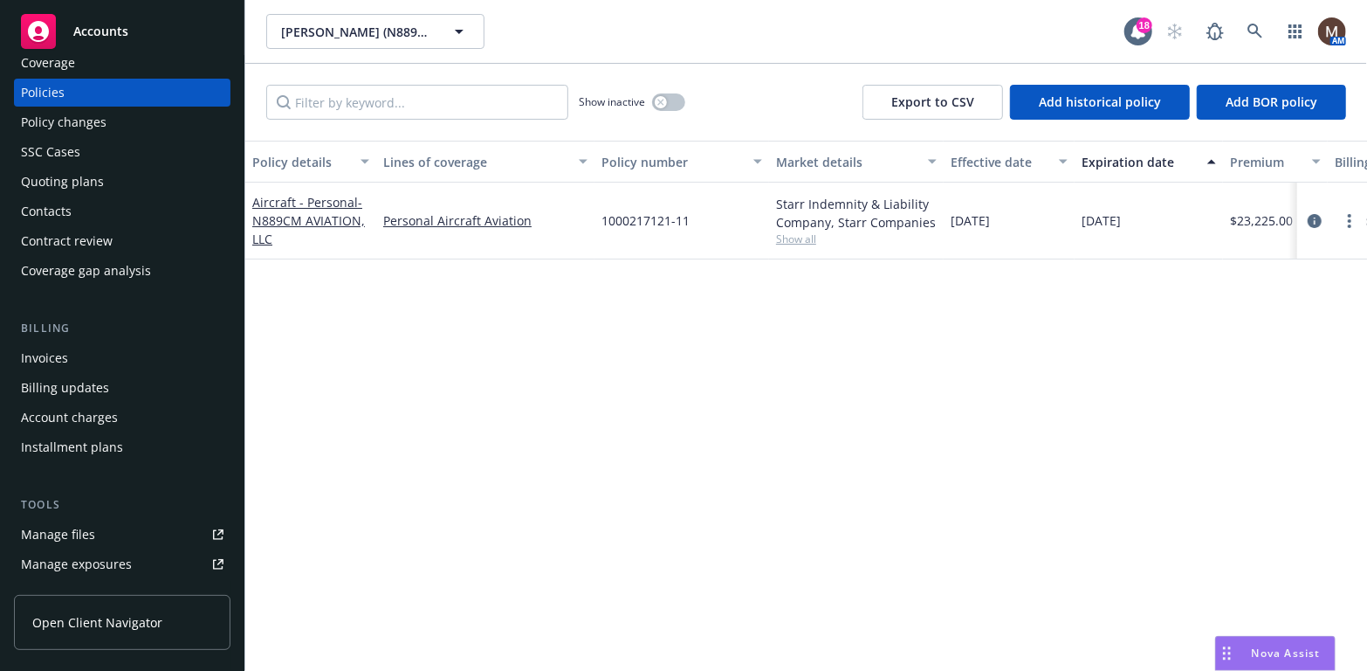
scroll to position [87, 0]
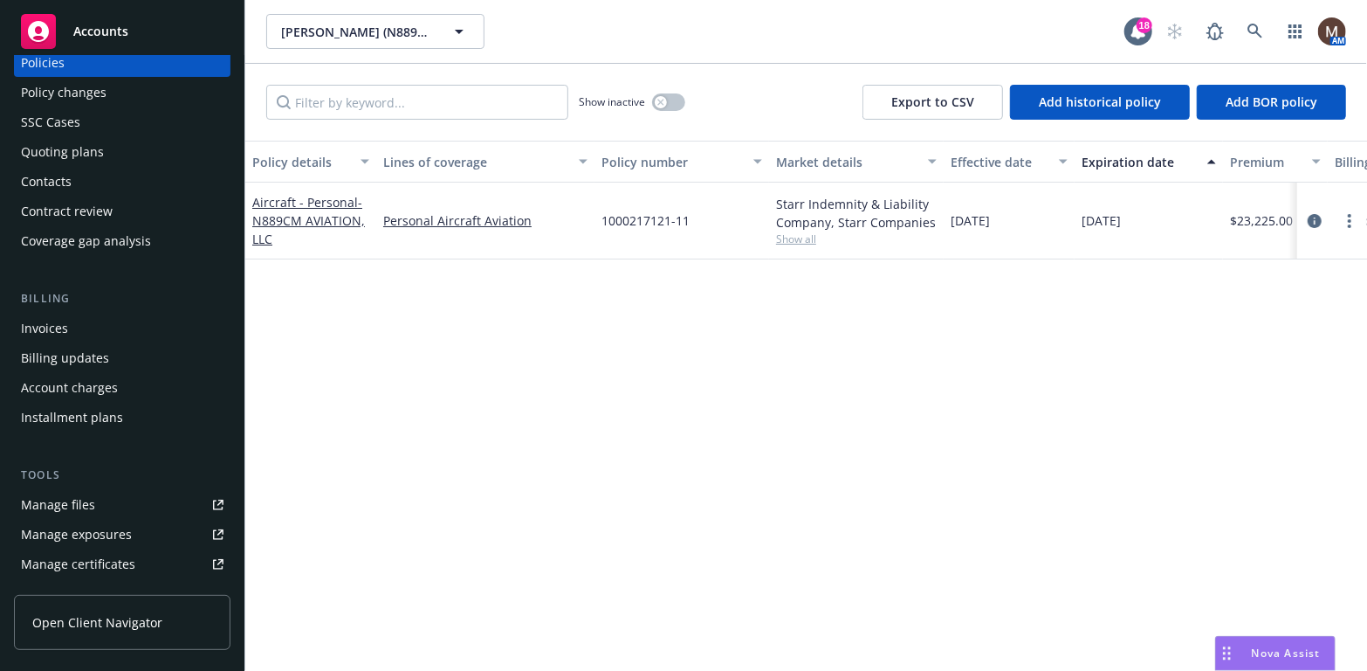
click at [106, 499] on link "Manage files" at bounding box center [122, 505] width 217 height 28
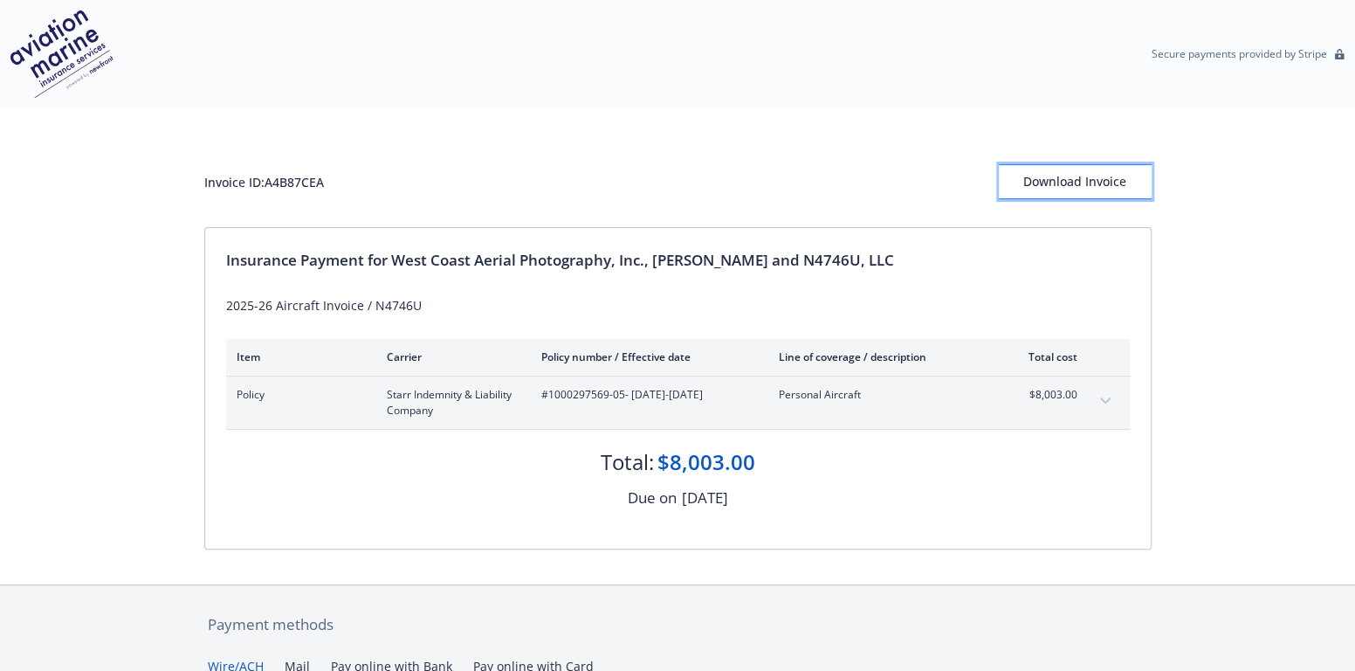
click at [1127, 177] on div "Download Invoice" at bounding box center [1075, 181] width 153 height 33
